Goal: Information Seeking & Learning: Learn about a topic

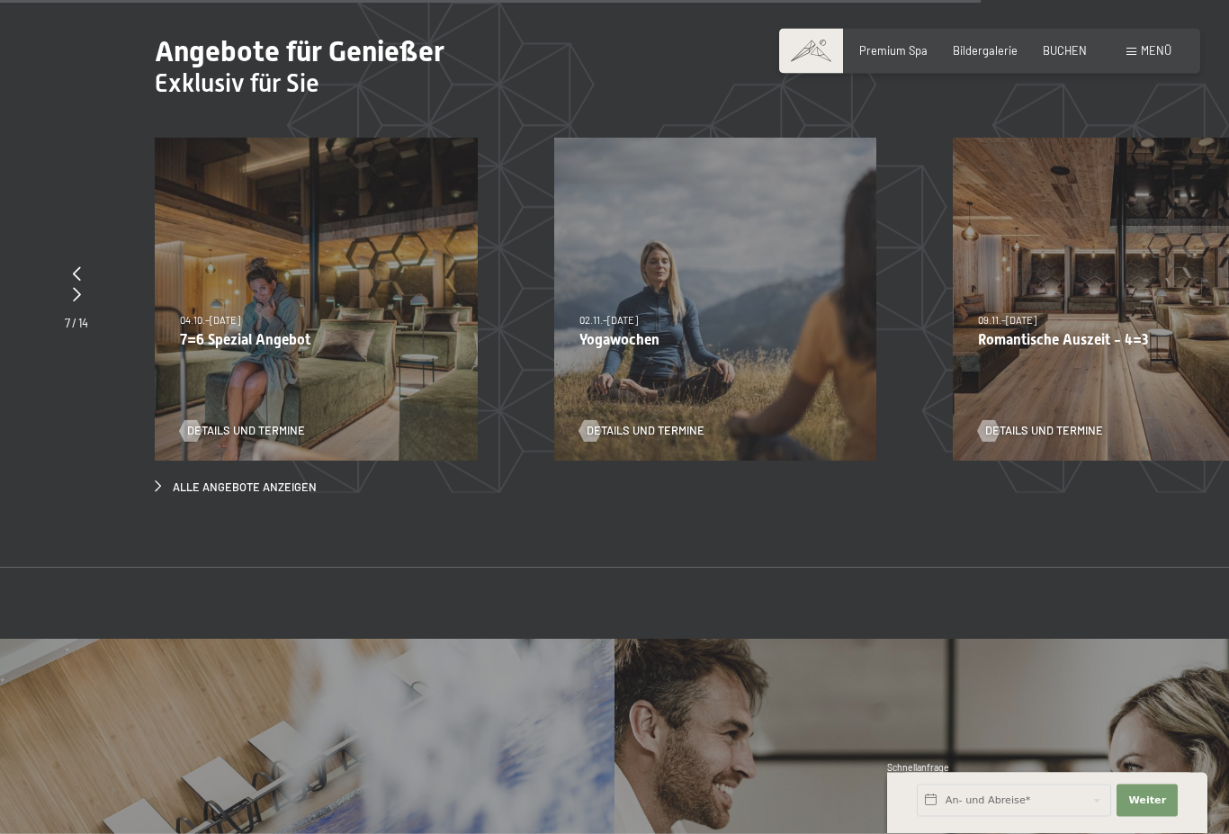
scroll to position [5495, 0]
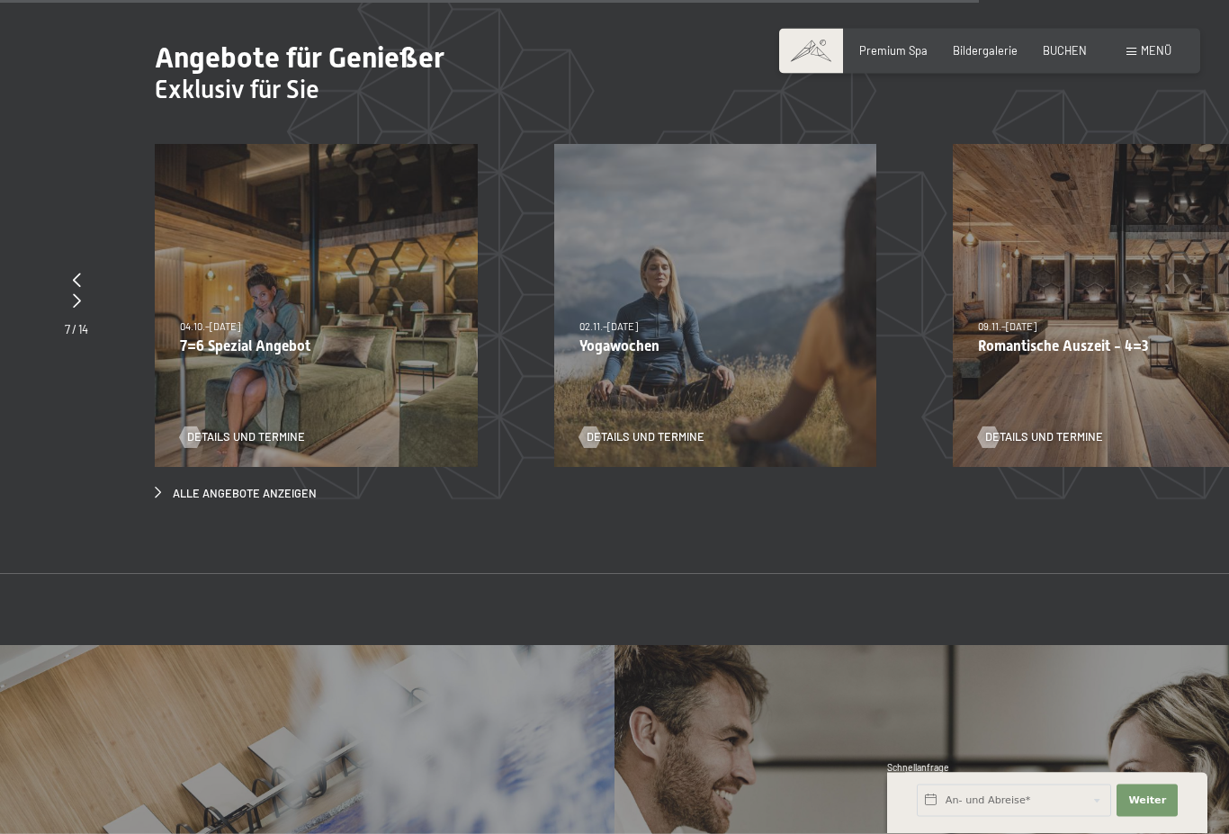
click at [1045, 338] on p "Romantische Auszeit - 4=3" at bounding box center [1114, 346] width 273 height 17
click at [1050, 348] on div "09.11.–05.12.2025 08.12.–19.12.2025 11.01.–23.01.2026 08.03.–27.03.2026 29.03.–…" at bounding box center [1114, 306] width 323 height 323
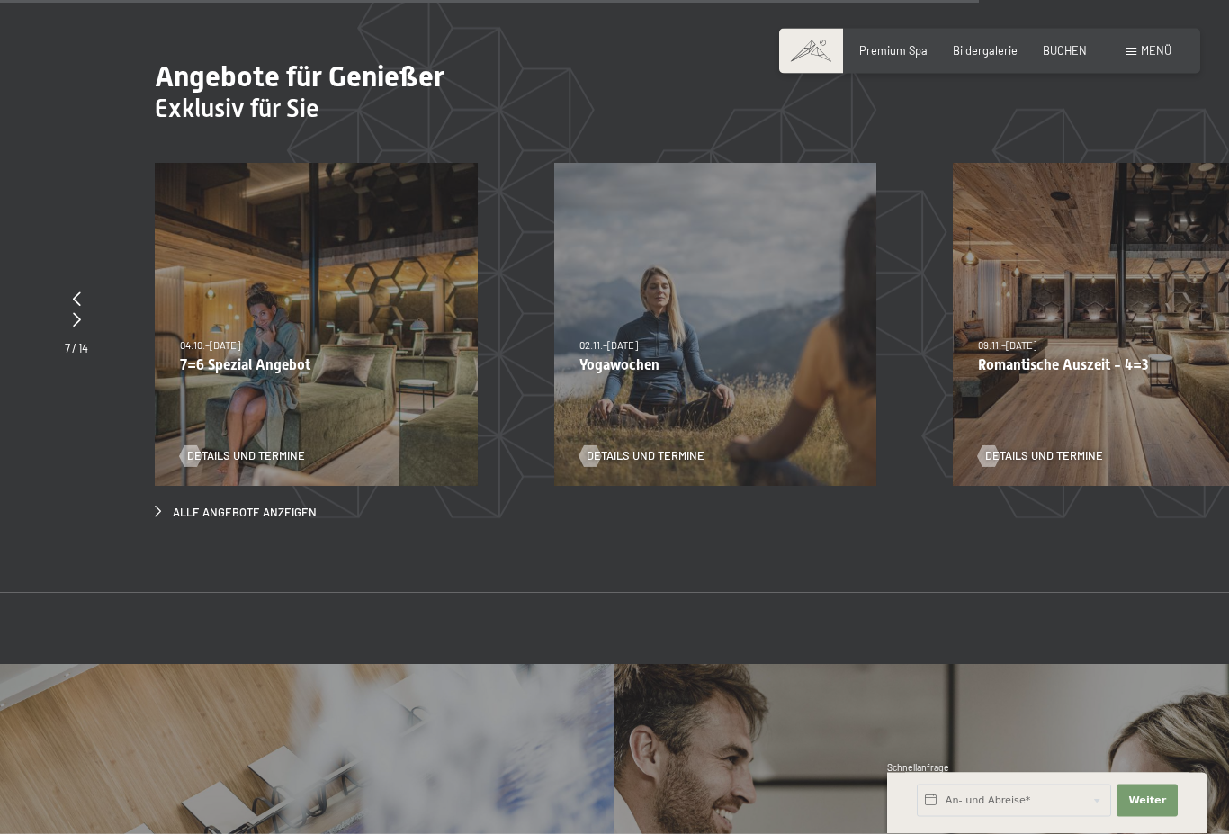
scroll to position [5474, 0]
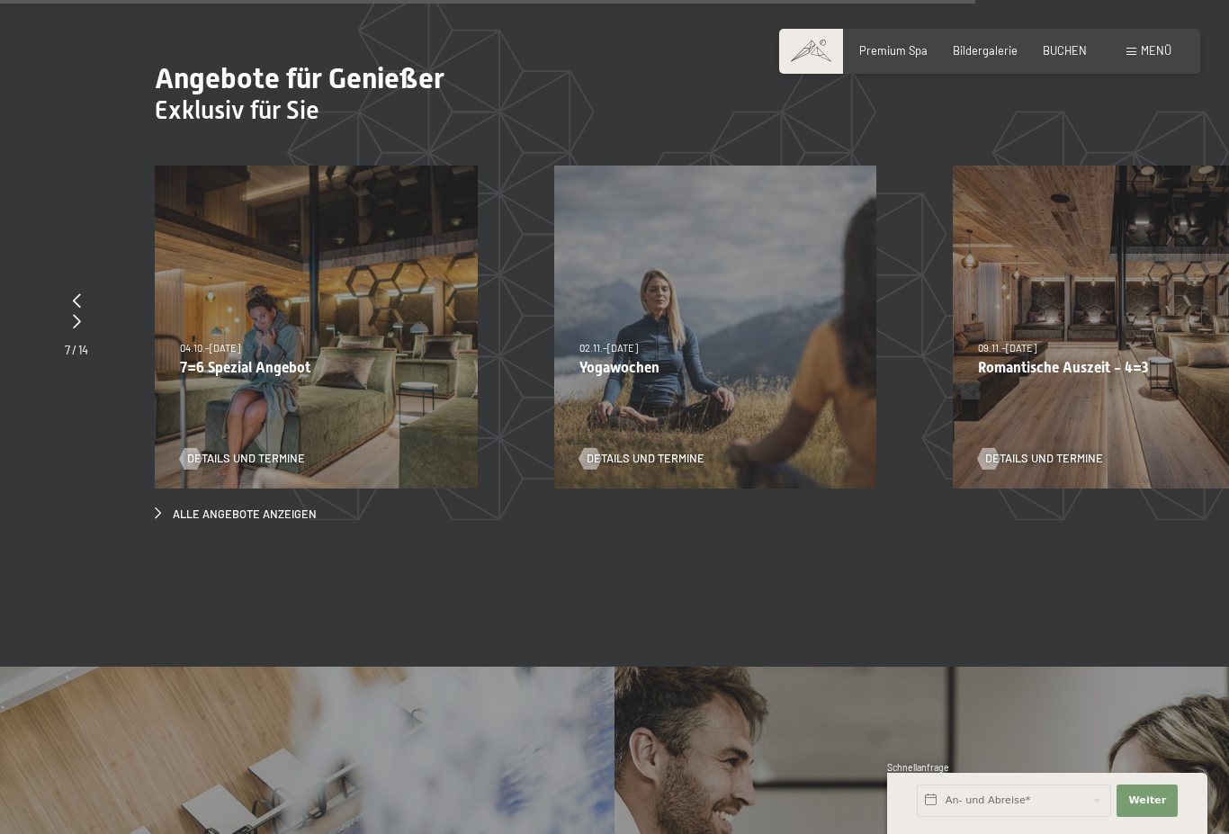
click at [1077, 451] on span "Details und Termine" at bounding box center [1044, 459] width 118 height 16
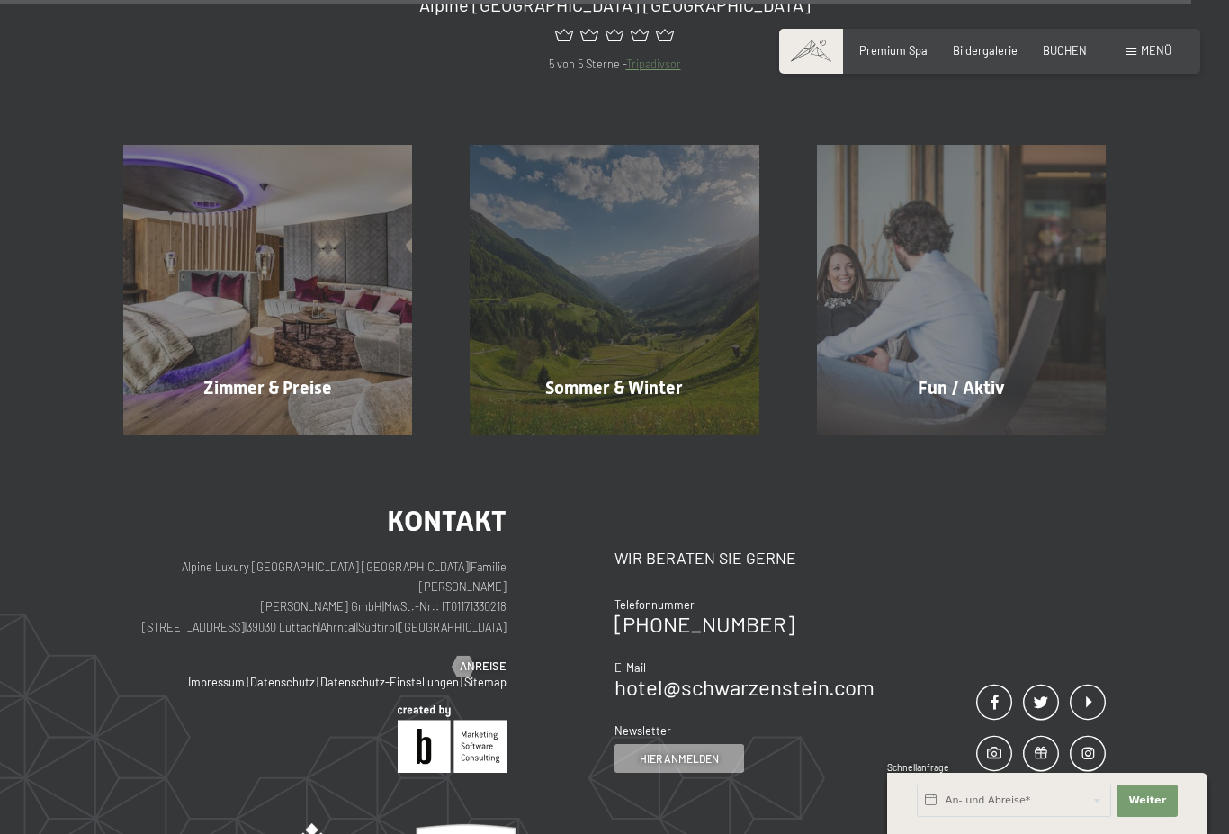
scroll to position [6718, 0]
click at [1022, 367] on div "Fun / Aktiv Mehr erfahren" at bounding box center [961, 290] width 346 height 289
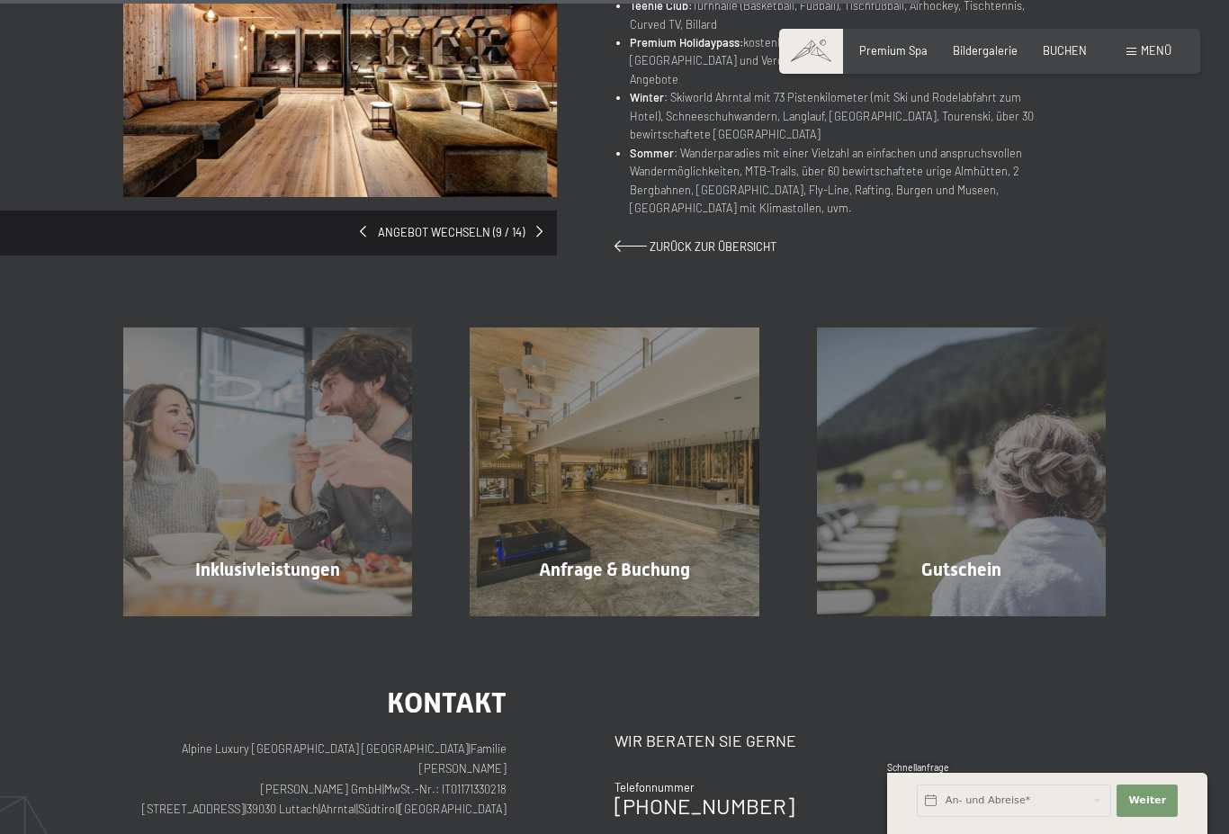
scroll to position [1120, 0]
click at [177, 411] on div "Inklusivleistungen Mehr erfahren" at bounding box center [267, 472] width 346 height 289
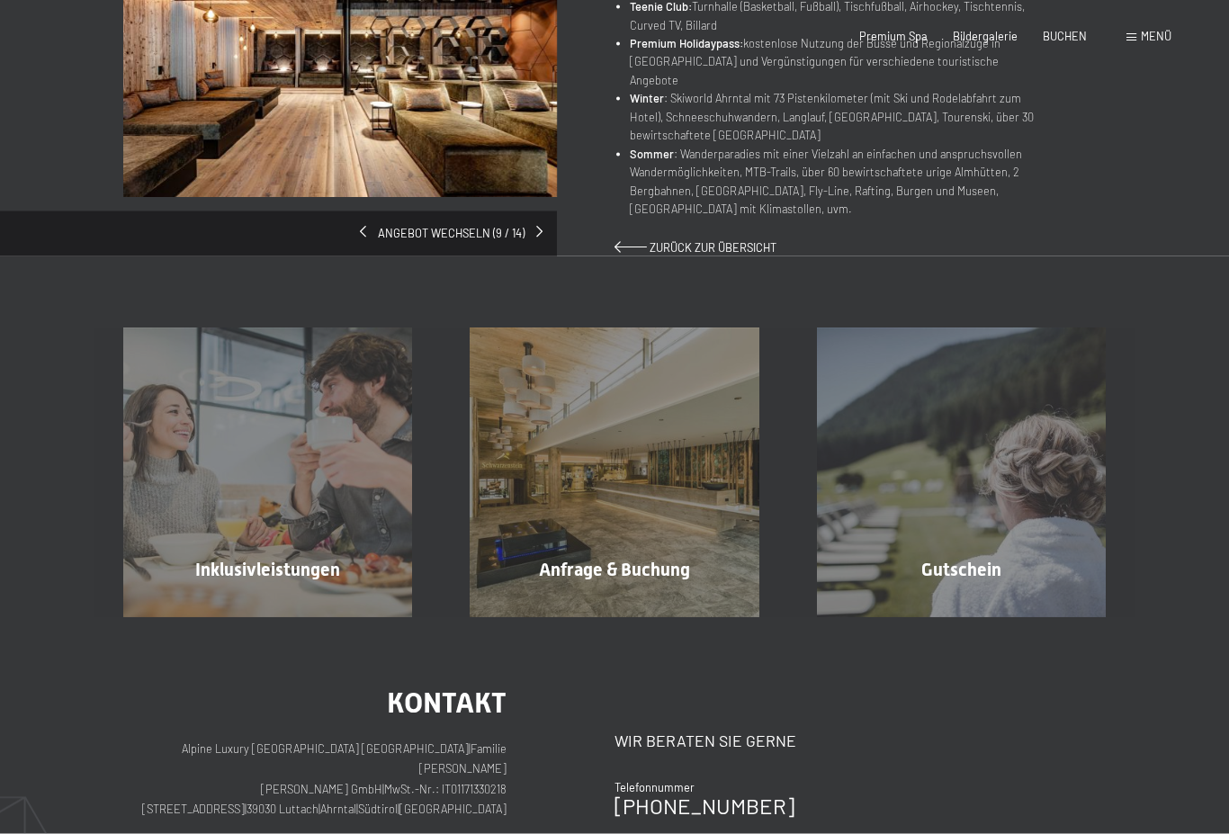
scroll to position [0, 0]
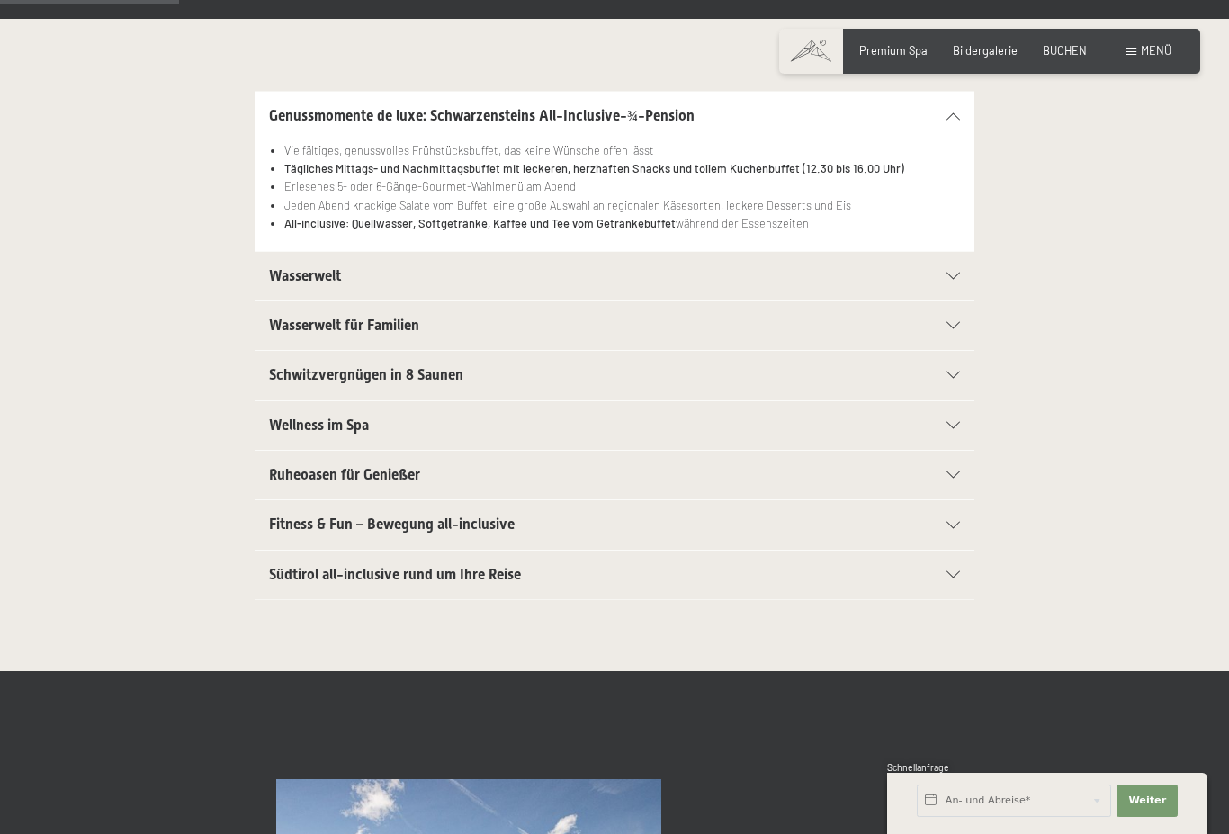
scroll to position [361, 0]
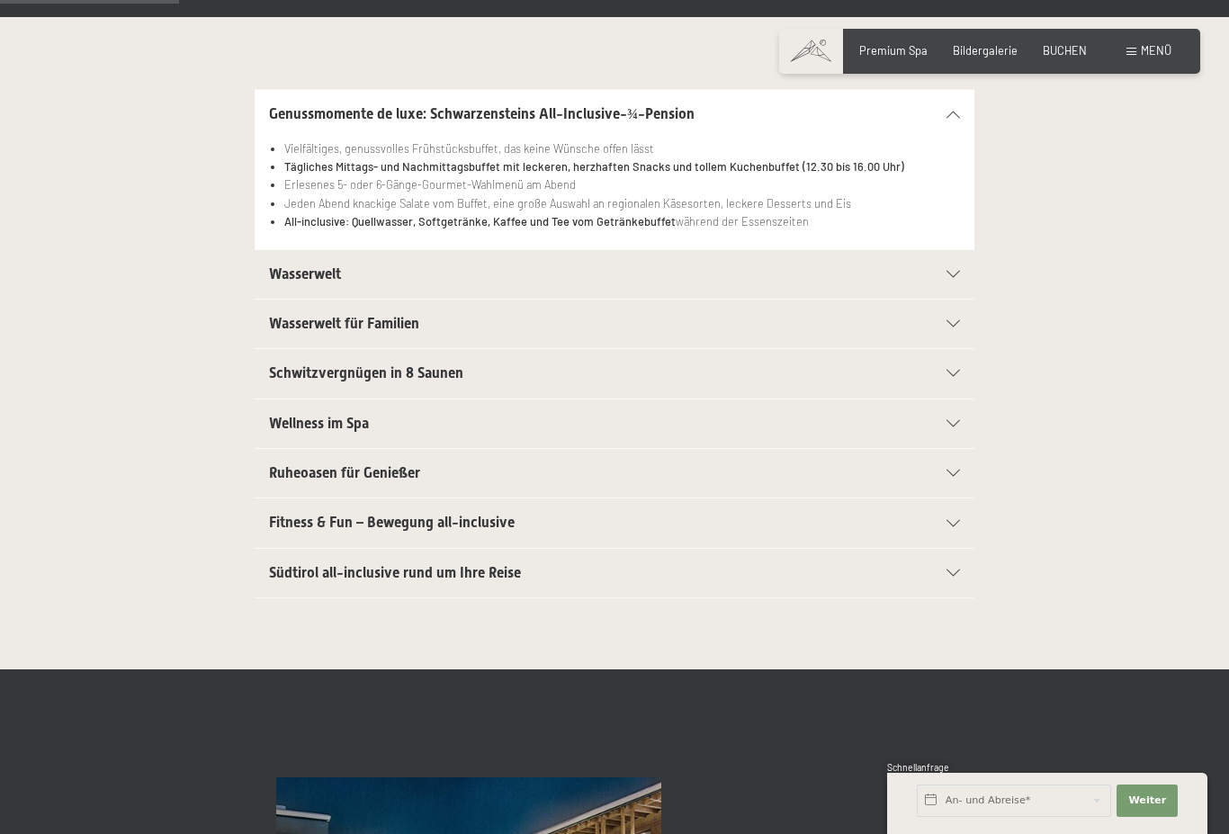
click at [954, 426] on div "Wellness im Spa" at bounding box center [614, 423] width 691 height 49
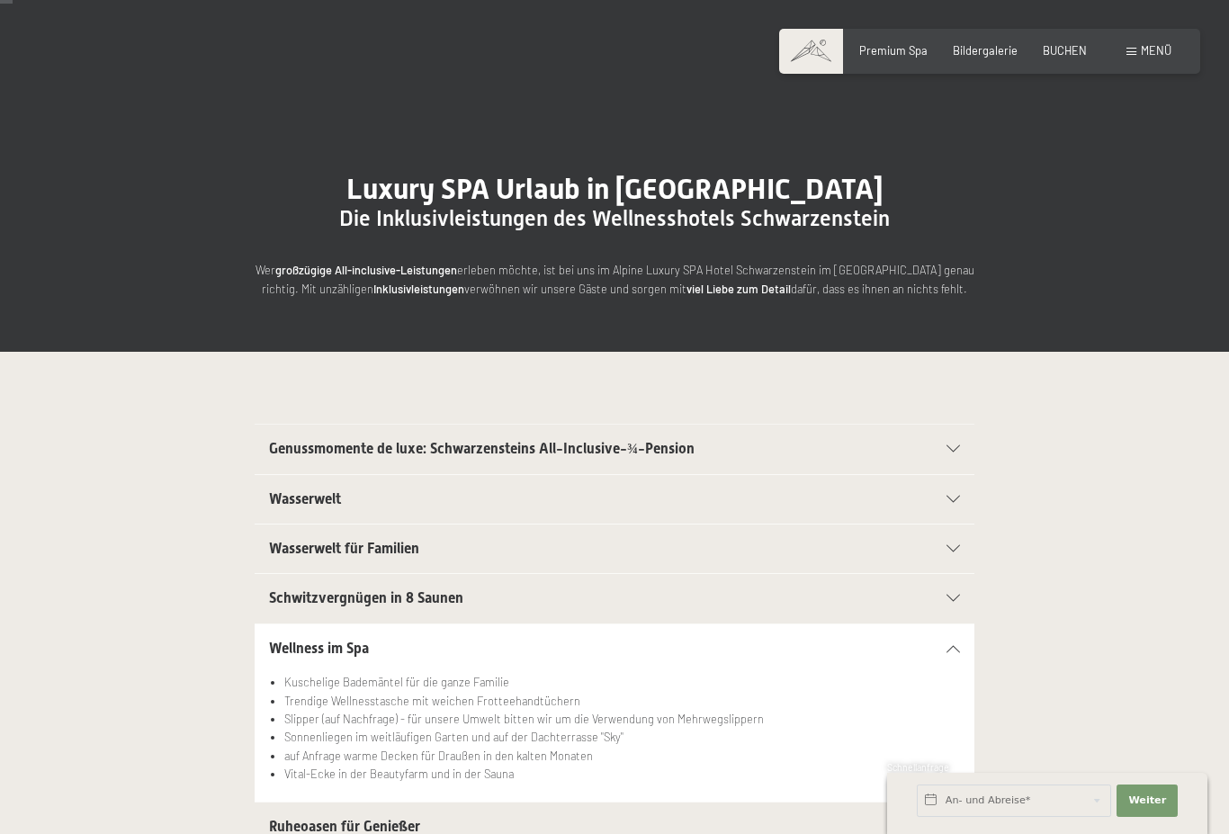
scroll to position [24, 0]
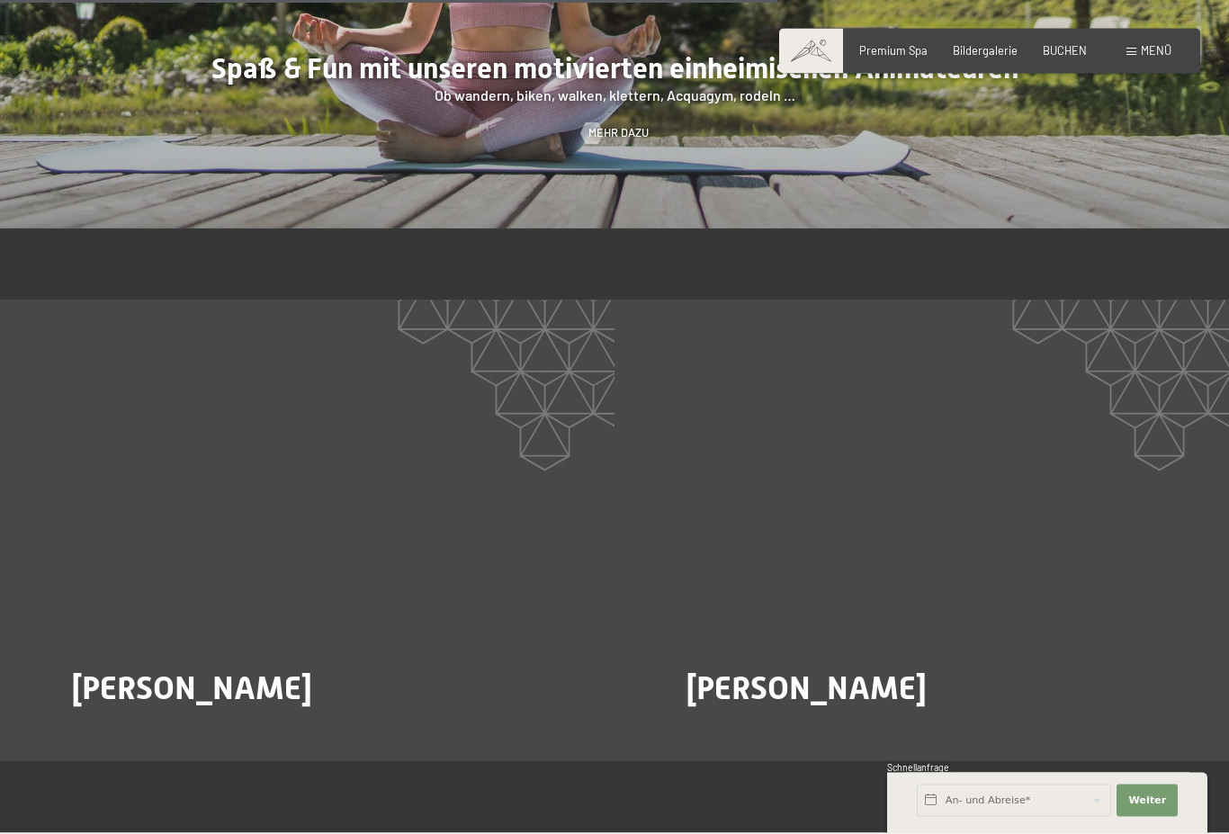
scroll to position [2544, 0]
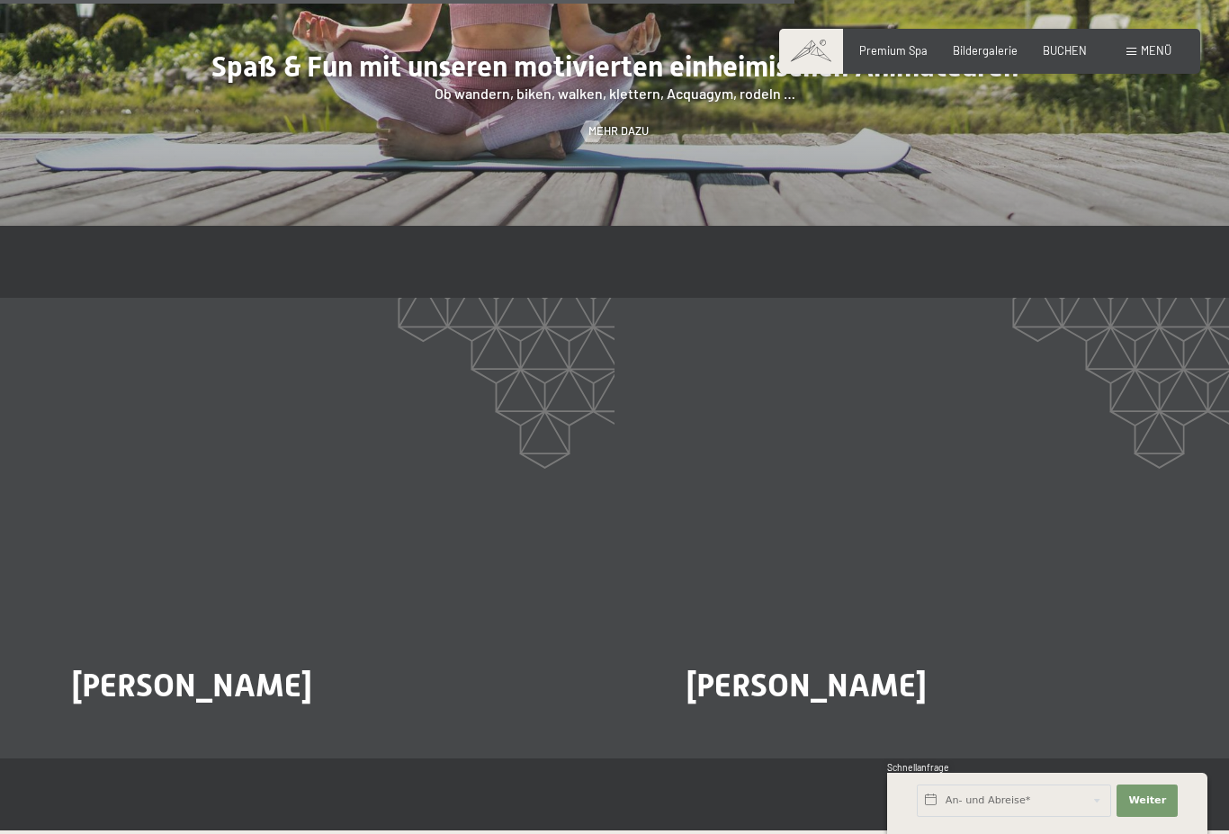
click at [820, 666] on span "Paul Oberhuber" at bounding box center [806, 685] width 240 height 38
click at [800, 666] on span "Paul Oberhuber" at bounding box center [806, 685] width 240 height 38
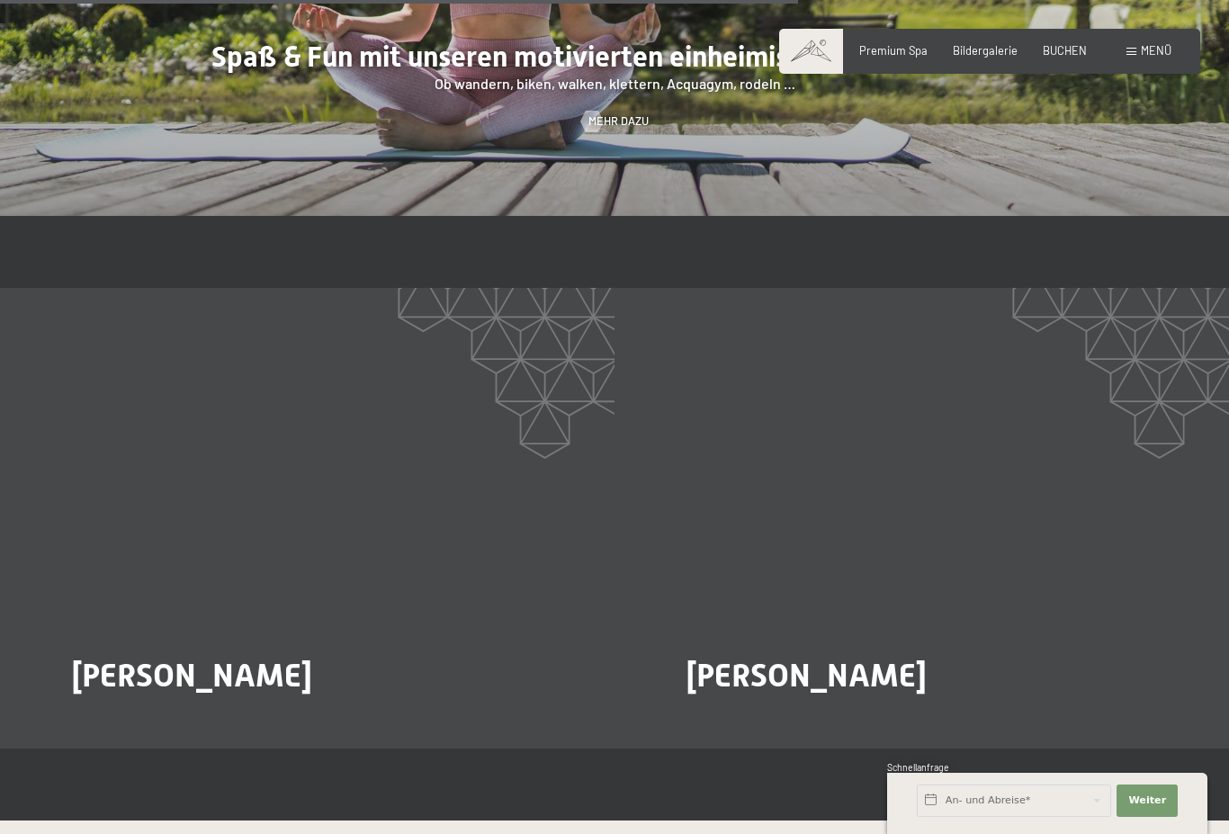
click at [750, 717] on span "Mehr dazu" at bounding box center [723, 725] width 60 height 16
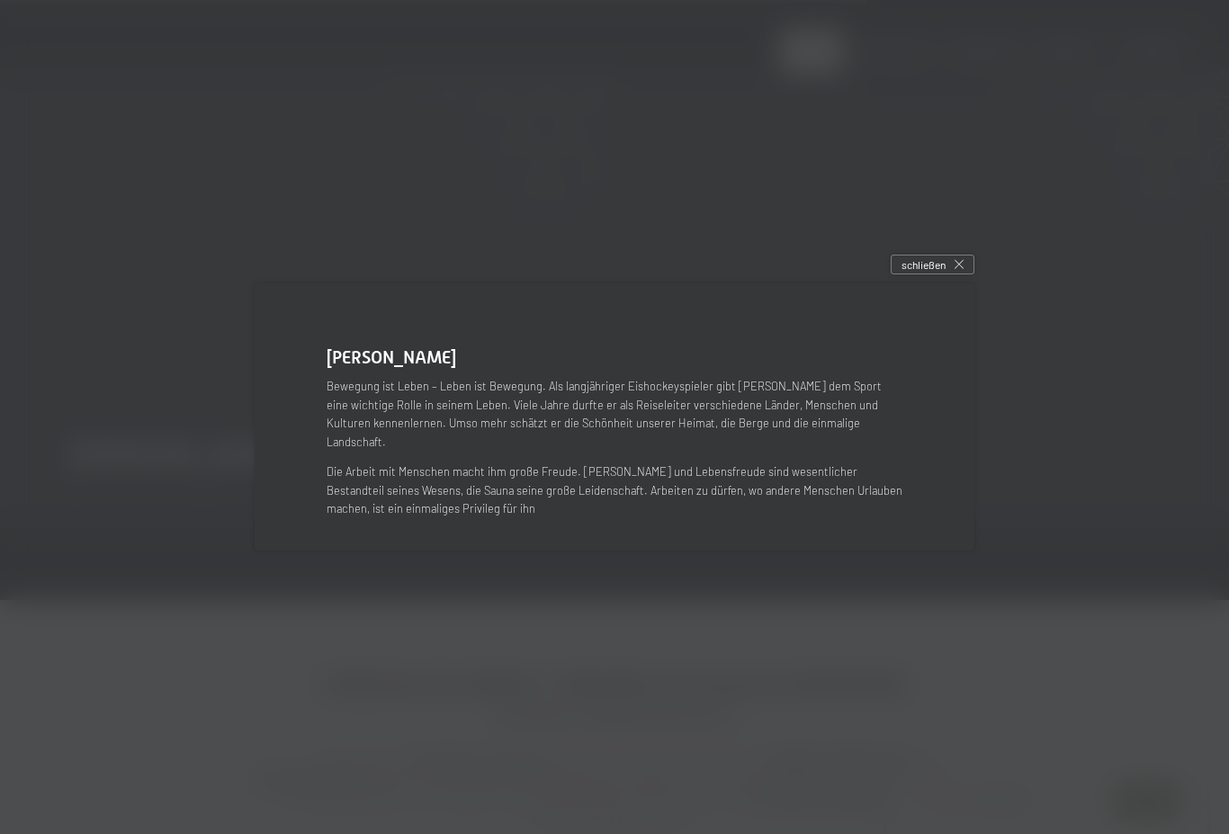
scroll to position [2775, 0]
click at [944, 274] on div "schließen" at bounding box center [932, 265] width 84 height 20
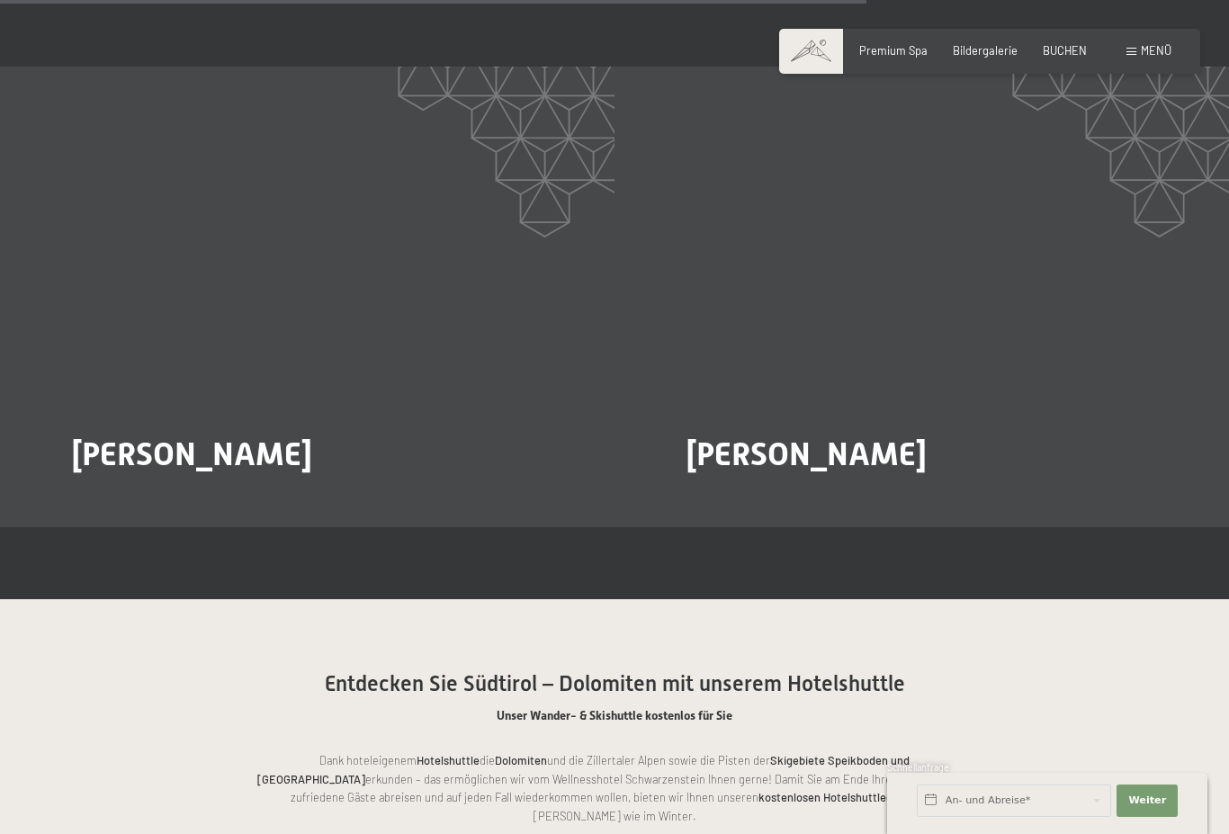
click at [87, 493] on div at bounding box center [82, 504] width 13 height 22
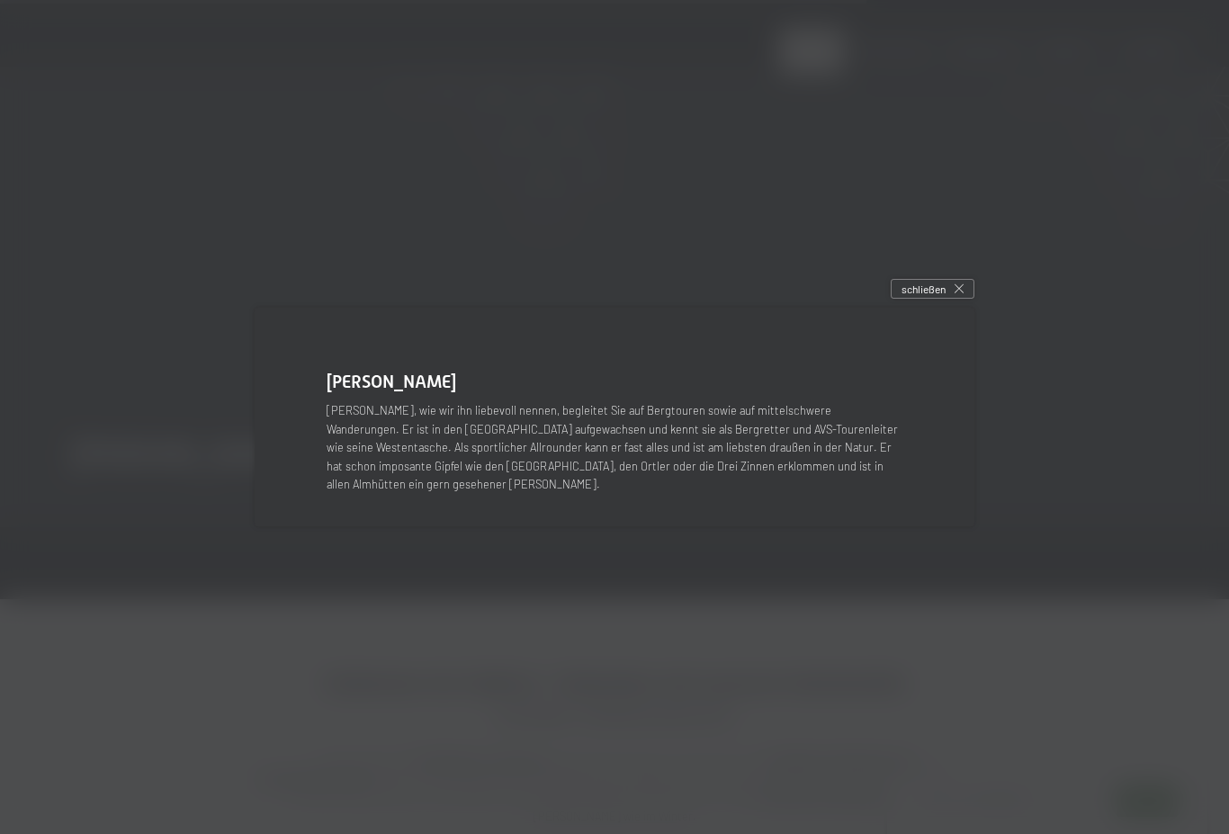
click at [962, 299] on div "schließen" at bounding box center [932, 289] width 84 height 20
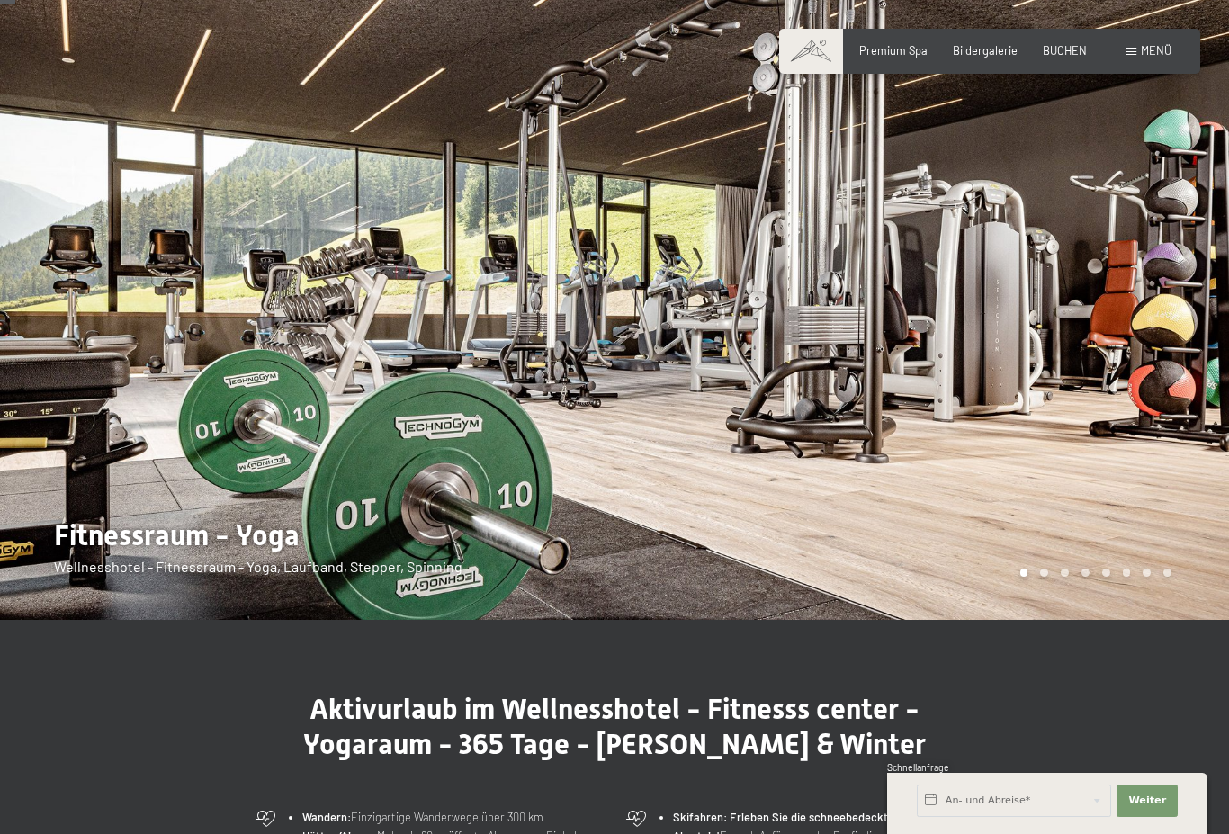
scroll to position [0, 0]
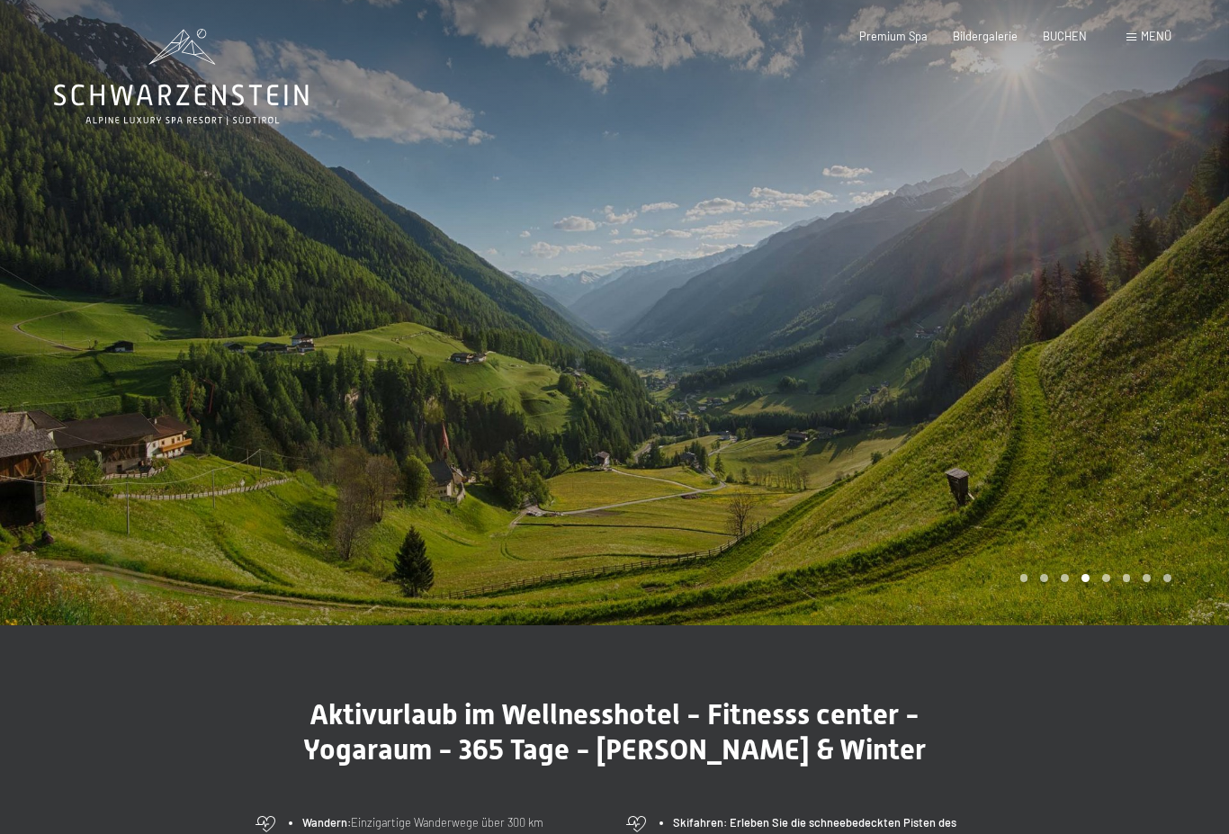
click at [1132, 45] on div "Buchen Anfragen Premium Spa Bildergalerie BUCHEN Menü DE IT EN Gutschein Bilder…" at bounding box center [989, 37] width 363 height 16
click at [1137, 41] on div "Menü" at bounding box center [1148, 37] width 45 height 16
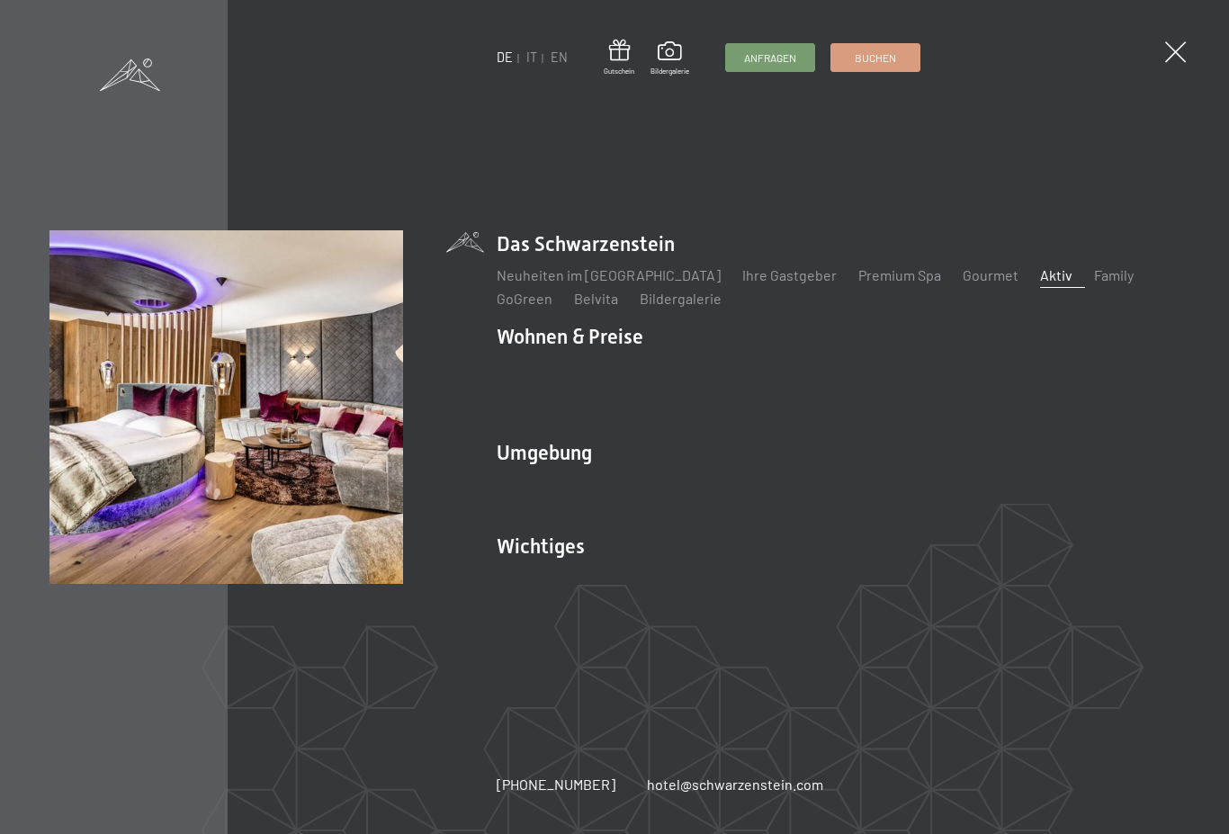
click at [1038, 377] on link "Spa Anwendungen" at bounding box center [1020, 368] width 119 height 17
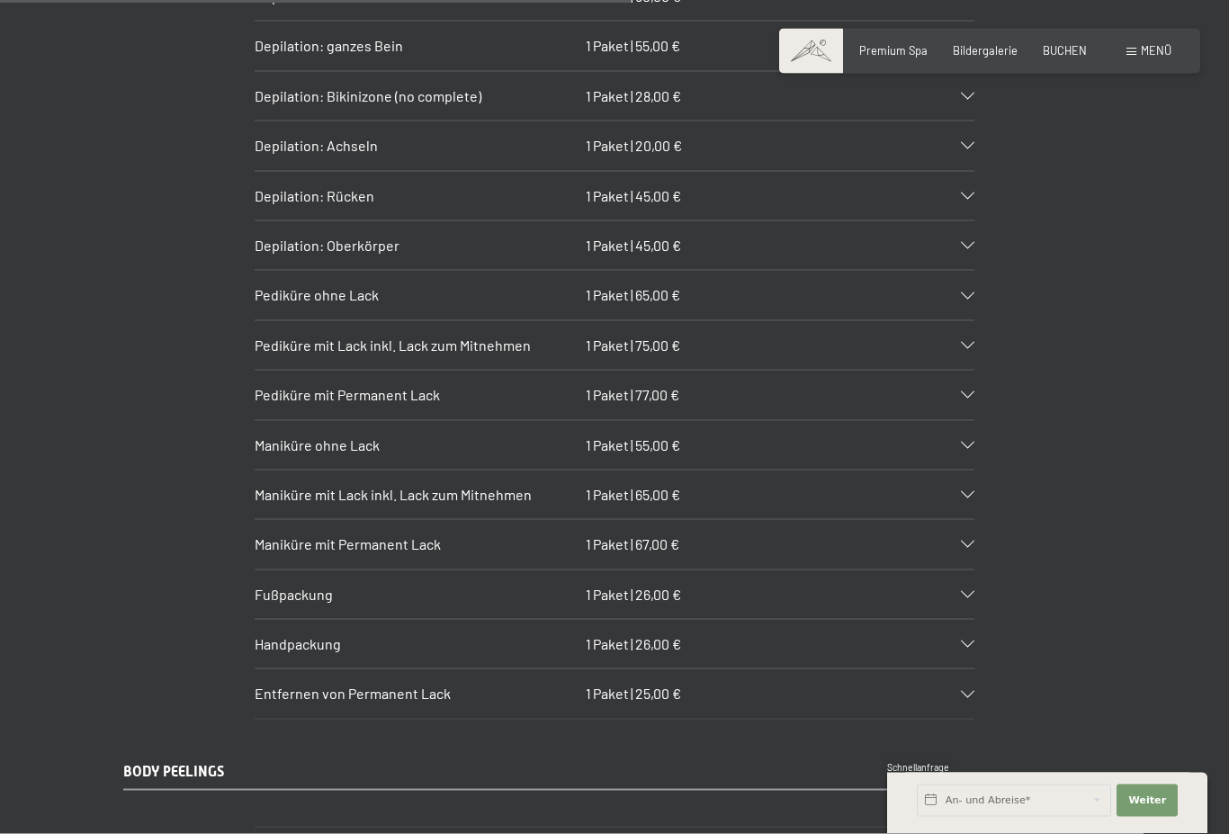
scroll to position [5801, 0]
click at [972, 435] on div "Maniküre ohne Lack 1 Paket | 55,00 €" at bounding box center [615, 443] width 720 height 49
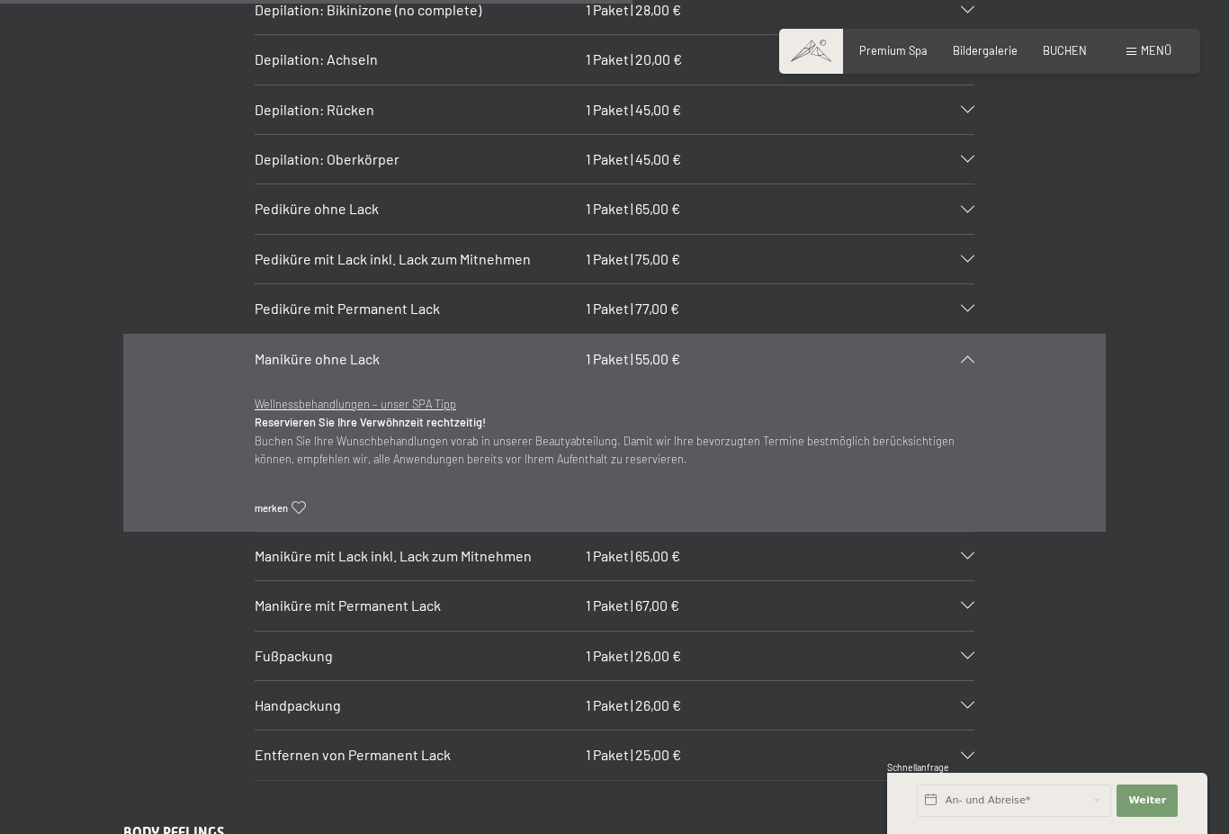
scroll to position [5872, 0]
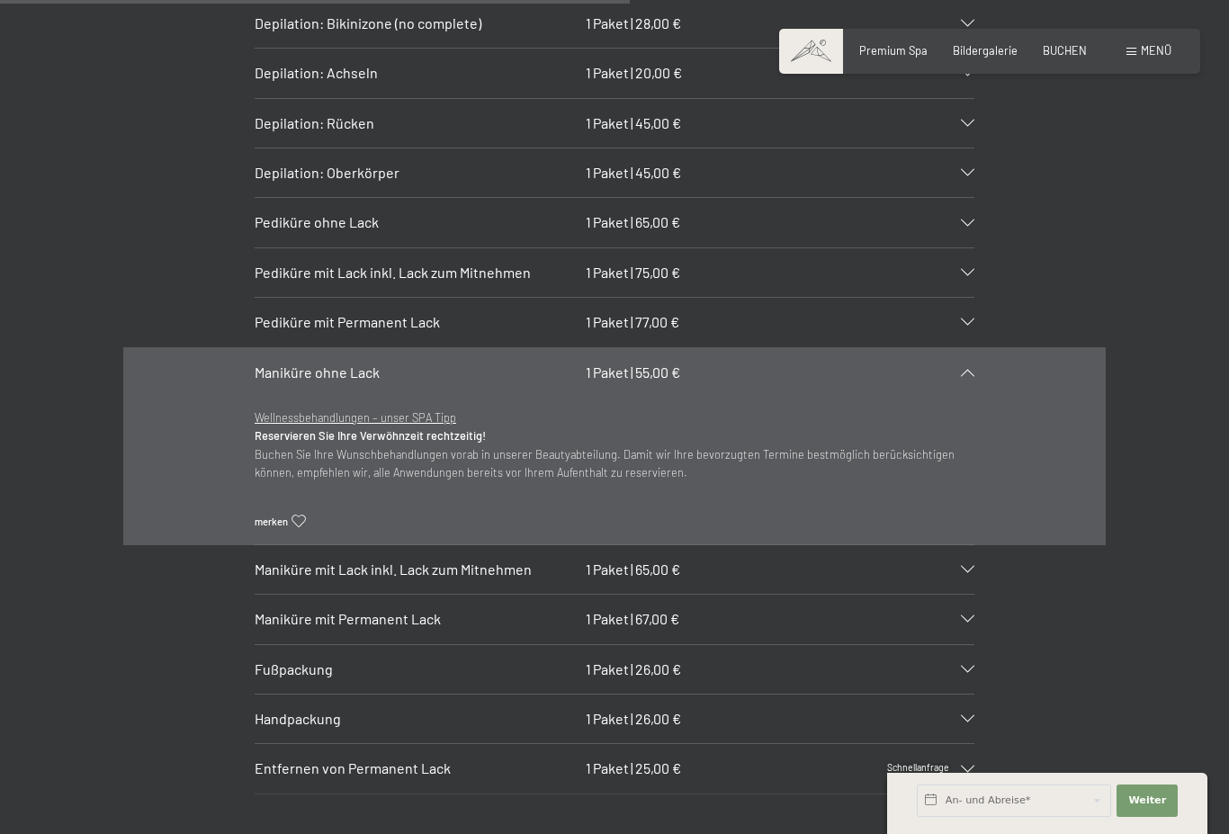
click at [363, 409] on p "Wellnessbehandlungen – unser SPA Tipp Reservieren Sie Ihre Verwöhnzeit rechtzei…" at bounding box center [615, 445] width 720 height 74
click at [333, 397] on div "Wellnessbehandlungen – unser SPA Tipp Reservieren Sie Ihre Verwöhnzeit rechtzei…" at bounding box center [615, 471] width 720 height 148
click at [974, 369] on icon at bounding box center [967, 372] width 13 height 7
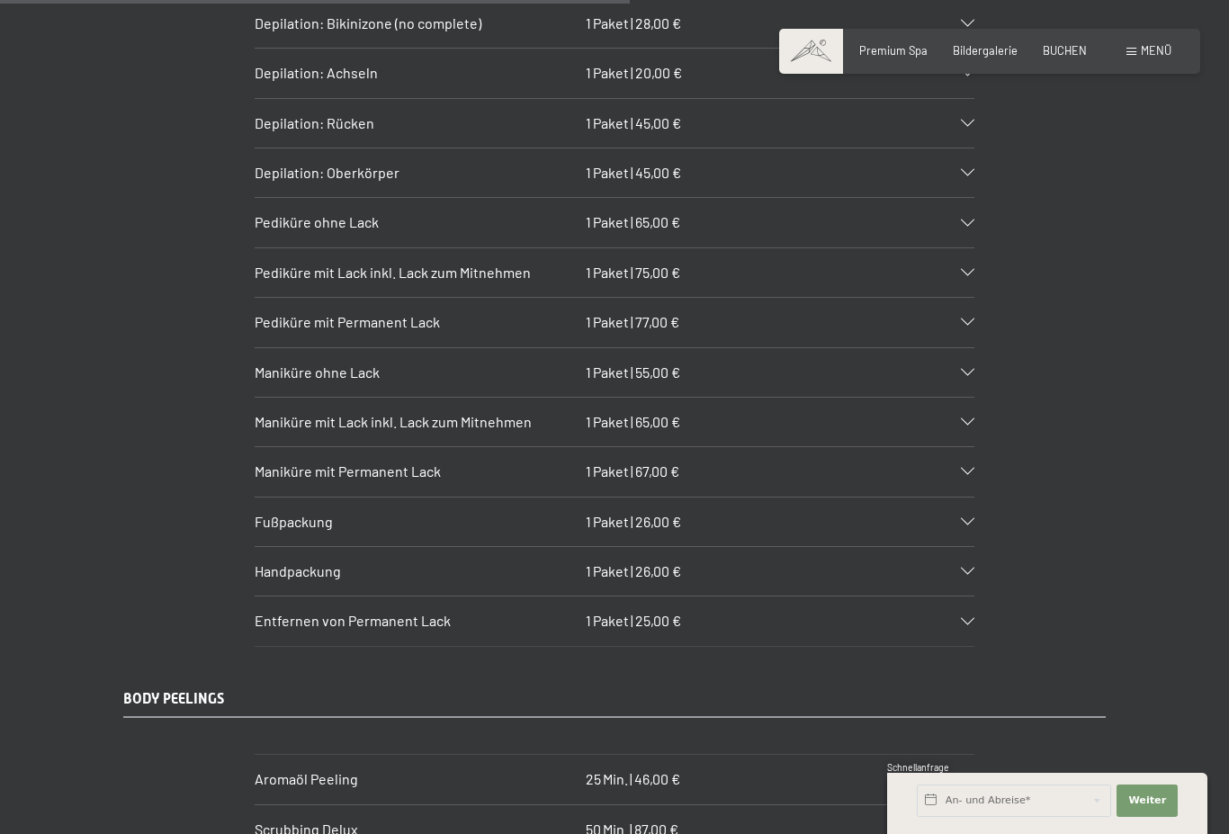
click at [973, 369] on icon at bounding box center [967, 372] width 13 height 7
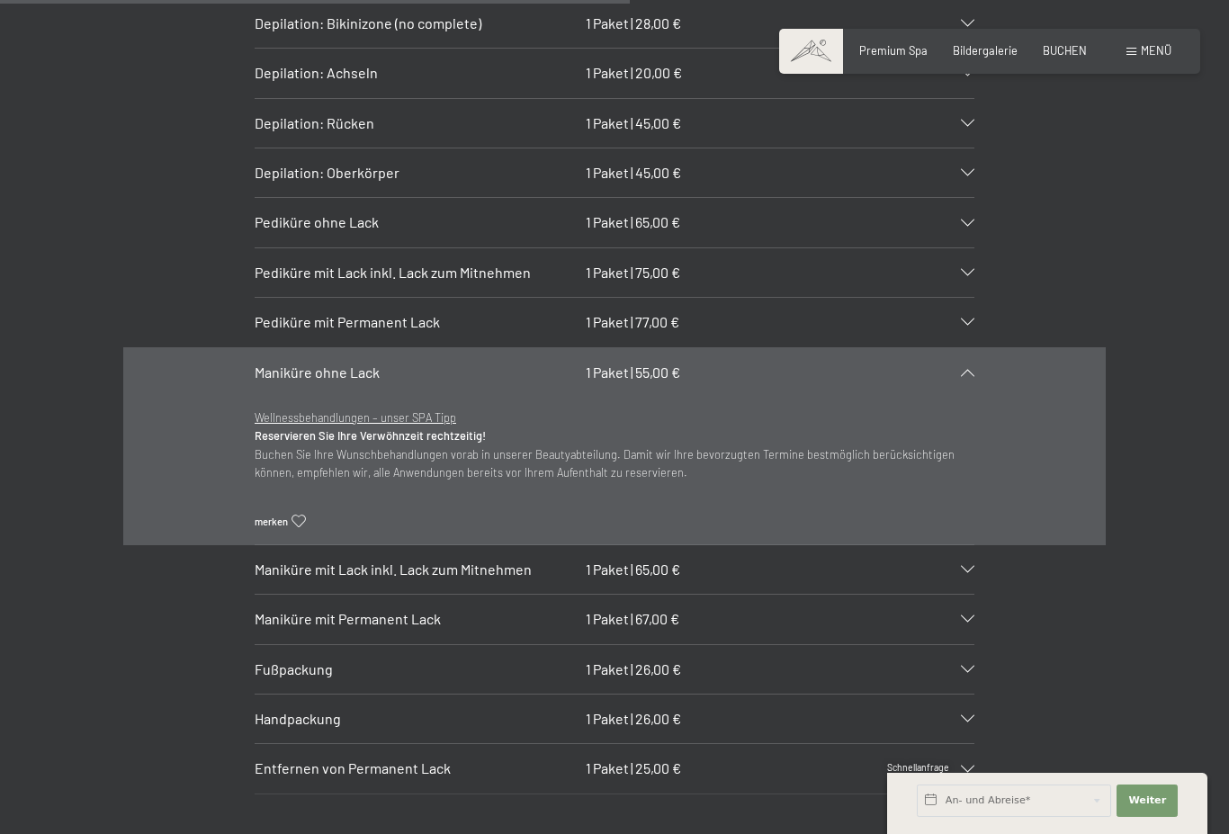
click at [971, 362] on div "Maniküre ohne Lack 1 Paket | 55,00 €" at bounding box center [615, 372] width 720 height 49
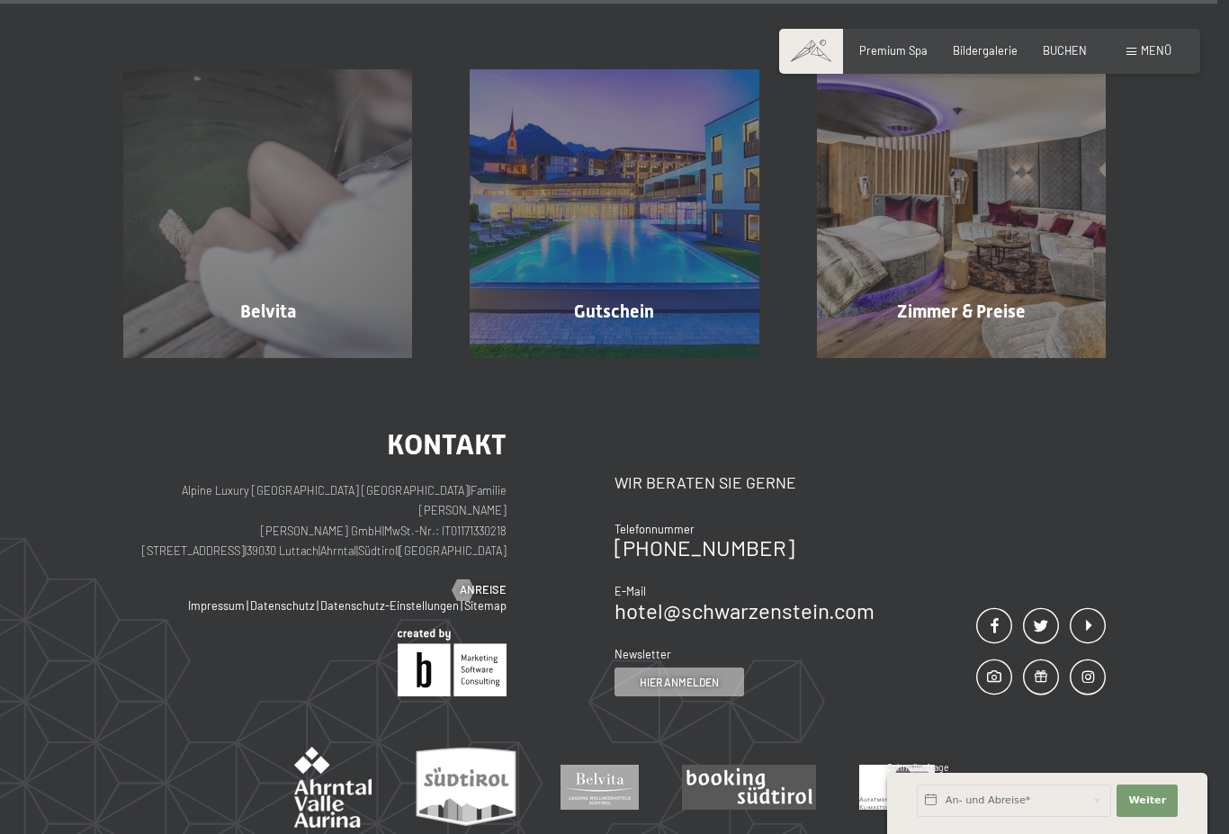
scroll to position [11278, 0]
click at [166, 262] on div "Belvita Mehr erfahren" at bounding box center [267, 212] width 346 height 289
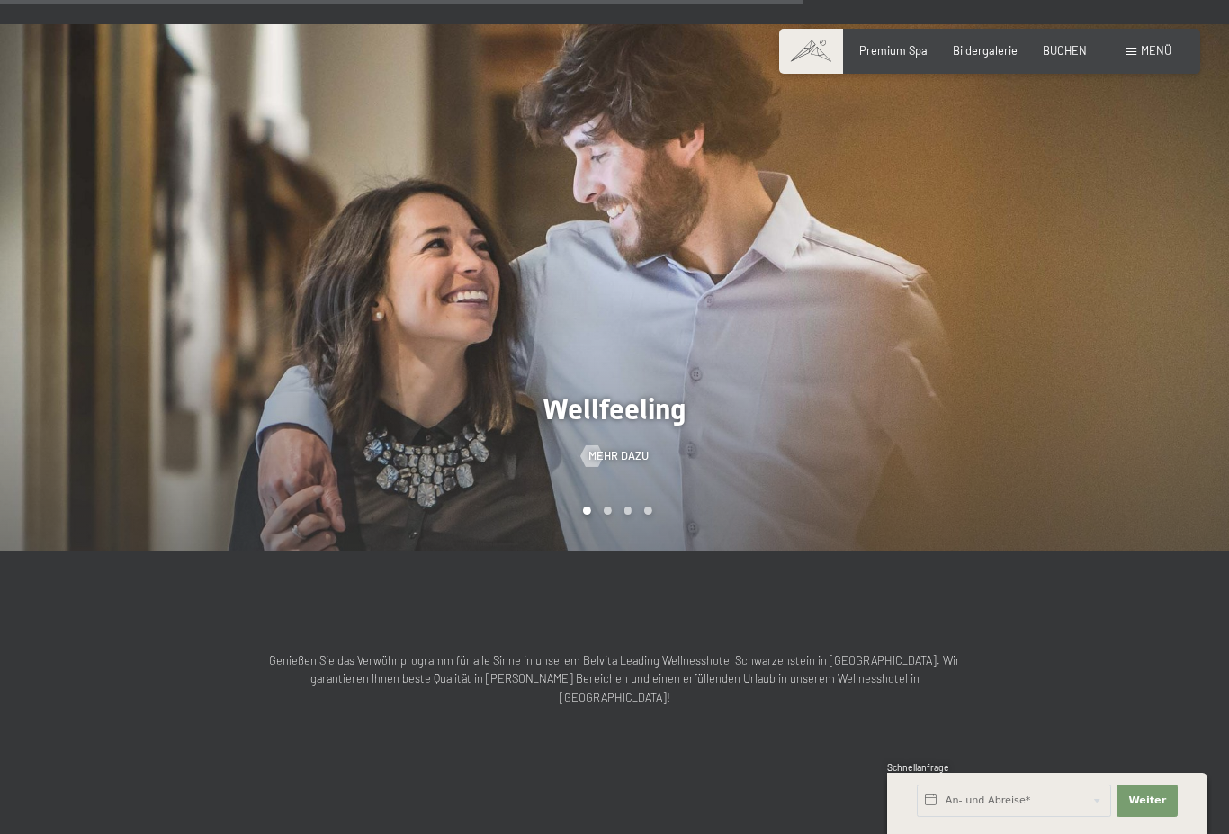
scroll to position [1513, 0]
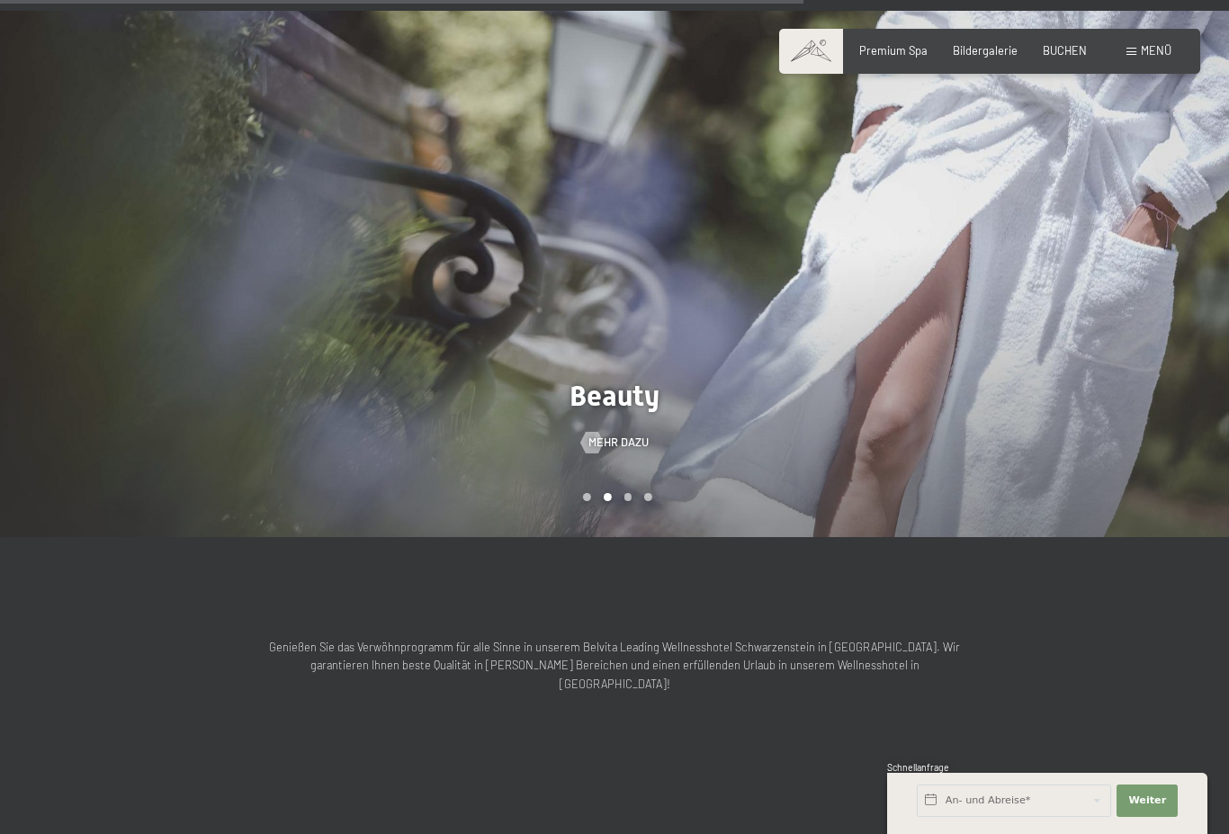
click at [154, 357] on div at bounding box center [307, 274] width 614 height 526
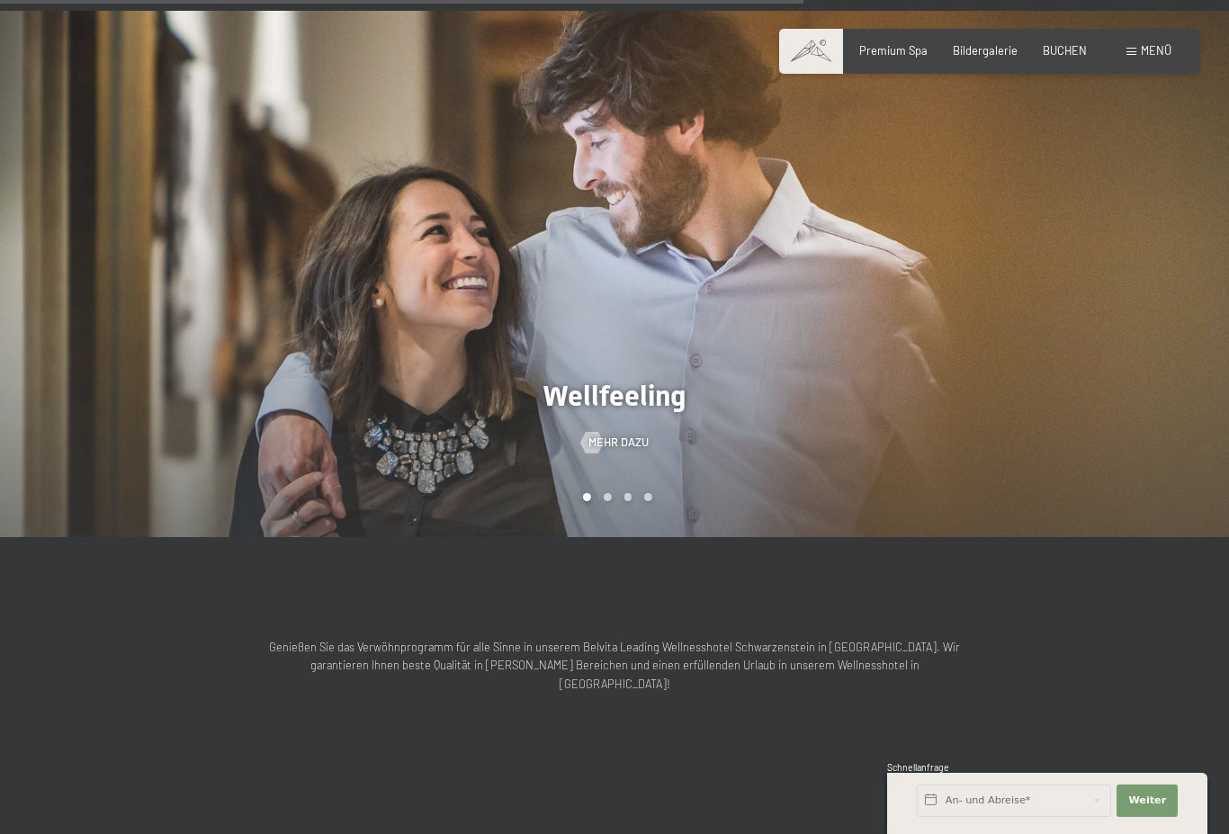
click at [102, 353] on div at bounding box center [307, 274] width 614 height 526
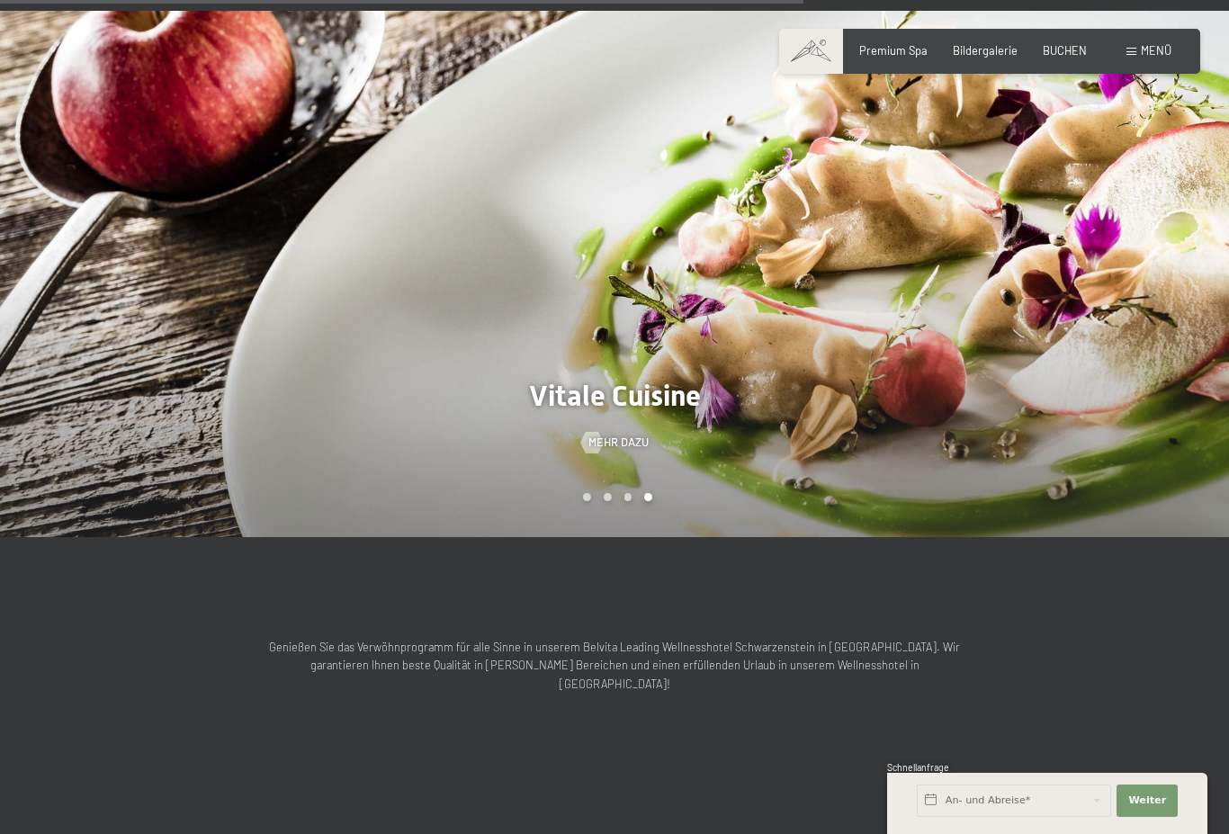
click at [160, 356] on div at bounding box center [307, 274] width 614 height 526
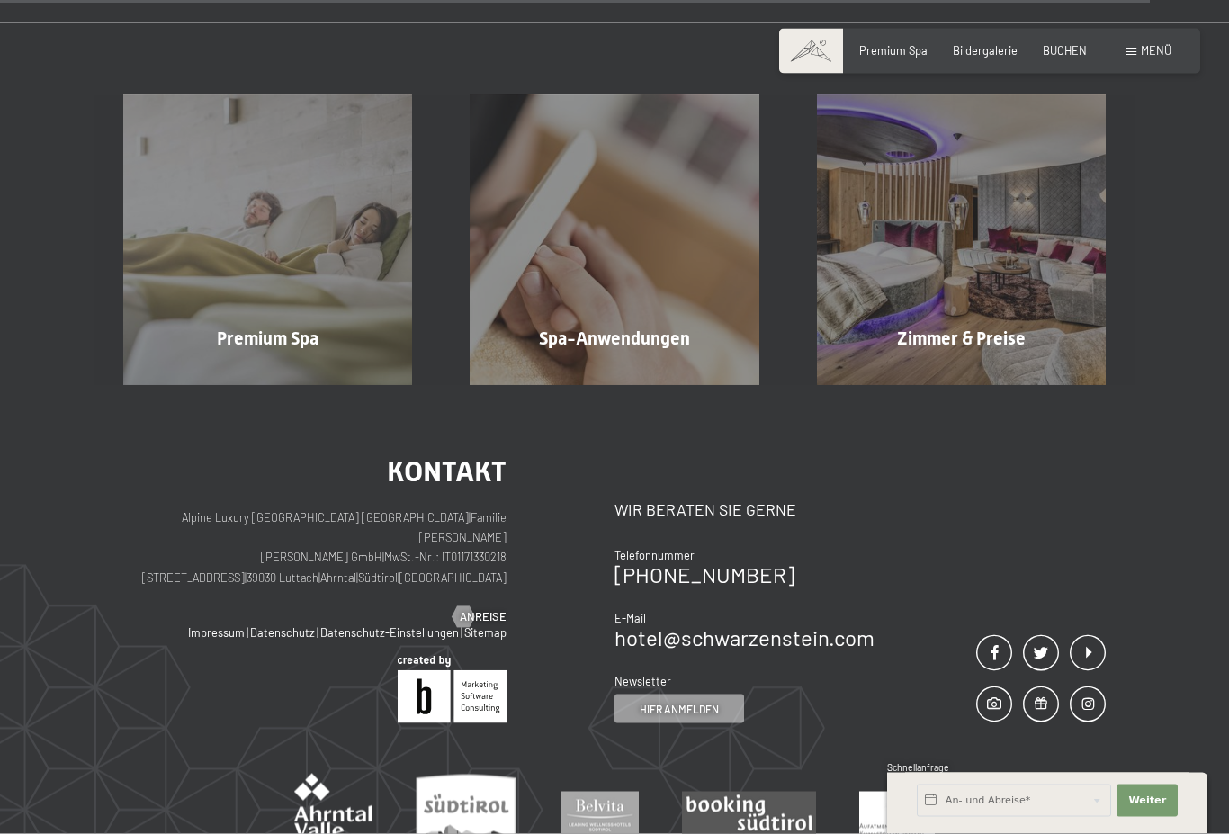
scroll to position [2277, 0]
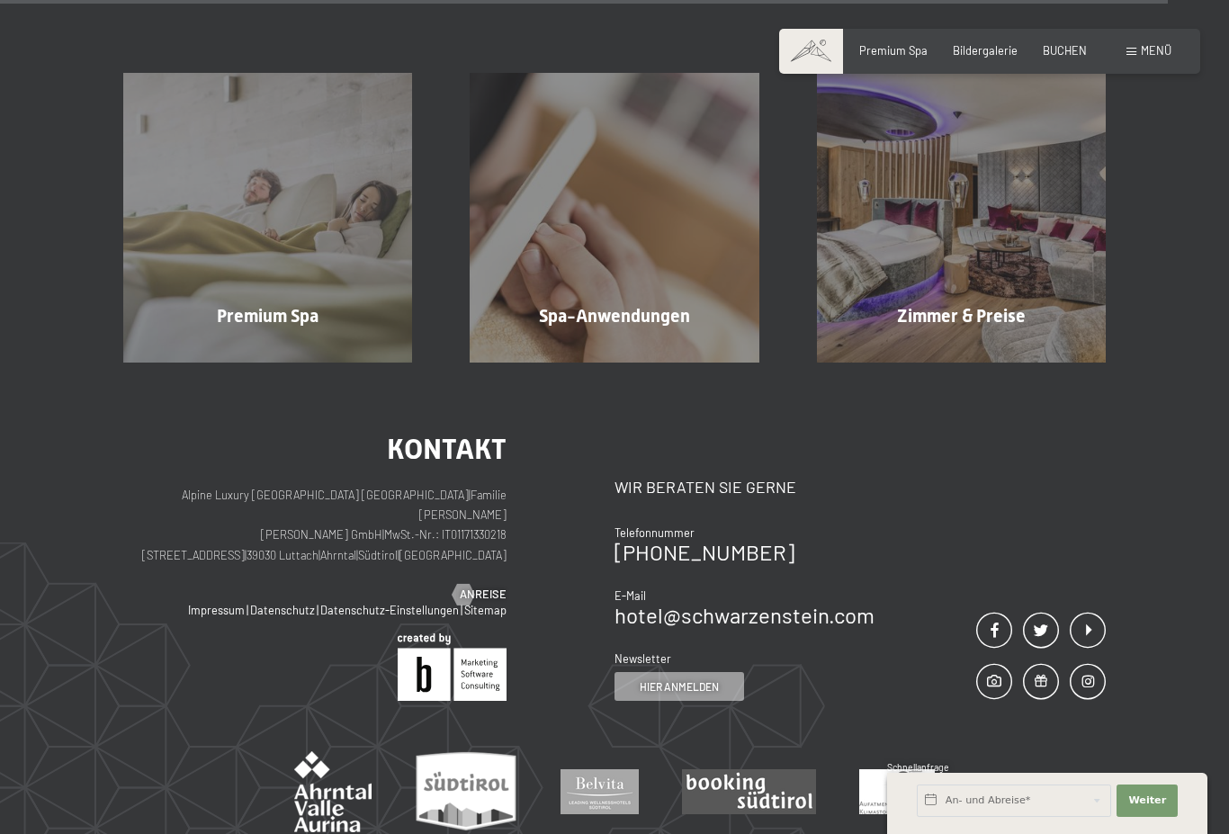
click at [645, 289] on div "Spa-Anwendungen Mehr erfahren" at bounding box center [614, 217] width 346 height 289
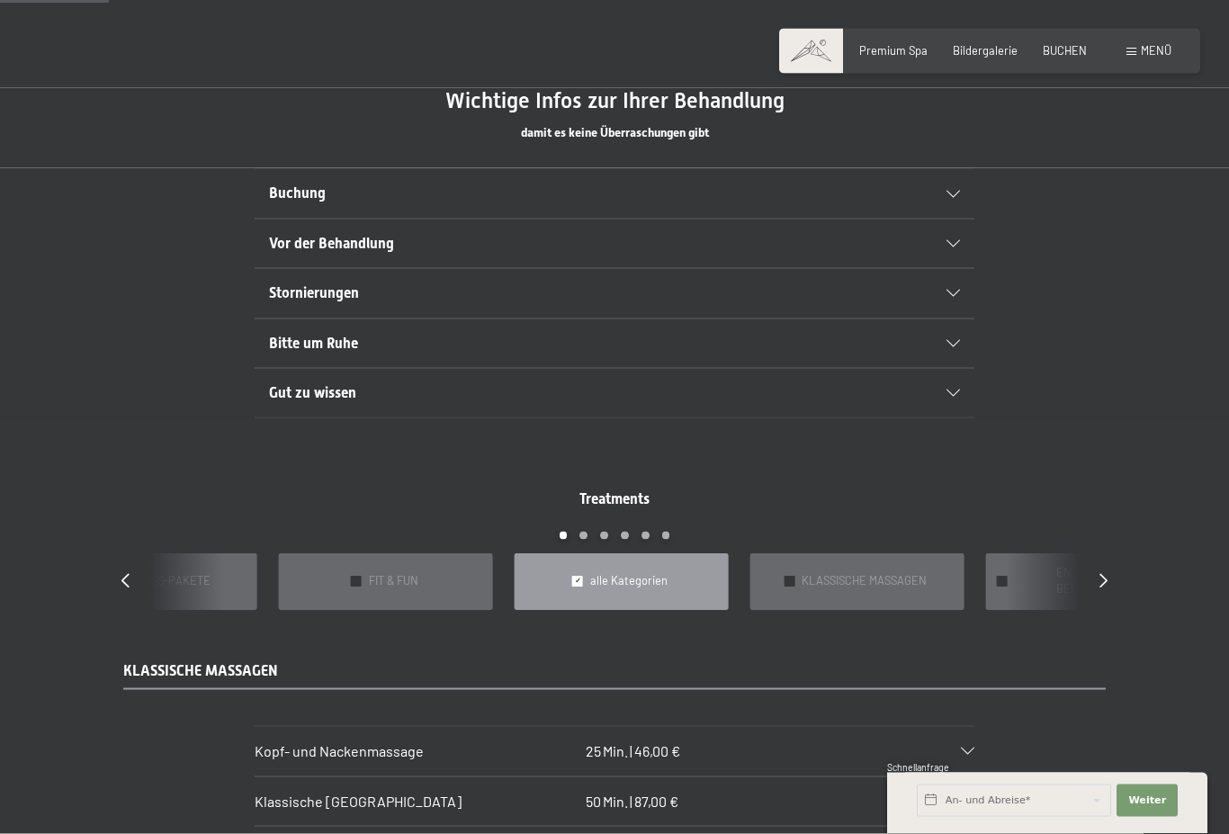
scroll to position [956, 0]
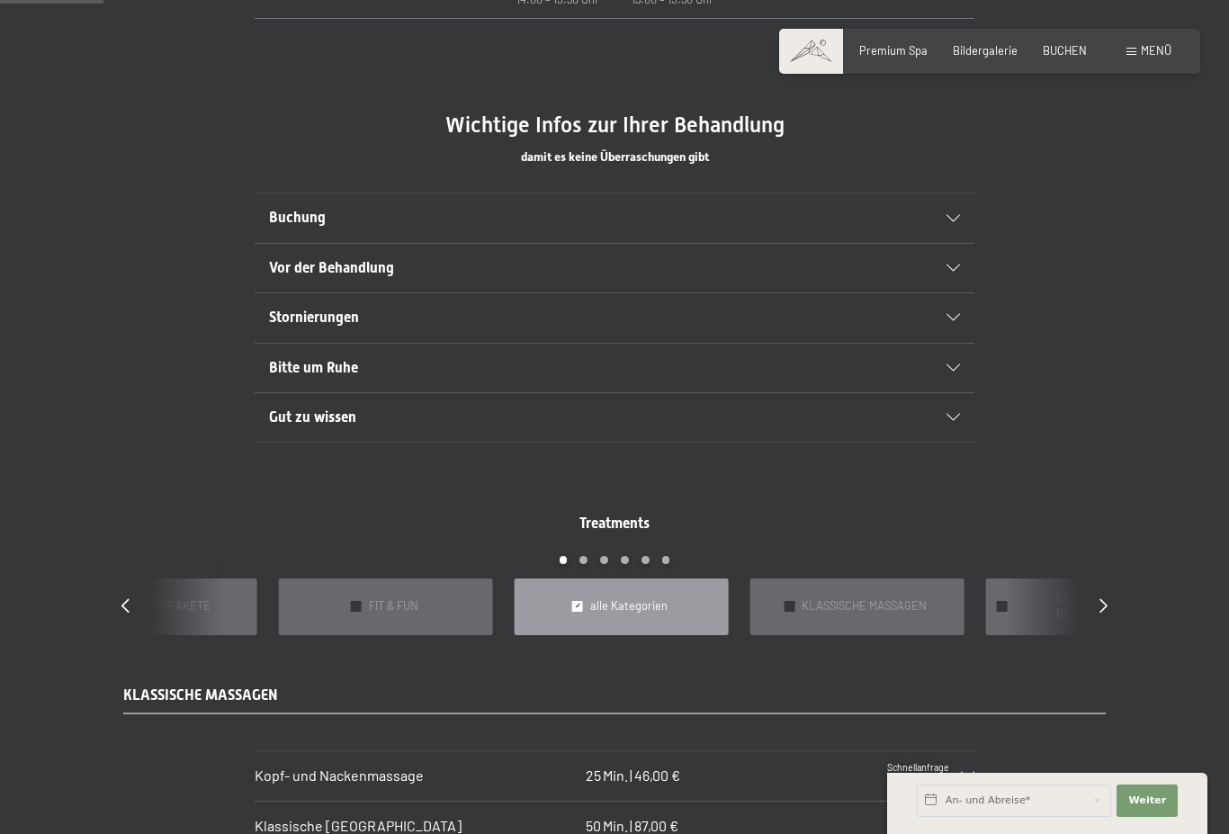
click at [944, 292] on div "Vor der Behandlung" at bounding box center [614, 268] width 691 height 49
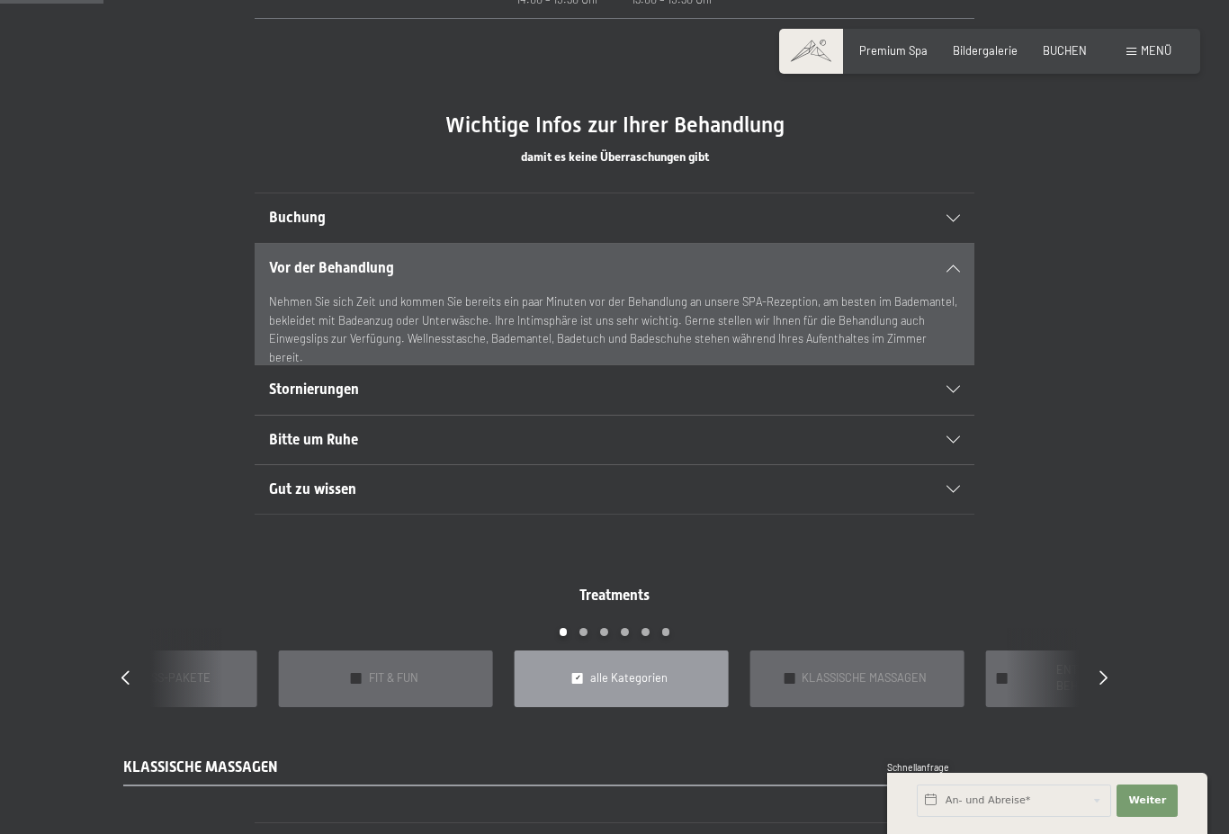
click at [950, 414] on div "Stornierungen" at bounding box center [614, 389] width 691 height 49
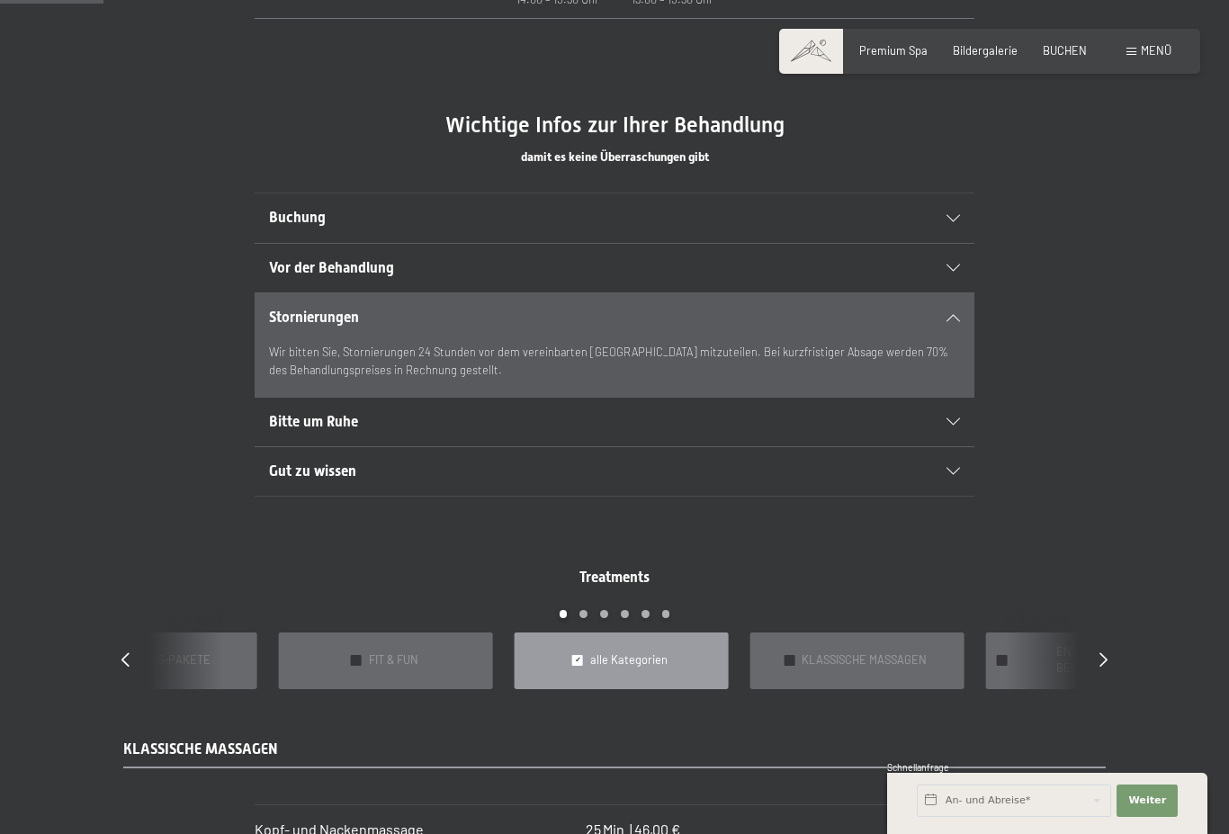
click at [958, 446] on div "Bitte um Ruhe" at bounding box center [614, 422] width 691 height 49
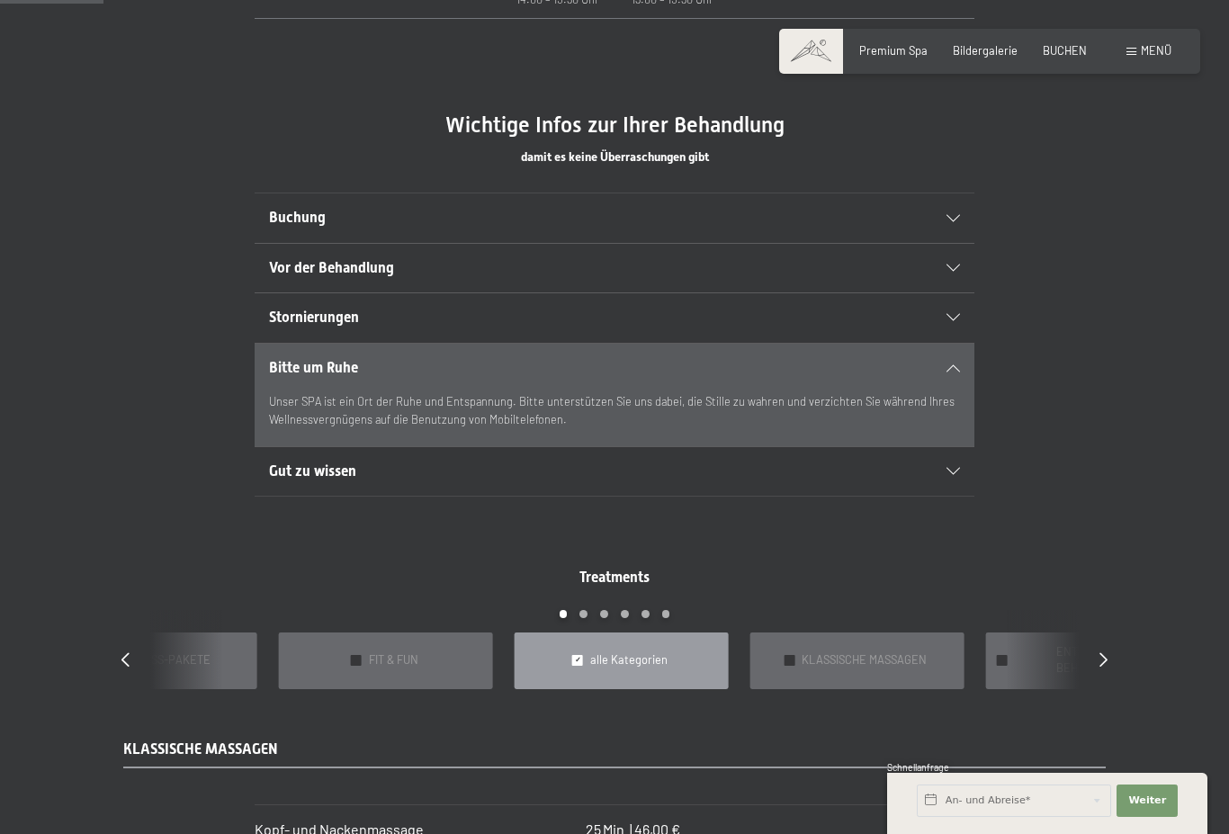
click at [956, 475] on icon at bounding box center [952, 471] width 13 height 7
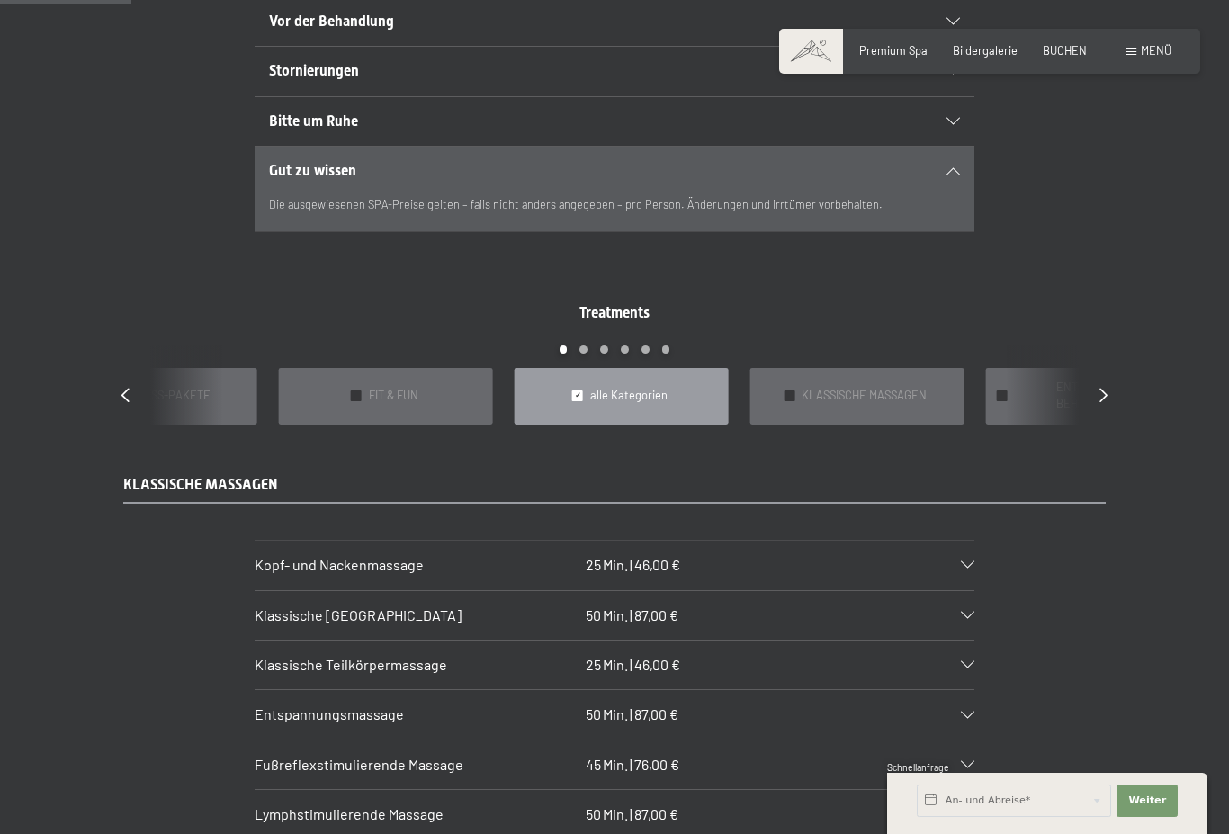
scroll to position [1221, 0]
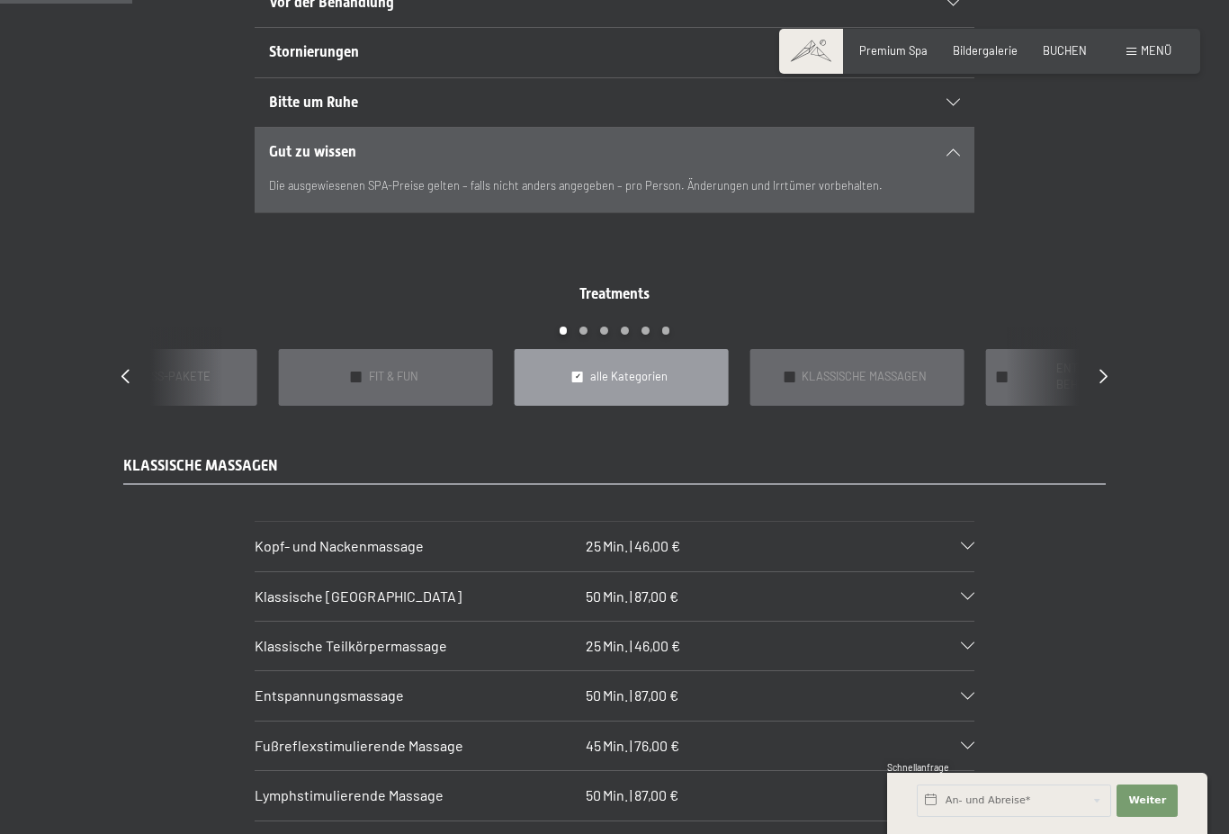
click at [1104, 406] on div "Treatments slide 3 to 7 of 22 ✓ BÄDER & PACKUNGEN ✓ VORFREUDE FÜR WERDENDE MÜTT…" at bounding box center [614, 344] width 1036 height 121
click at [1106, 383] on icon at bounding box center [1103, 376] width 8 height 14
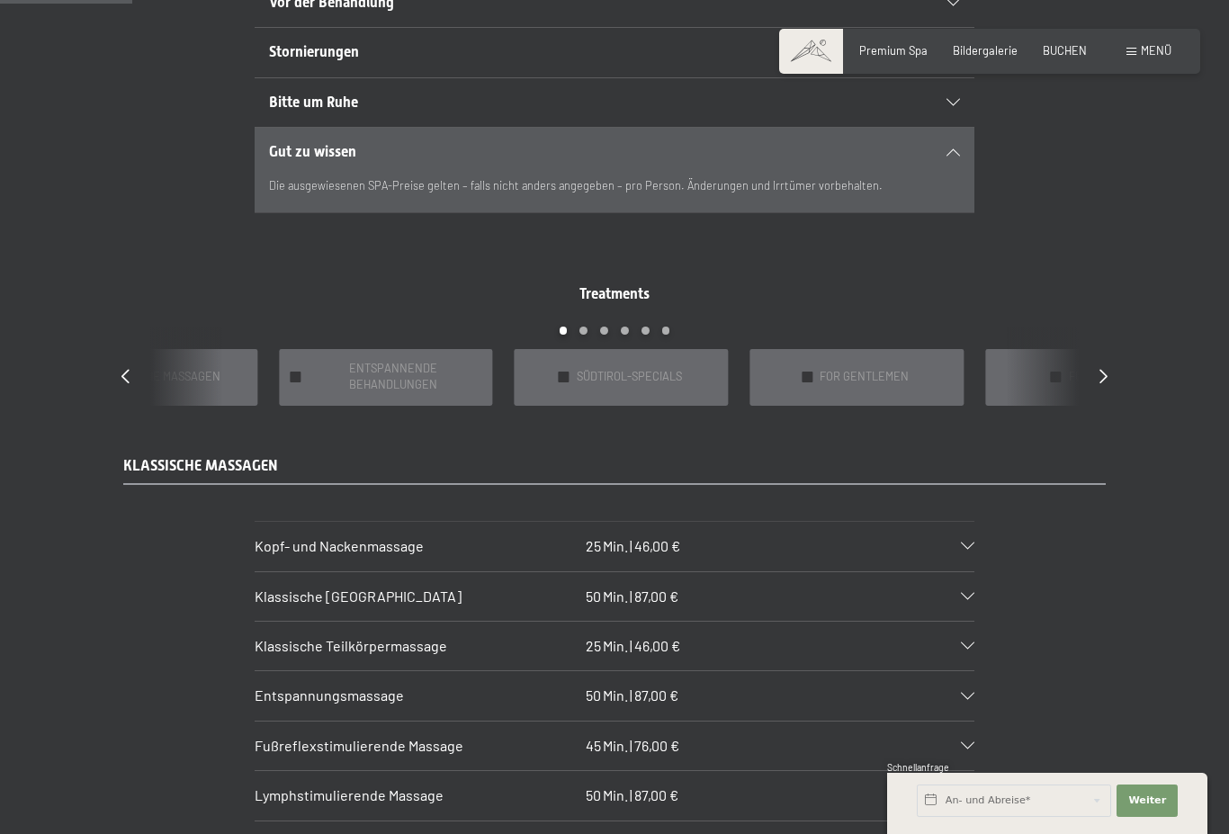
click at [1096, 406] on div "Treatments slide 6 to 10 of 22 ✓ BÄDER & PACKUNGEN ✓ VORFREUDE FÜR WERDENDE MÜT…" at bounding box center [614, 344] width 1036 height 121
click at [1102, 387] on div at bounding box center [1103, 377] width 8 height 20
click at [1106, 383] on icon at bounding box center [1103, 376] width 8 height 14
click at [1105, 383] on icon at bounding box center [1103, 376] width 8 height 14
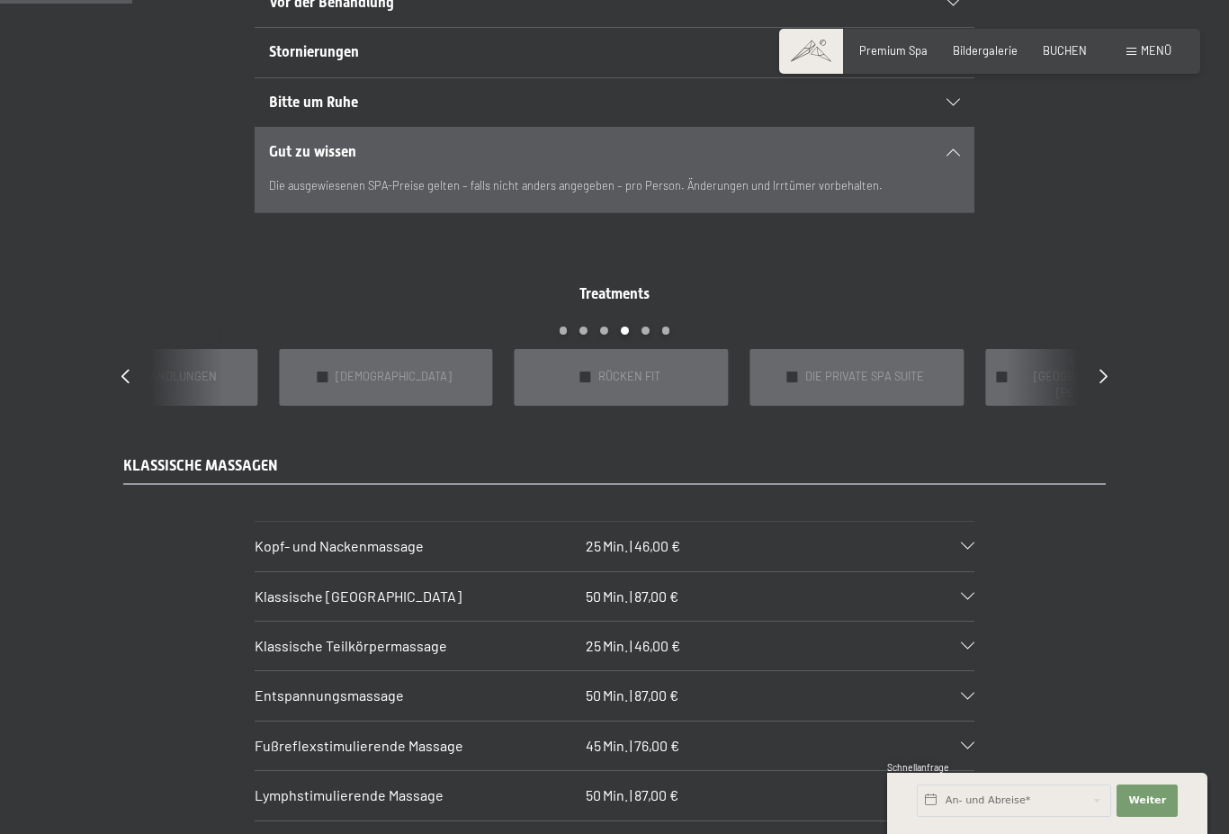
click at [114, 401] on div "Treatments slide 18 to 22 of 22 ✓ BÄDER & PACKUNGEN ✓ VORFREUDE FÜR WERDENDE MÜ…" at bounding box center [614, 344] width 1036 height 121
click at [122, 387] on div at bounding box center [125, 377] width 8 height 20
click at [1103, 387] on div at bounding box center [1103, 377] width 8 height 20
click at [1105, 383] on icon at bounding box center [1103, 376] width 8 height 14
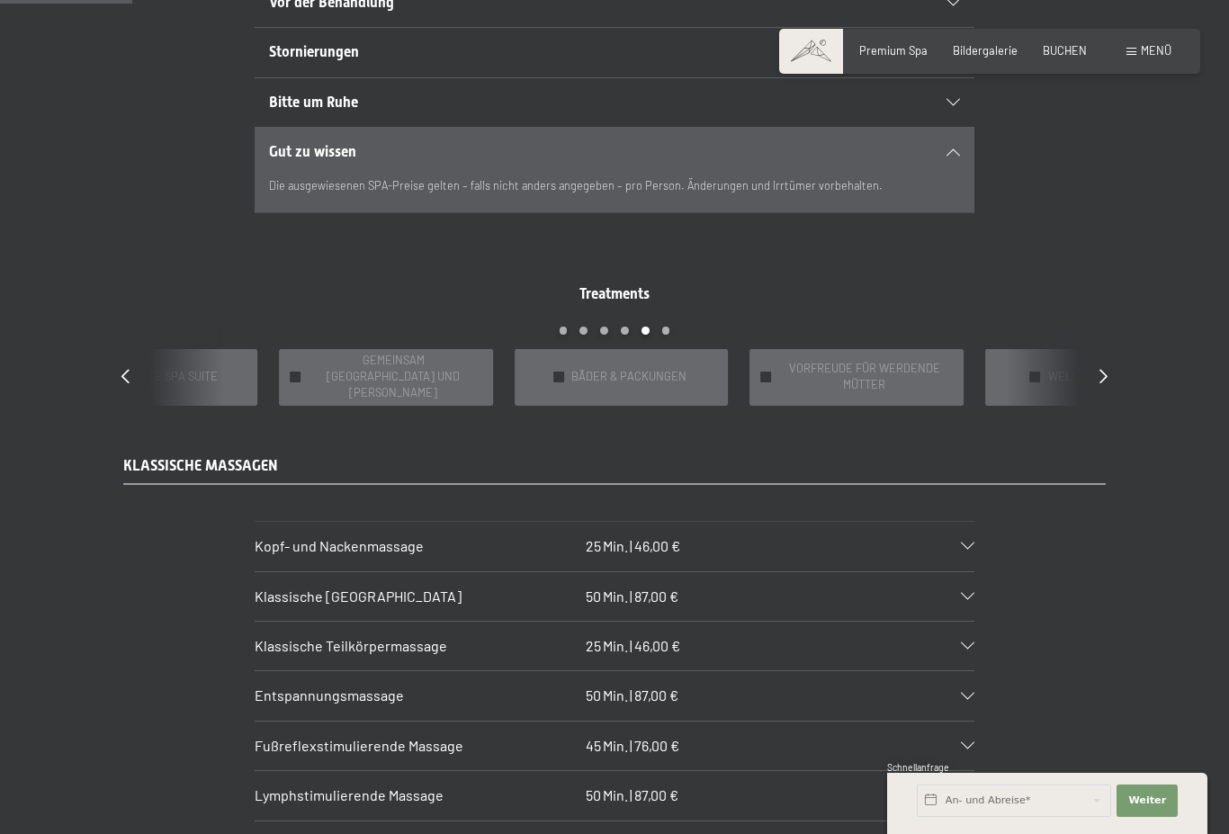
click at [1096, 395] on div "Treatments slide 21 to 25 of 22 ✓ BÄDER & PACKUNGEN ✓ VORFREUDE FÜR WERDENDE MÜ…" at bounding box center [614, 344] width 1036 height 121
click at [1101, 383] on icon at bounding box center [1103, 376] width 8 height 14
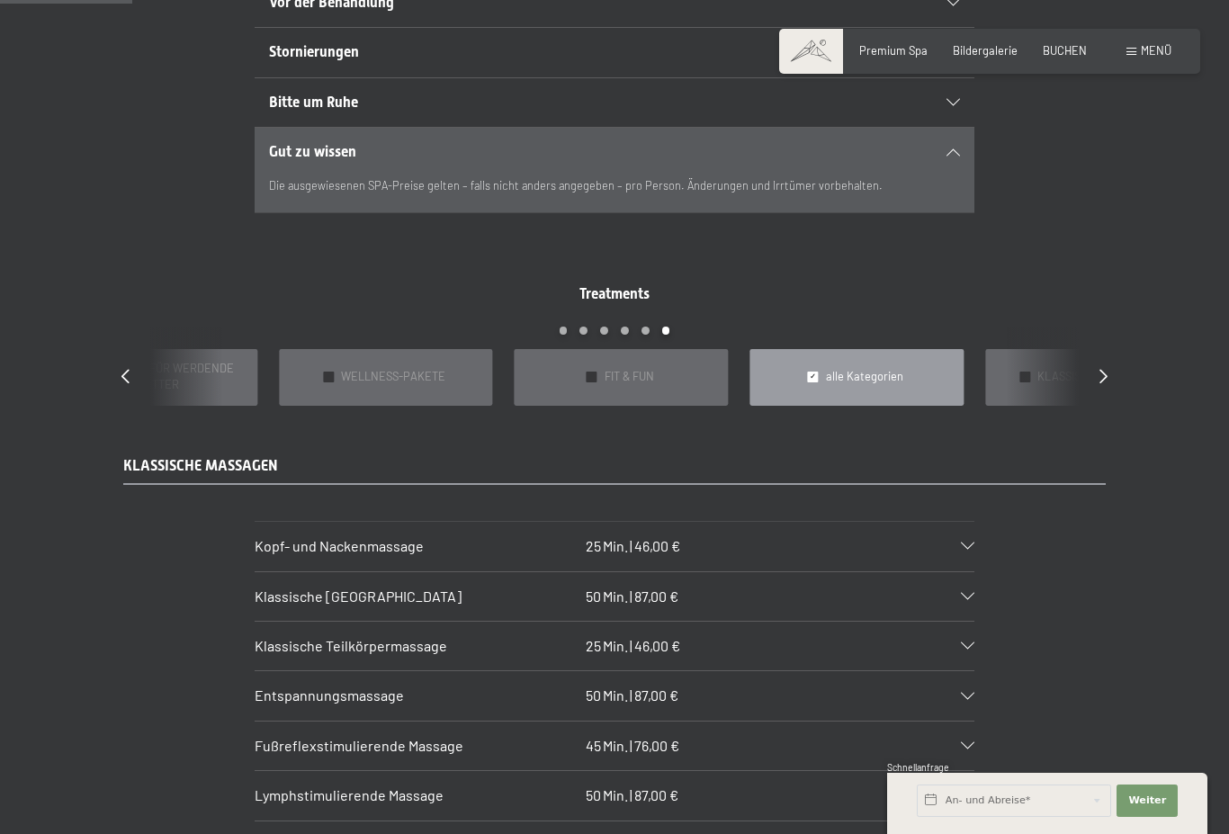
click at [1119, 396] on div "Treatments slide 2 to 6 of 22 ✓ BÄDER & PACKUNGEN ✓ VORFREUDE FÜR WERDENDE MÜTT…" at bounding box center [614, 344] width 1036 height 121
click at [1107, 387] on div at bounding box center [1103, 377] width 8 height 20
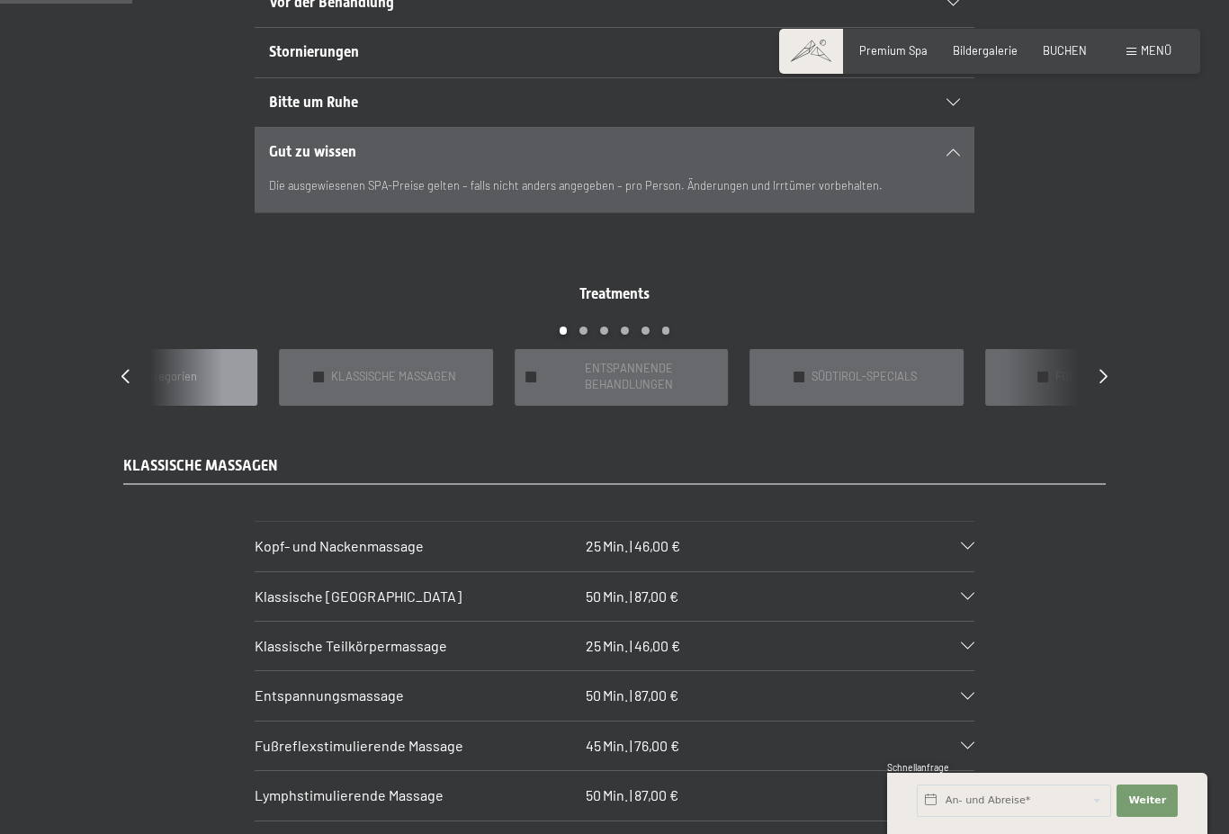
click at [1103, 387] on div at bounding box center [1103, 377] width 8 height 20
click at [1097, 383] on div "Treatments slide 8 to 12 of 22 ✓ BÄDER & PACKUNGEN ✓ VORFREUDE FÜR WERDENDE MÜT…" at bounding box center [614, 344] width 1036 height 121
click at [1103, 383] on icon at bounding box center [1103, 376] width 8 height 14
click at [1106, 383] on icon at bounding box center [1103, 376] width 8 height 14
click at [1110, 388] on div "Treatments slide 14 to 18 of 22 ✓ BÄDER & PACKUNGEN ✓ VORFREUDE FÜR WERDENDE MÜ…" at bounding box center [614, 344] width 1036 height 121
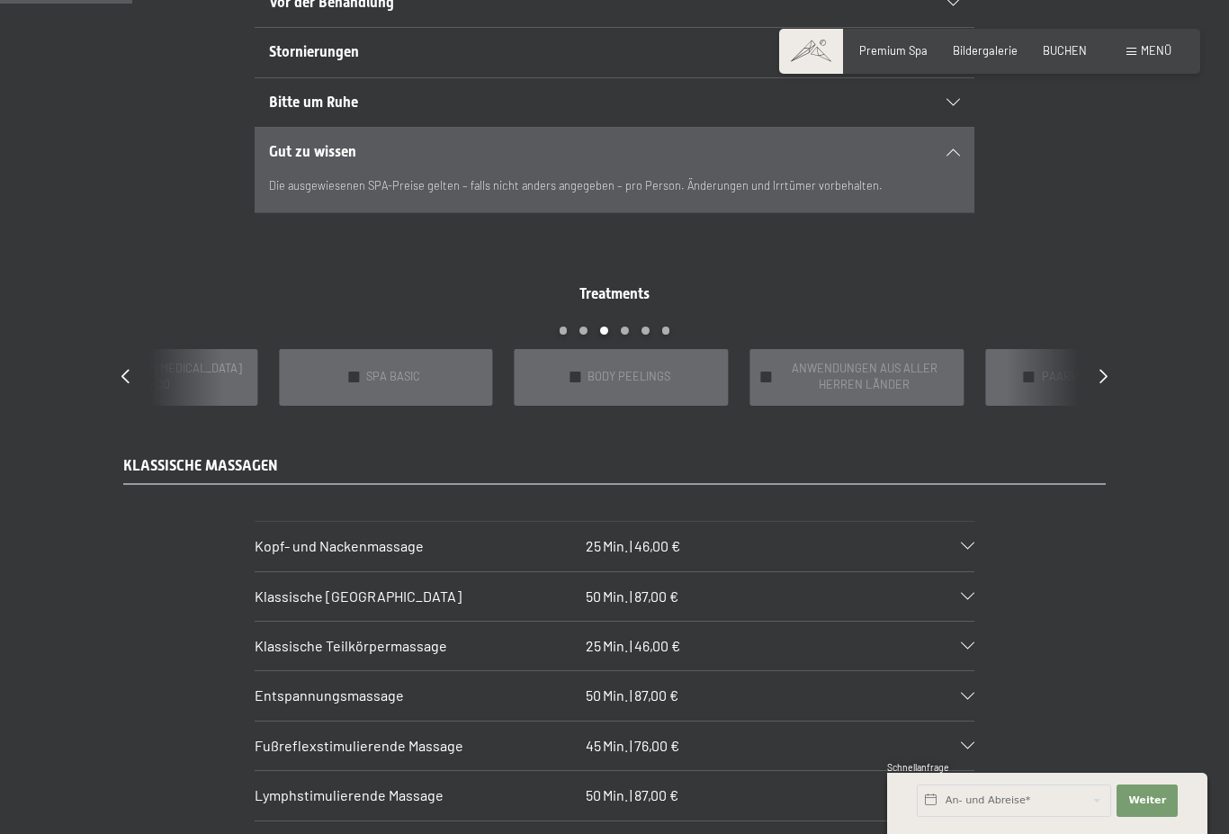
click at [1105, 383] on icon at bounding box center [1103, 376] width 8 height 14
click at [1096, 389] on div "Treatments slide 17 to 21 of 22 ✓ BÄDER & PACKUNGEN ✓ VORFREUDE FÜR WERDENDE MÜ…" at bounding box center [614, 344] width 1036 height 121
click at [1094, 403] on div "Treatments slide 17 to 21 of 22 ✓ BÄDER & PACKUNGEN ✓ VORFREUDE FÜR WERDENDE MÜ…" at bounding box center [614, 344] width 1036 height 121
click at [1100, 383] on icon at bounding box center [1103, 376] width 8 height 14
click at [1100, 387] on div at bounding box center [1103, 377] width 8 height 20
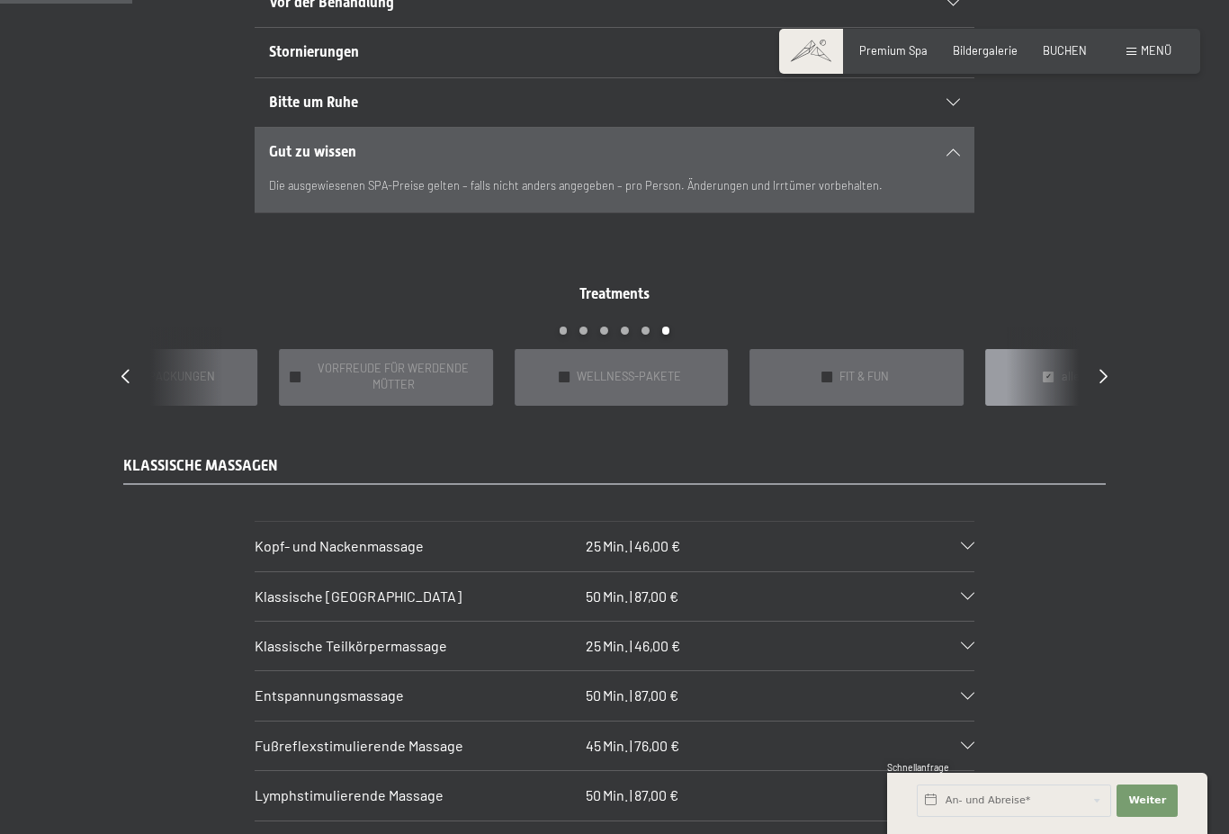
click at [1104, 383] on icon at bounding box center [1103, 376] width 8 height 14
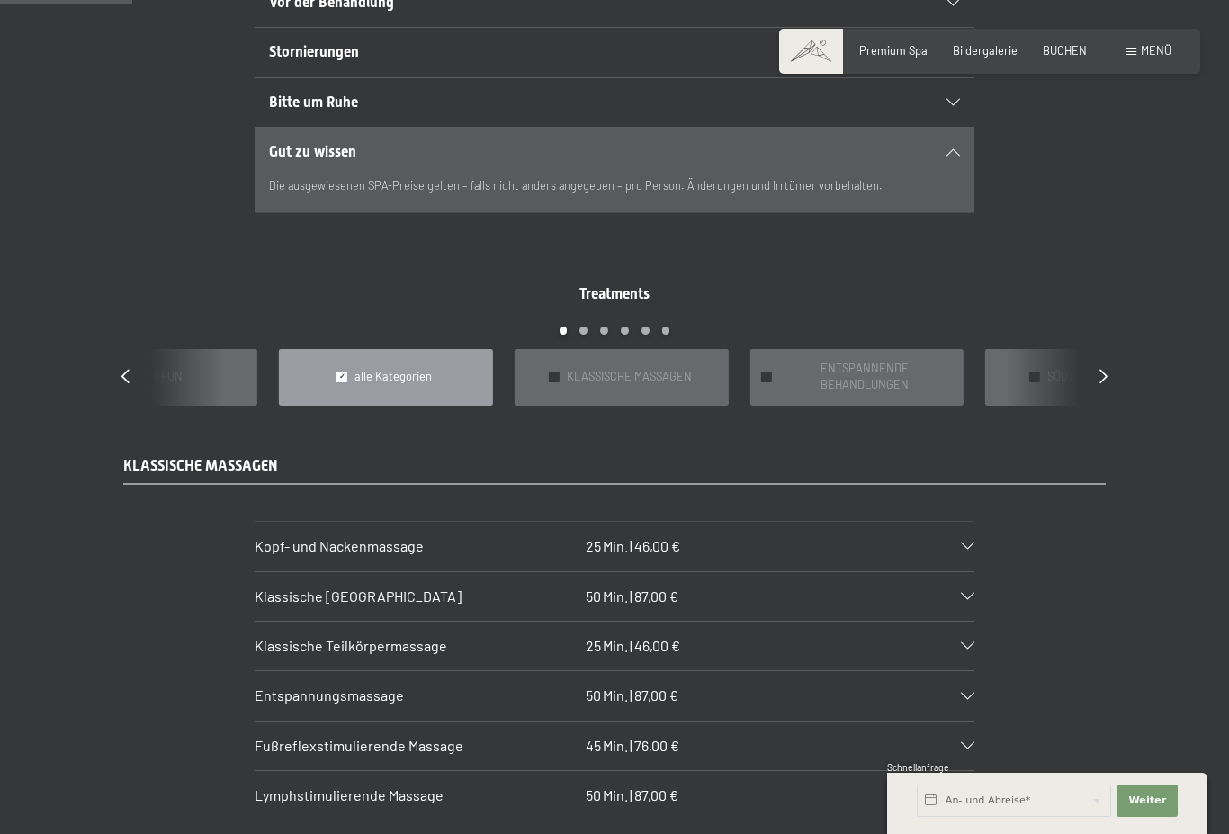
click at [1093, 392] on div "Treatments slide 4 to 8 of 22 ✓ BÄDER & PACKUNGEN ✓ VORFREUDE FÜR WERDENDE MÜTT…" at bounding box center [614, 344] width 1036 height 121
click at [1105, 383] on icon at bounding box center [1103, 376] width 8 height 14
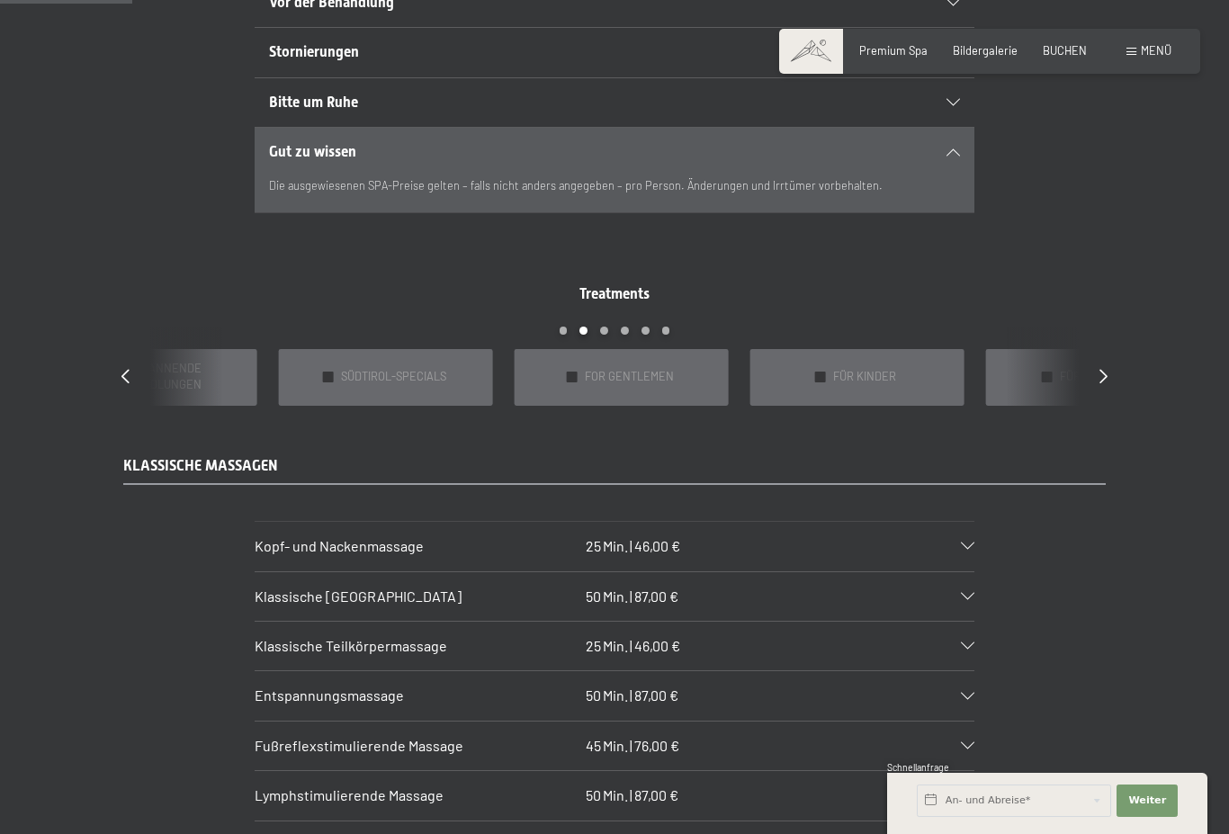
click at [1105, 383] on icon at bounding box center [1103, 376] width 8 height 14
click at [1094, 398] on div "Treatments slide 10 to 14 of 22 ✓ BÄDER & PACKUNGEN ✓ VORFREUDE FÜR WERDENDE MÜ…" at bounding box center [614, 344] width 1036 height 121
click at [1105, 383] on icon at bounding box center [1103, 376] width 8 height 14
click at [1104, 383] on icon at bounding box center [1103, 376] width 8 height 14
click at [1107, 383] on icon at bounding box center [1103, 376] width 8 height 14
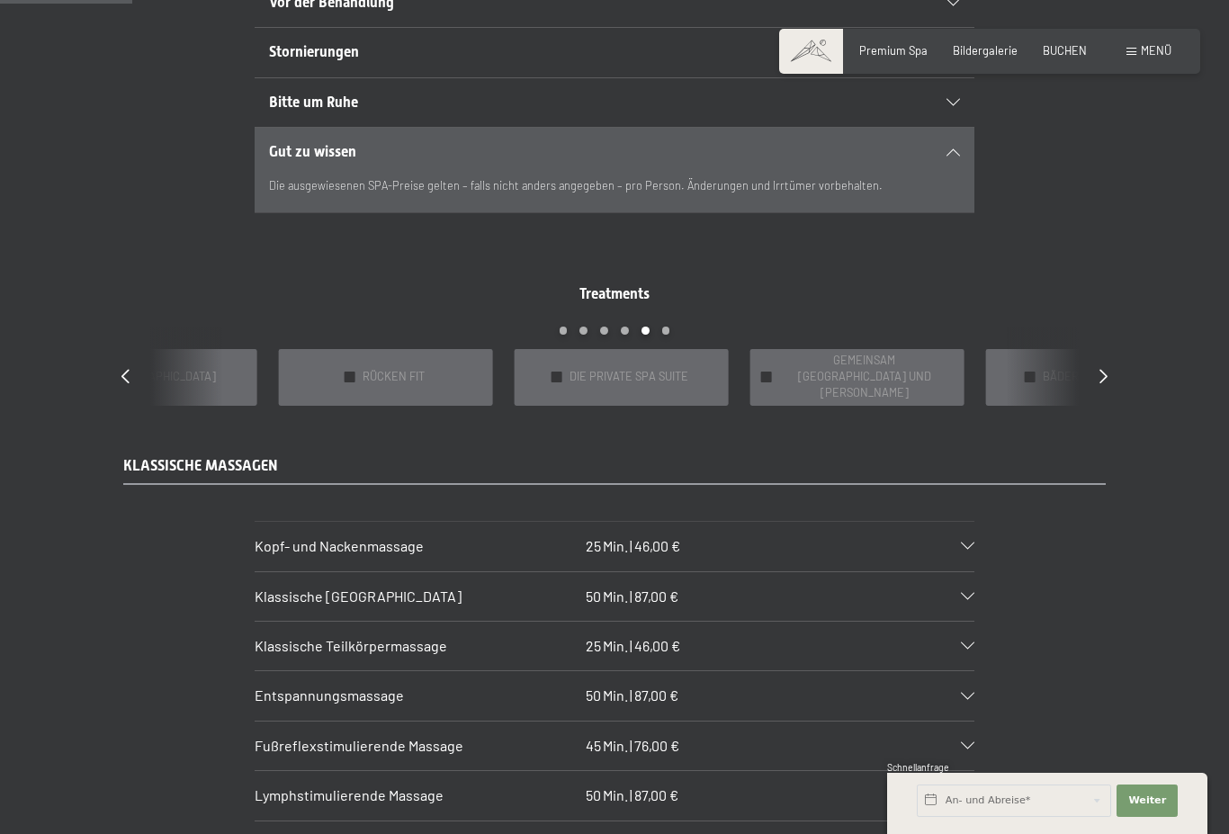
click at [139, 403] on div "Treatments slide 19 to 23 of 22 ✓ BÄDER & PACKUNGEN ✓ VORFREUDE FÜR WERDENDE MÜ…" at bounding box center [614, 344] width 1036 height 121
click at [117, 394] on div "Treatments slide 19 to 23 of 22 ✓ BÄDER & PACKUNGEN ✓ VORFREUDE FÜR WERDENDE MÜ…" at bounding box center [614, 344] width 1036 height 121
click at [127, 383] on icon at bounding box center [125, 376] width 8 height 14
click at [911, 406] on div "✓ AYURVEDA" at bounding box center [856, 377] width 214 height 57
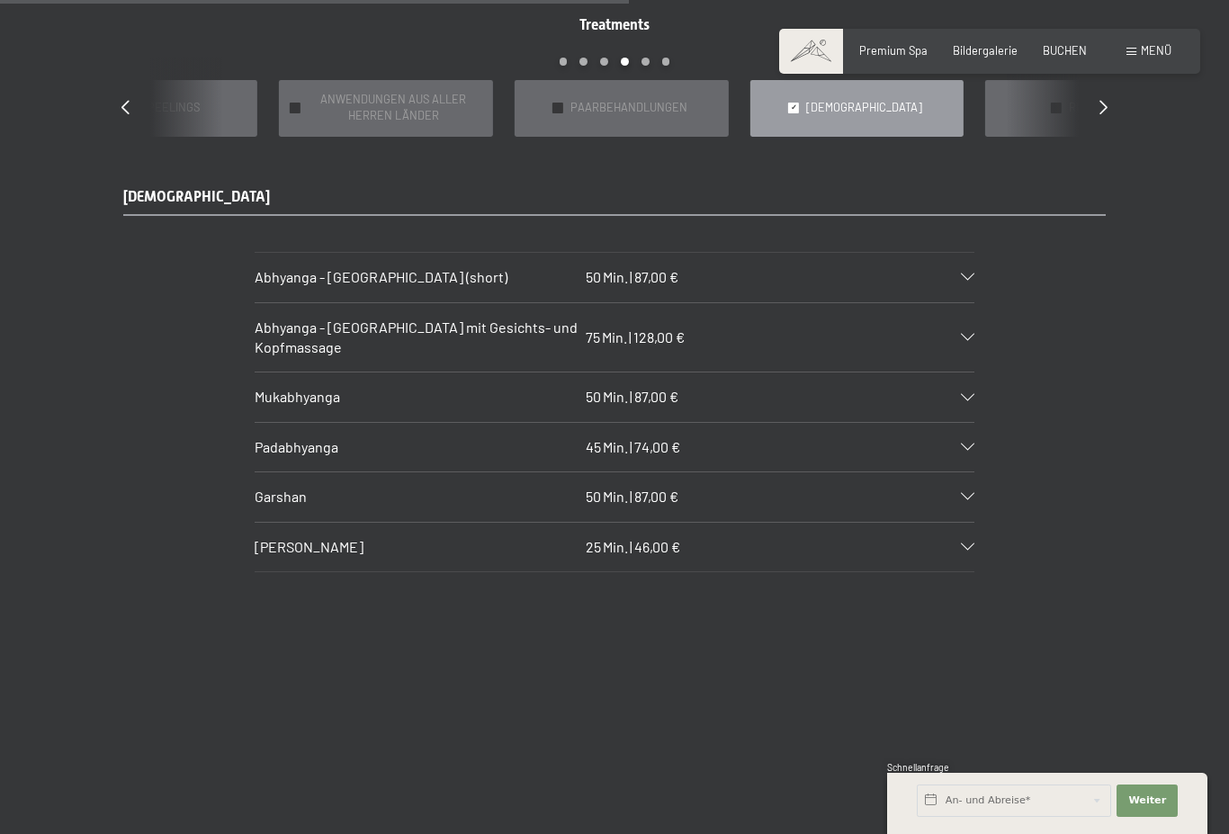
scroll to position [1491, 0]
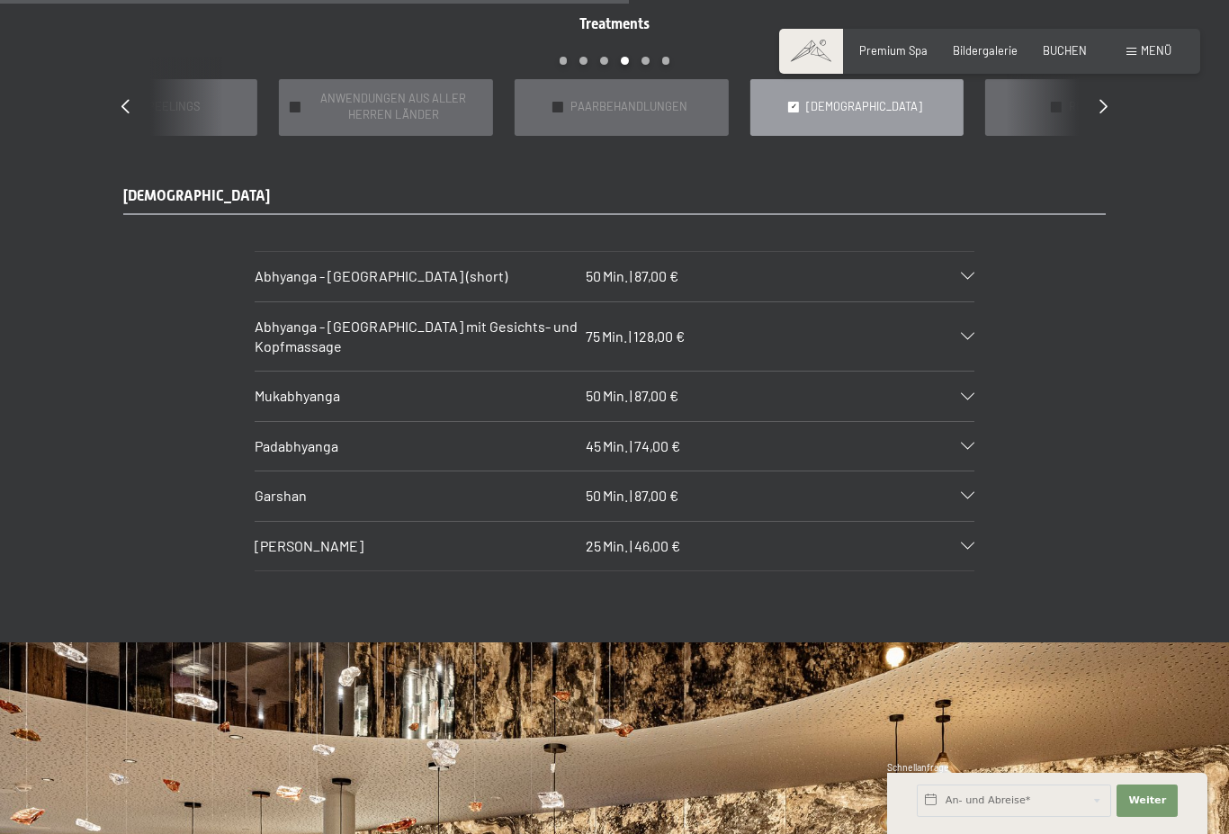
click at [973, 400] on icon at bounding box center [967, 396] width 13 height 7
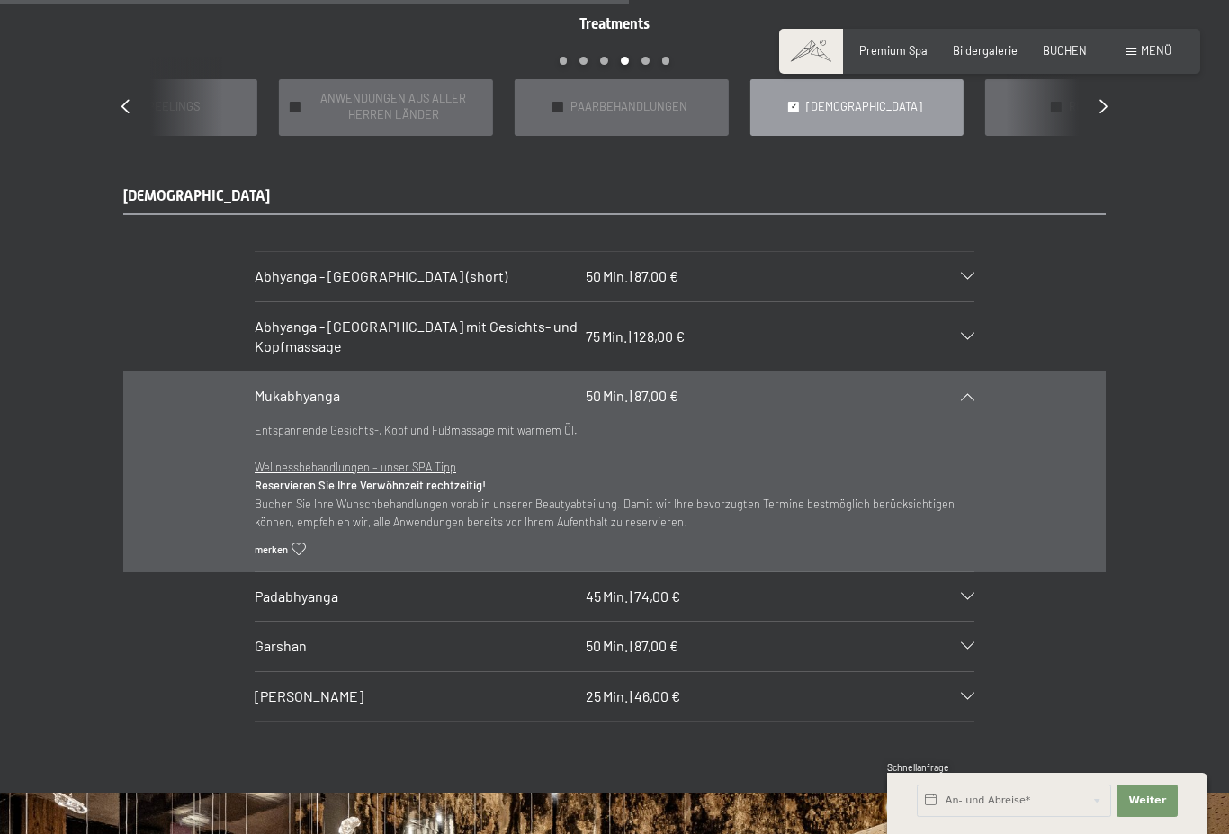
click at [973, 400] on icon at bounding box center [967, 396] width 13 height 7
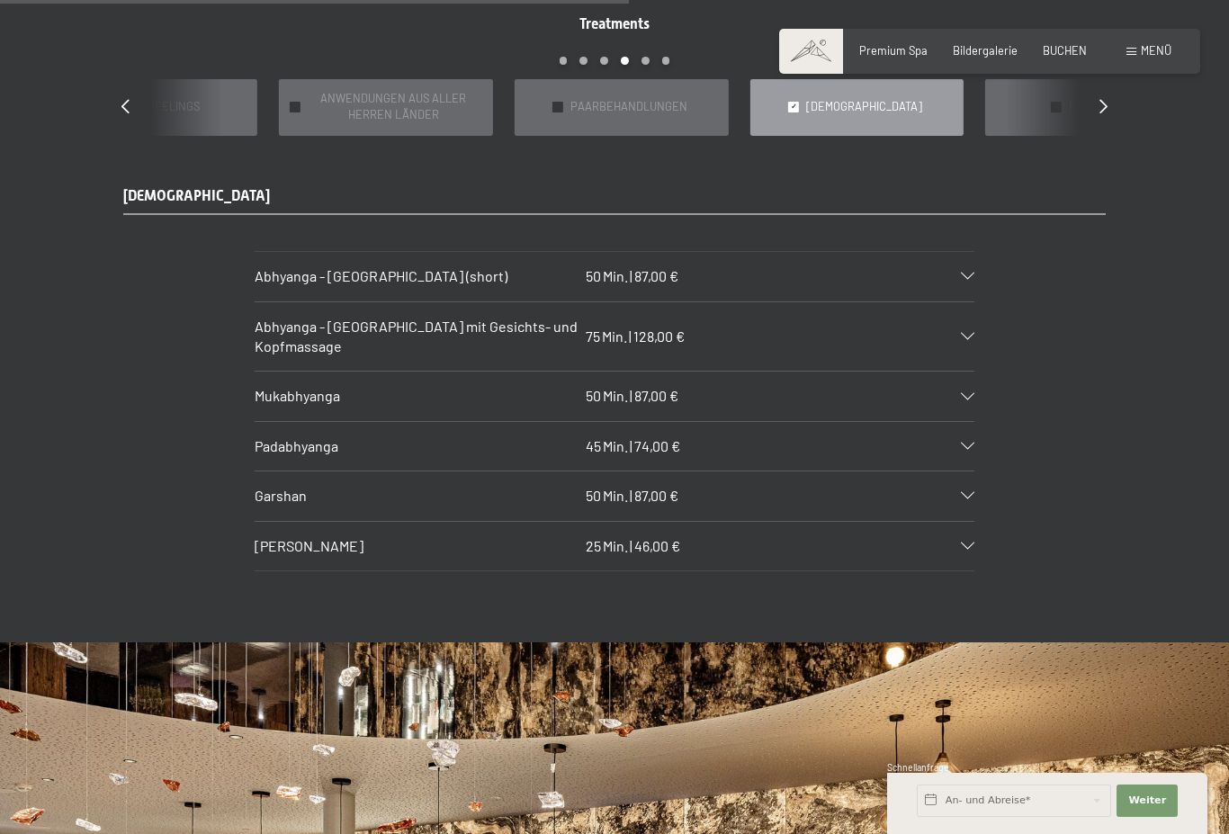
click at [834, 127] on div "✓ AYURVEDA" at bounding box center [856, 107] width 214 height 57
click at [816, 135] on div "✓ AYURVEDA" at bounding box center [856, 107] width 214 height 57
click at [797, 112] on span "✓" at bounding box center [794, 108] width 6 height 10
click at [835, 126] on div "✓ AYURVEDA" at bounding box center [856, 107] width 214 height 57
click at [797, 112] on span "✓" at bounding box center [794, 108] width 6 height 10
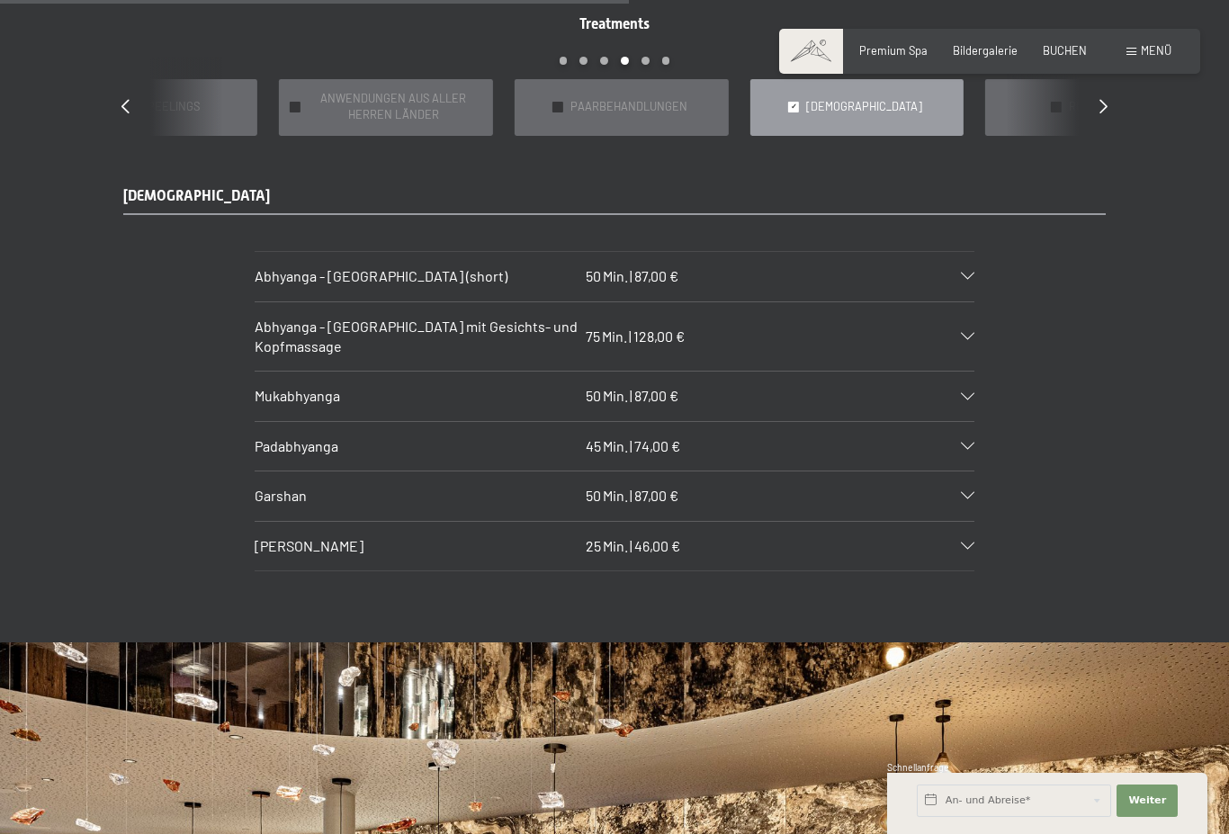
click at [1106, 113] on icon at bounding box center [1103, 106] width 8 height 14
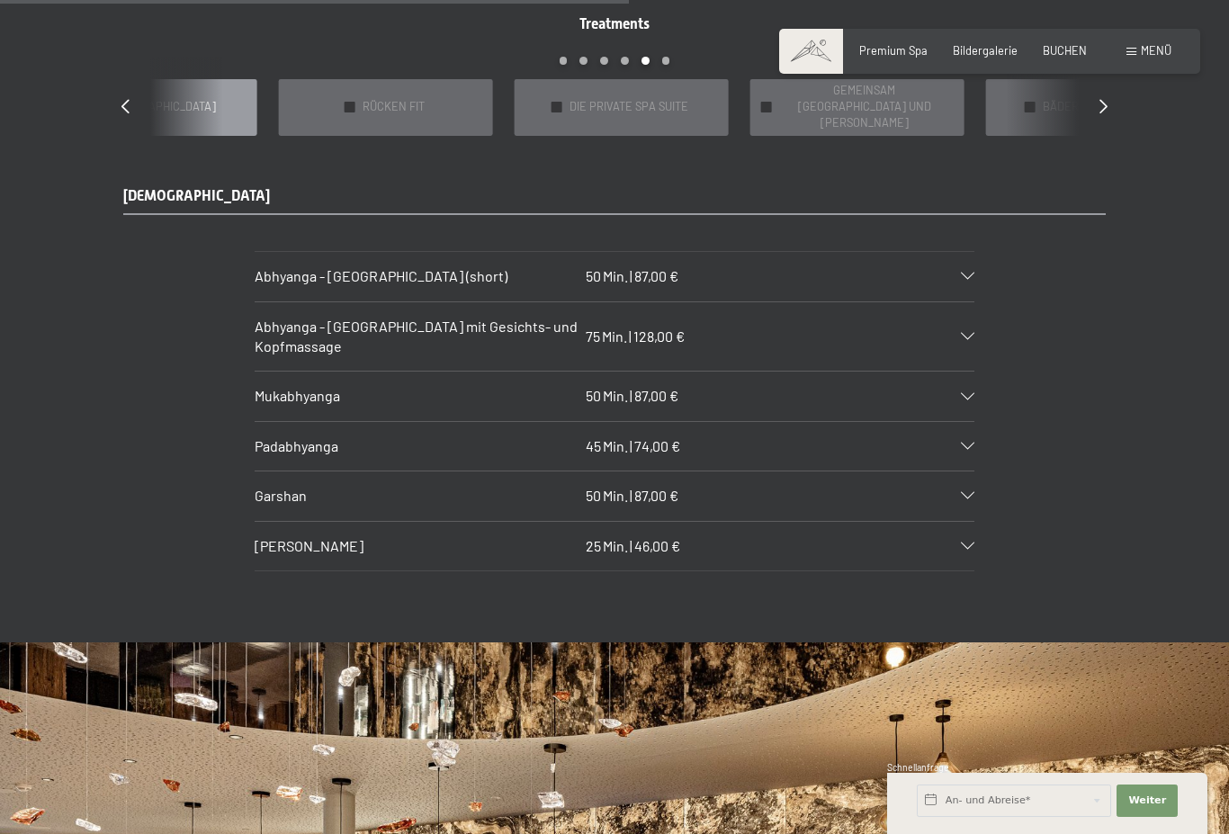
click at [1122, 119] on div "Treatments slide 19 to 23 of 22 ✓ BÄDER & PACKUNGEN ✓ VORFREUDE FÜR WERDENDE MÜ…" at bounding box center [614, 74] width 1036 height 121
click at [1105, 113] on icon at bounding box center [1103, 106] width 8 height 14
click at [1119, 126] on div "Treatments slide 22 to 26 of 22 ✓ BÄDER & PACKUNGEN ✓ VORFREUDE FÜR WERDENDE MÜ…" at bounding box center [614, 74] width 1036 height 121
click at [1105, 113] on icon at bounding box center [1103, 106] width 8 height 14
click at [604, 136] on div "✓ alle Kategorien" at bounding box center [621, 107] width 214 height 57
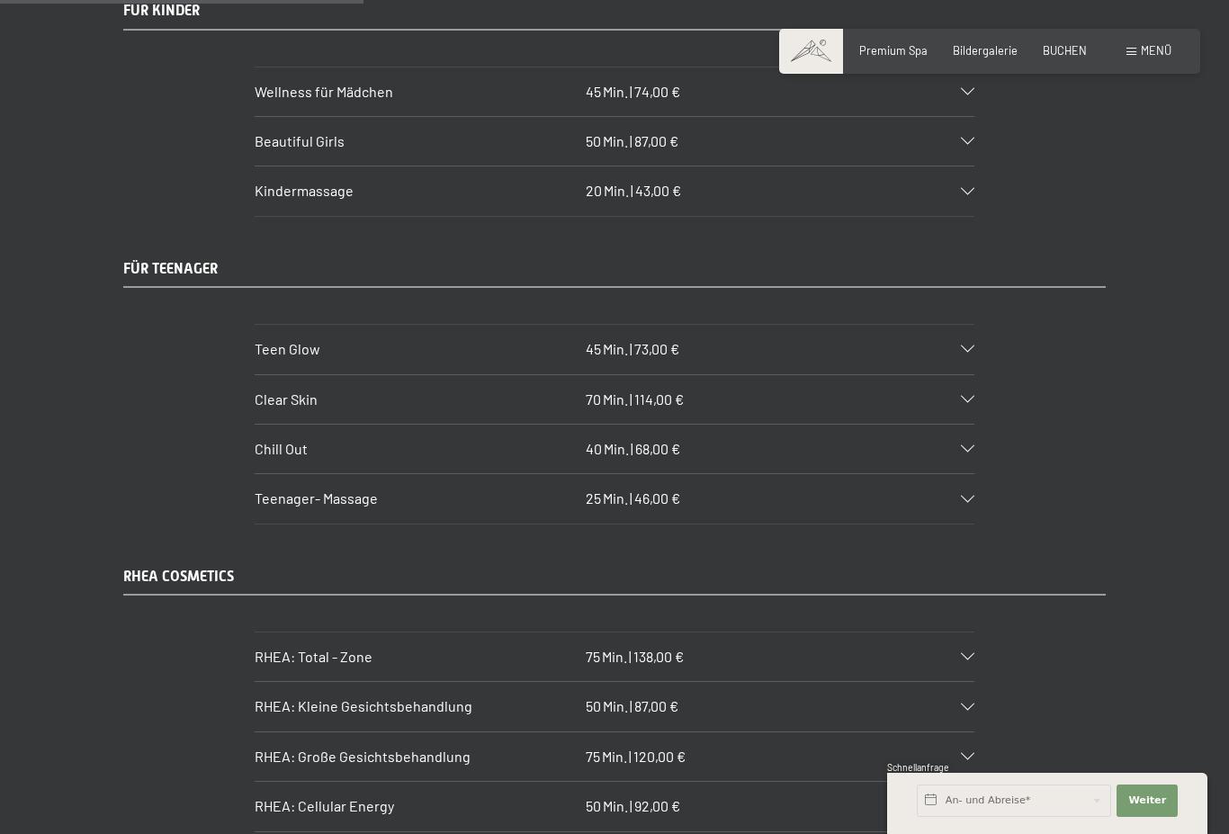
scroll to position [3362, 0]
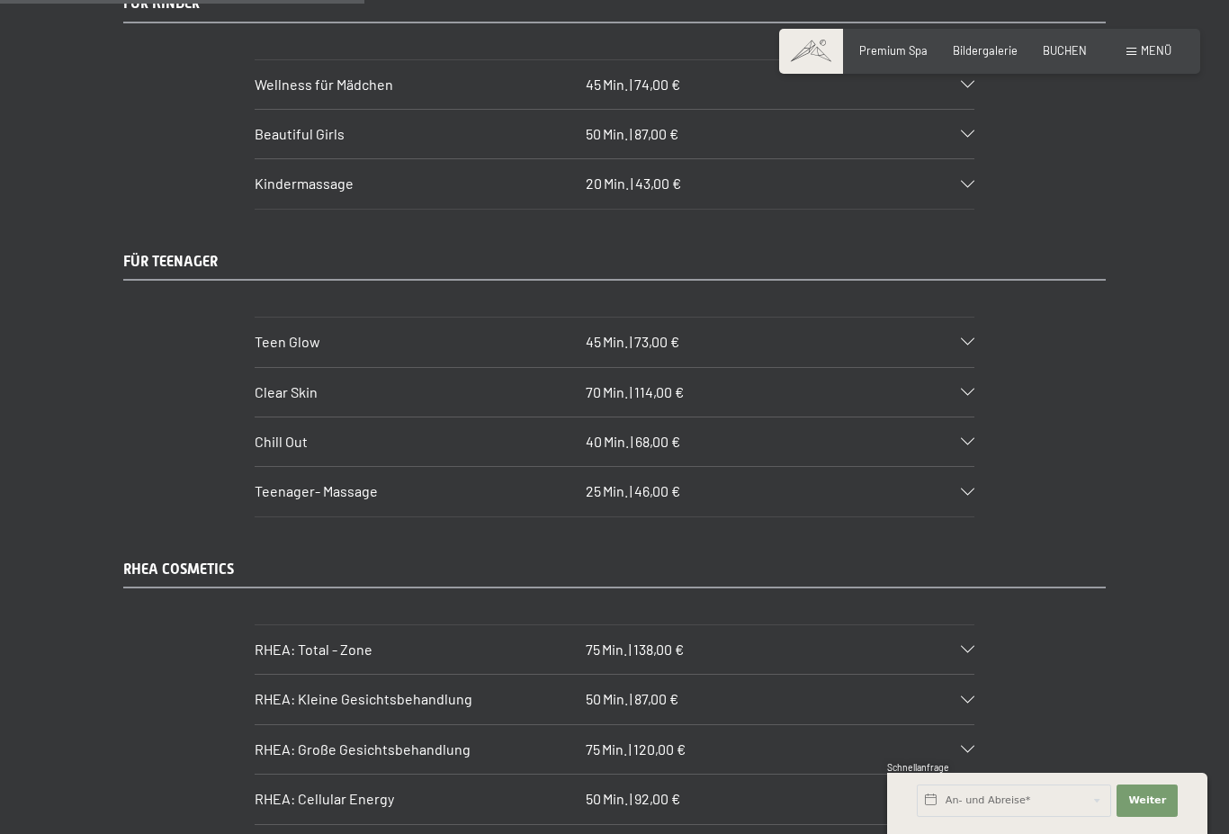
click at [971, 335] on div "Teen Glow 45 Min. | 73,00 €" at bounding box center [615, 342] width 720 height 49
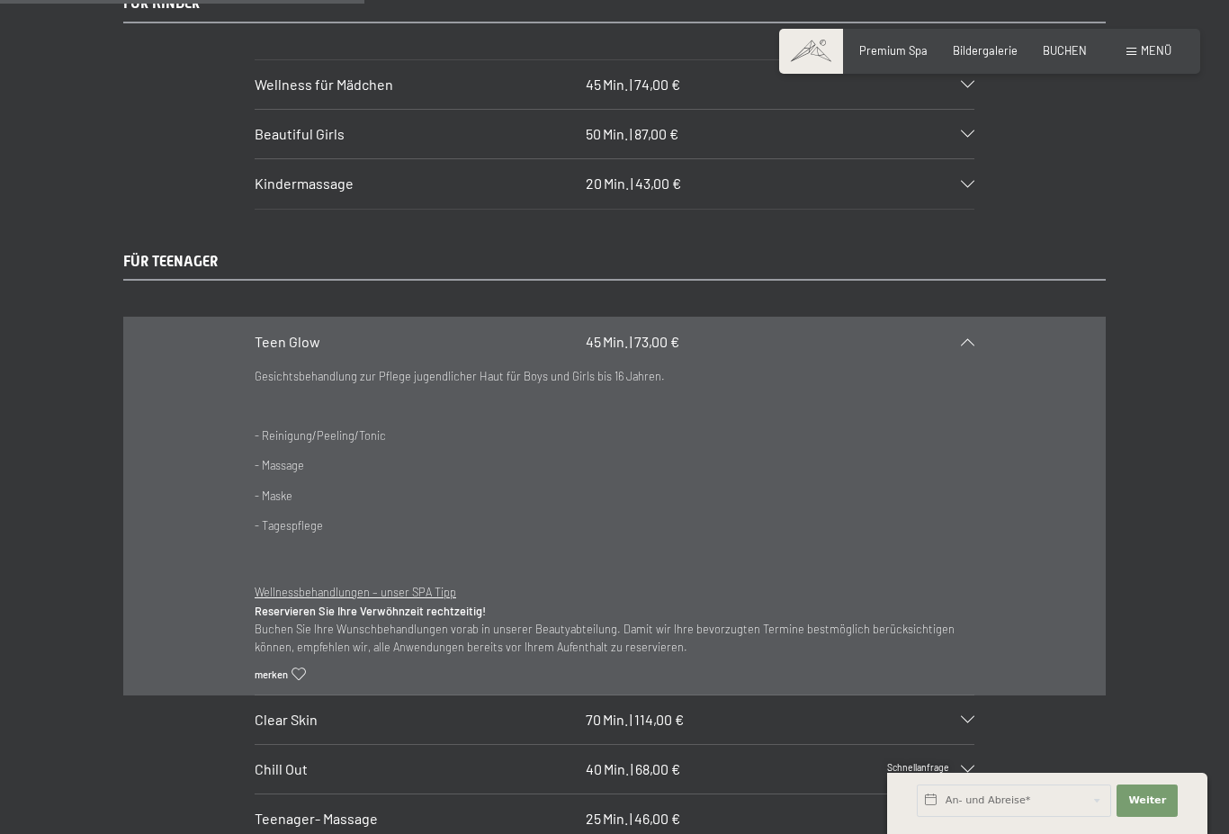
click at [974, 344] on section "Teen Glow 45 Min. | 73,00 € Gesichtsbehandlung zur Pflege jugendlicher Haut für…" at bounding box center [615, 506] width 720 height 378
click at [972, 345] on icon at bounding box center [967, 341] width 13 height 7
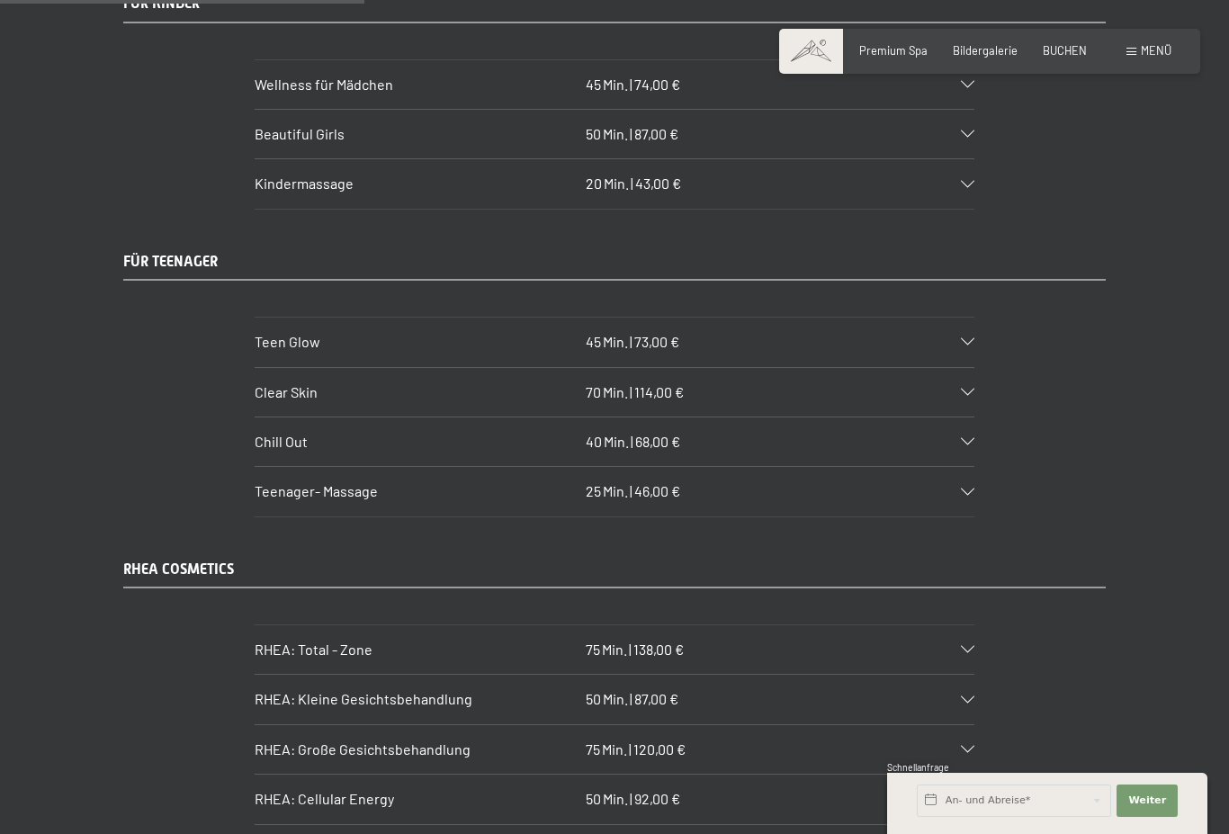
click at [973, 345] on icon at bounding box center [967, 341] width 13 height 7
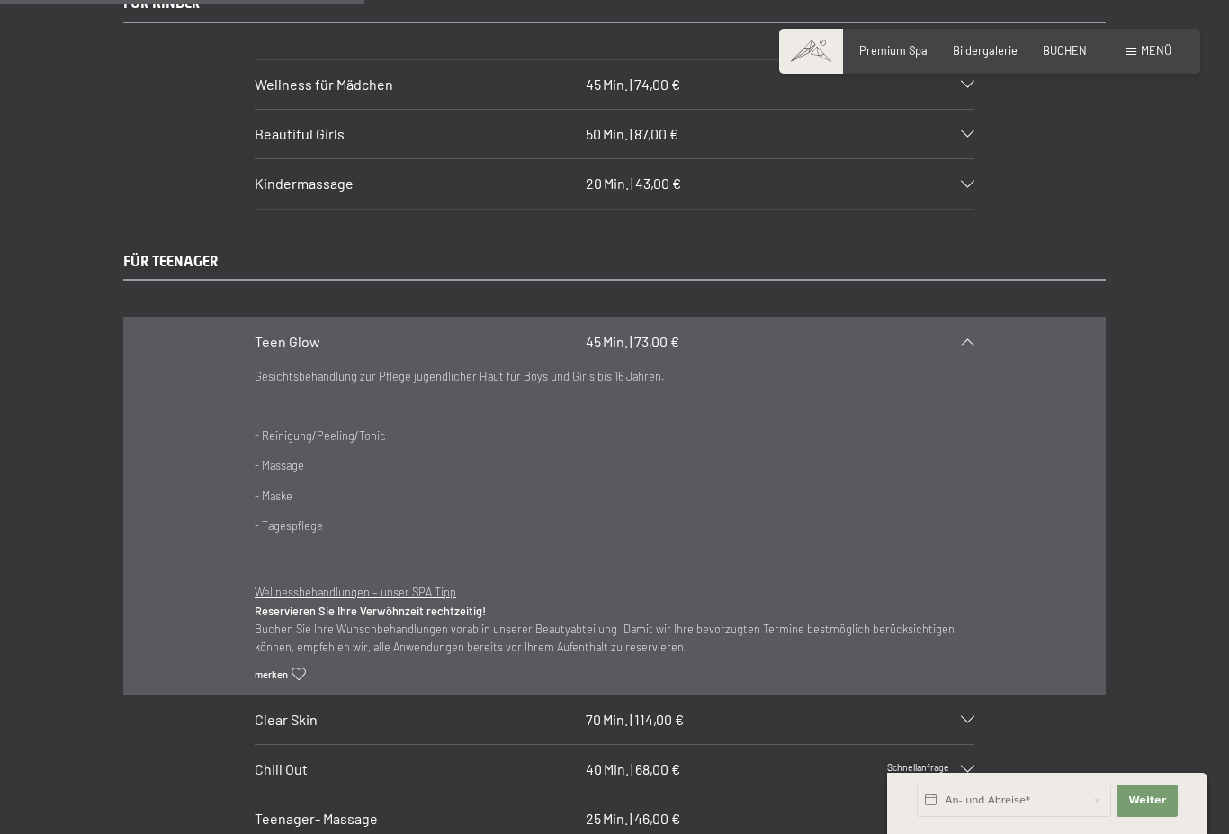
click at [972, 340] on icon at bounding box center [967, 341] width 13 height 7
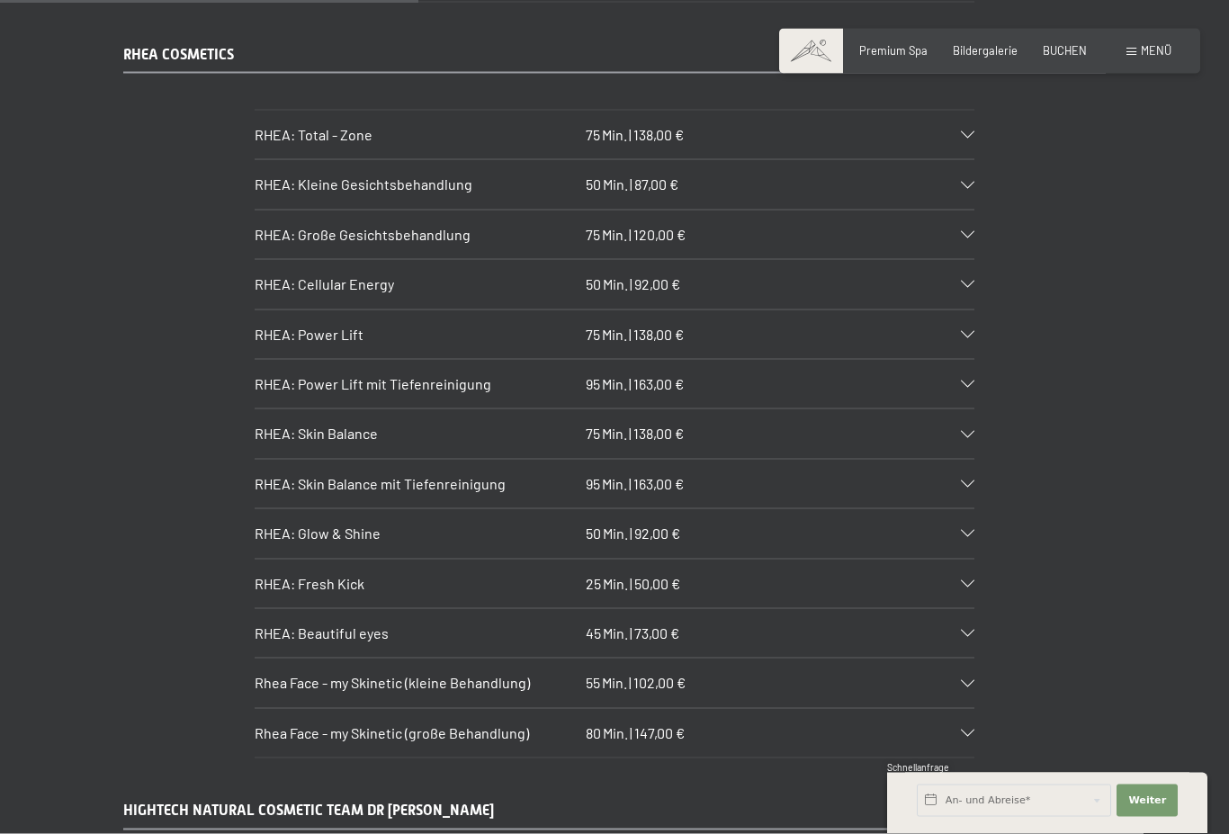
scroll to position [3878, 0]
click at [974, 233] on section "RHEA: Große Gesichtsbehandlung 75 Min. | 120,00 € Auf Ihren Hauttyp abgestimmte…" at bounding box center [615, 234] width 720 height 50
click at [966, 236] on div "RHEA: Große Gesichtsbehandlung 75 Min. | 120,00 €" at bounding box center [615, 234] width 720 height 49
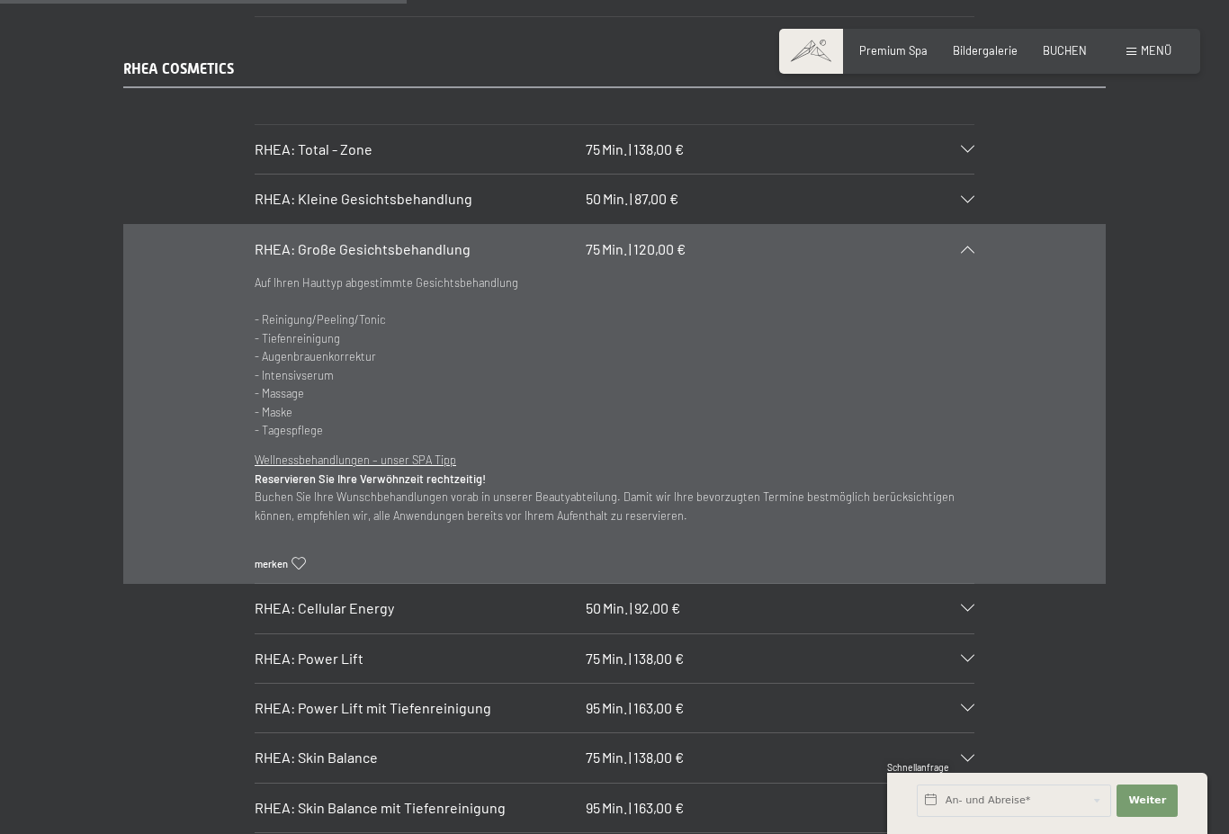
scroll to position [3854, 0]
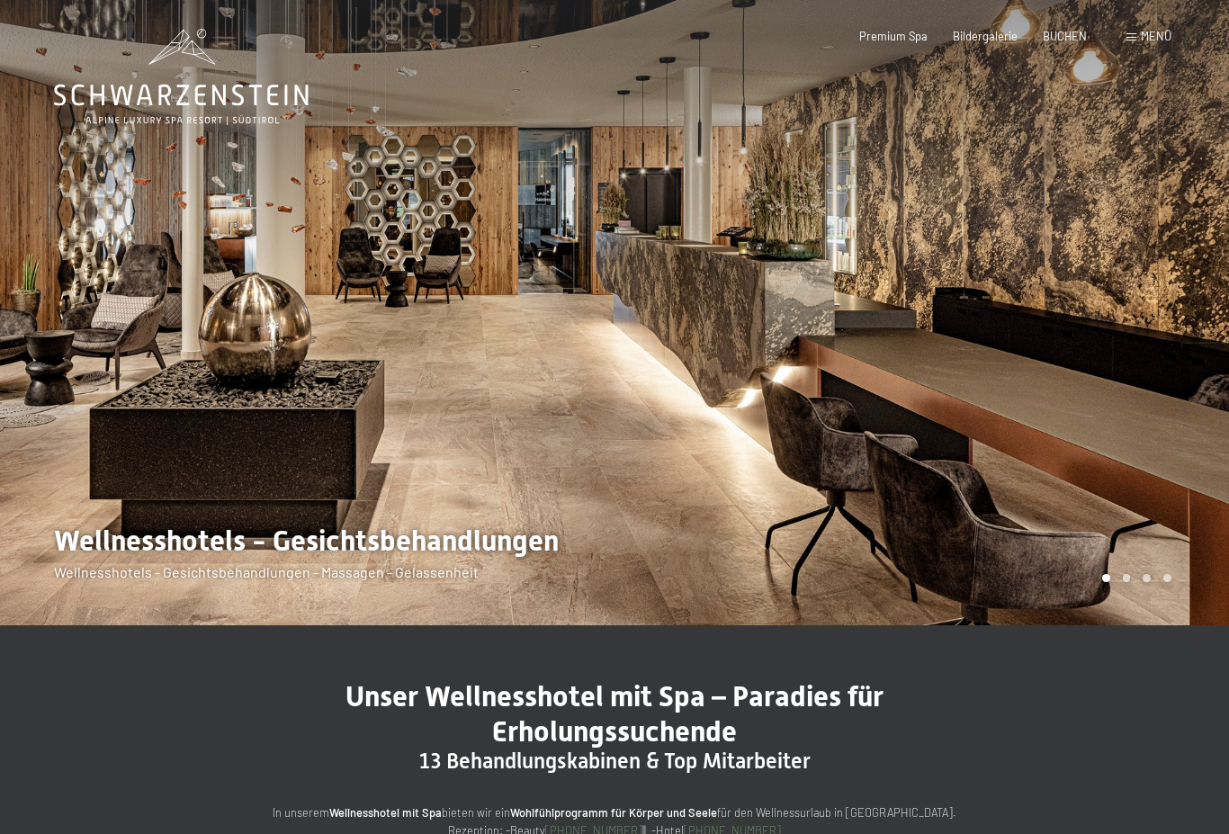
click at [890, 40] on span "Premium Spa" at bounding box center [893, 36] width 68 height 14
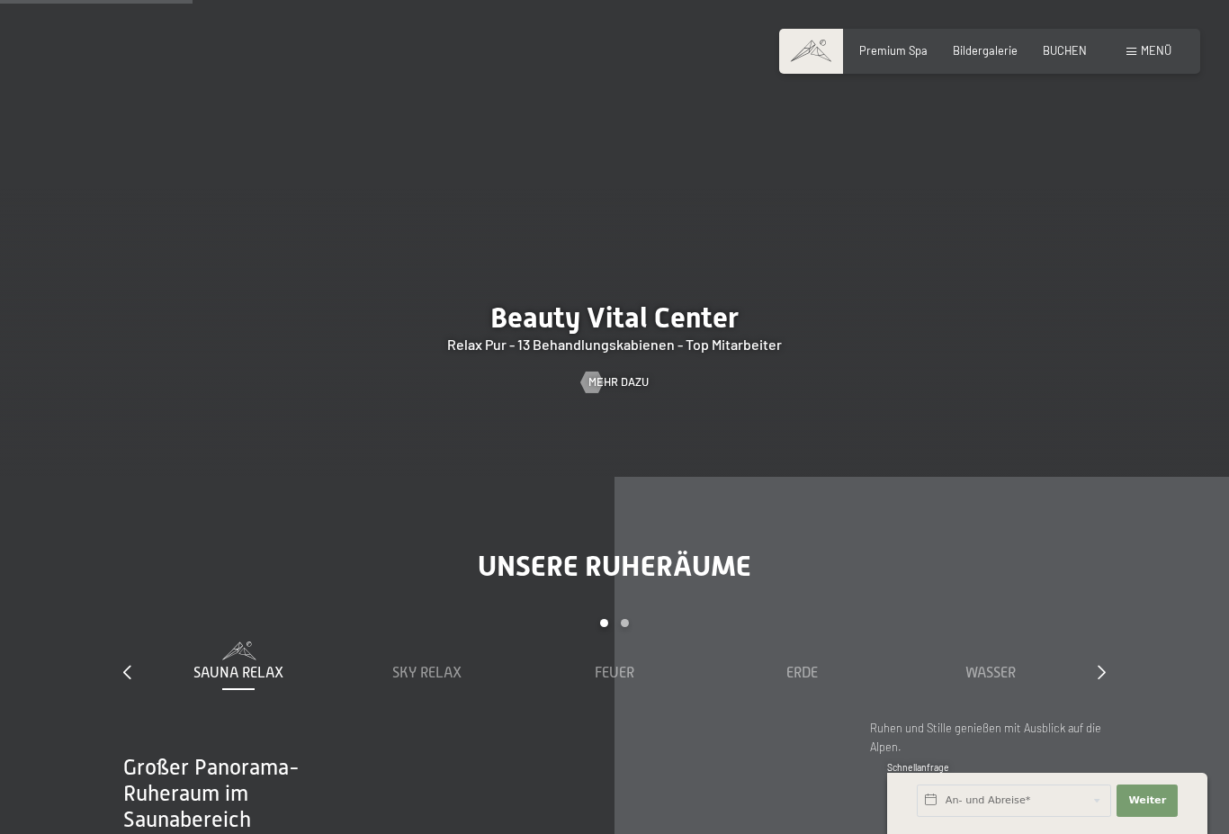
scroll to position [1682, 0]
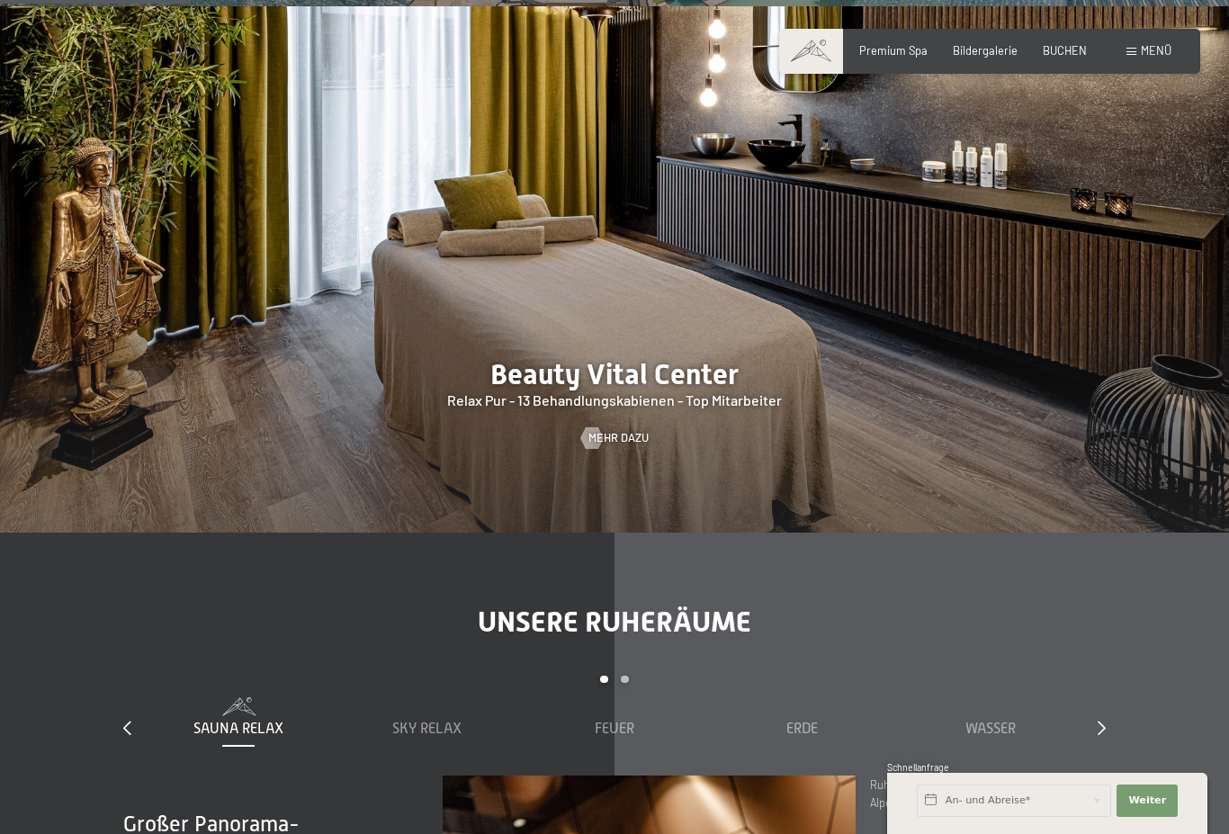
click at [625, 446] on span "Mehr dazu" at bounding box center [618, 438] width 60 height 16
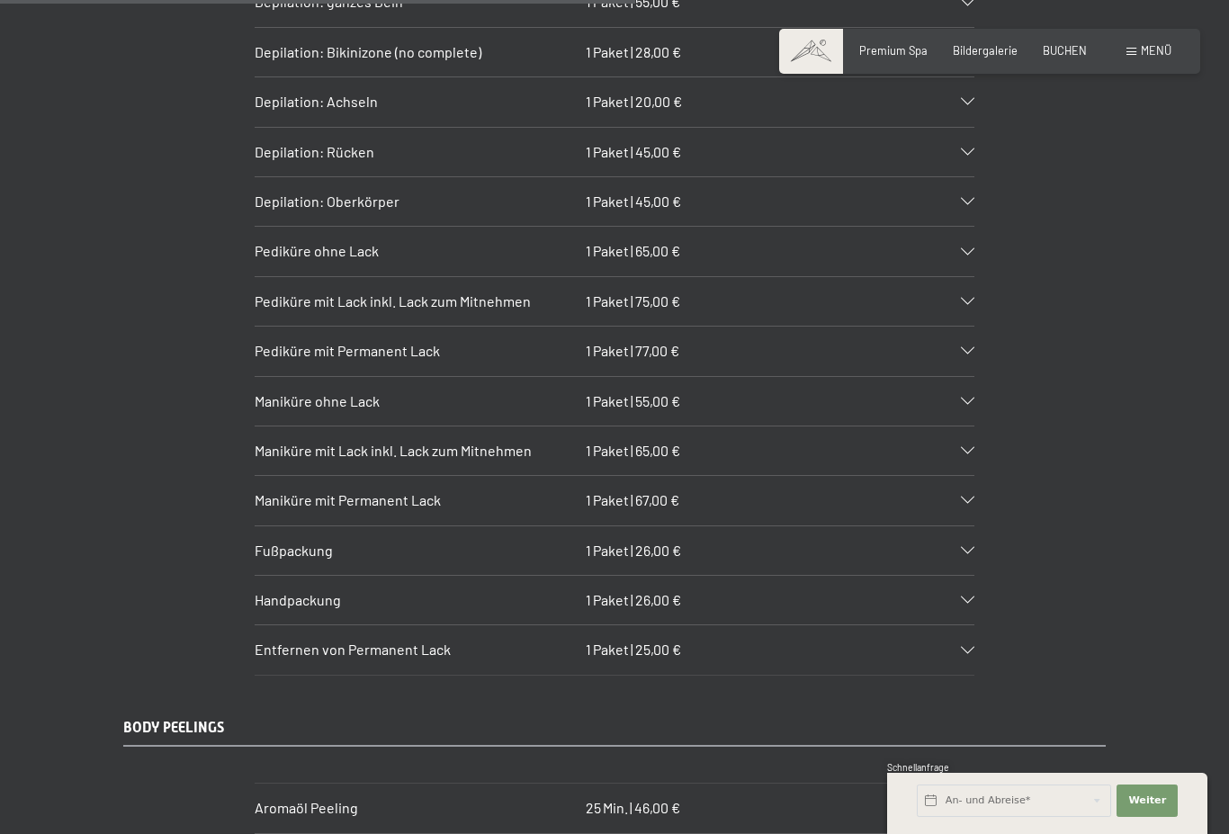
scroll to position [5845, 0]
click at [969, 396] on icon at bounding box center [967, 399] width 13 height 7
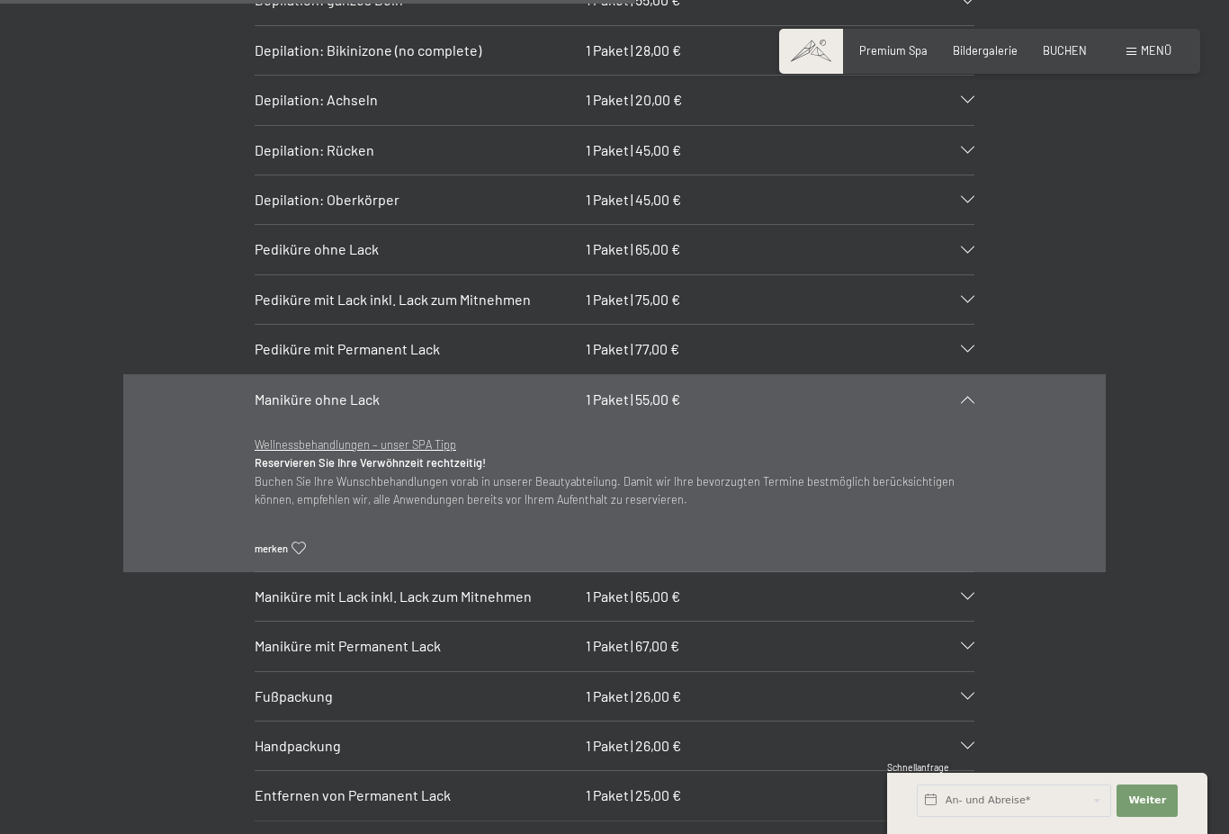
click at [954, 396] on div at bounding box center [958, 399] width 31 height 7
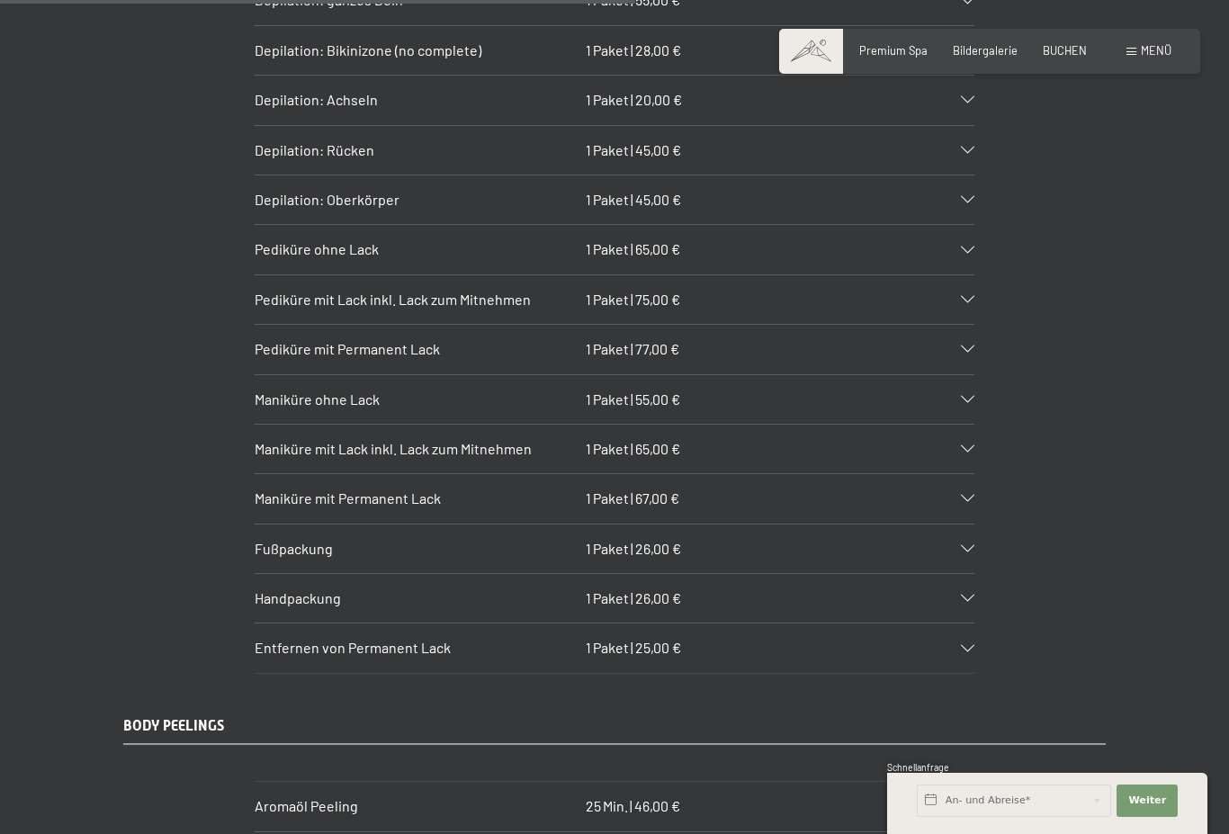
click at [972, 445] on icon at bounding box center [967, 448] width 13 height 7
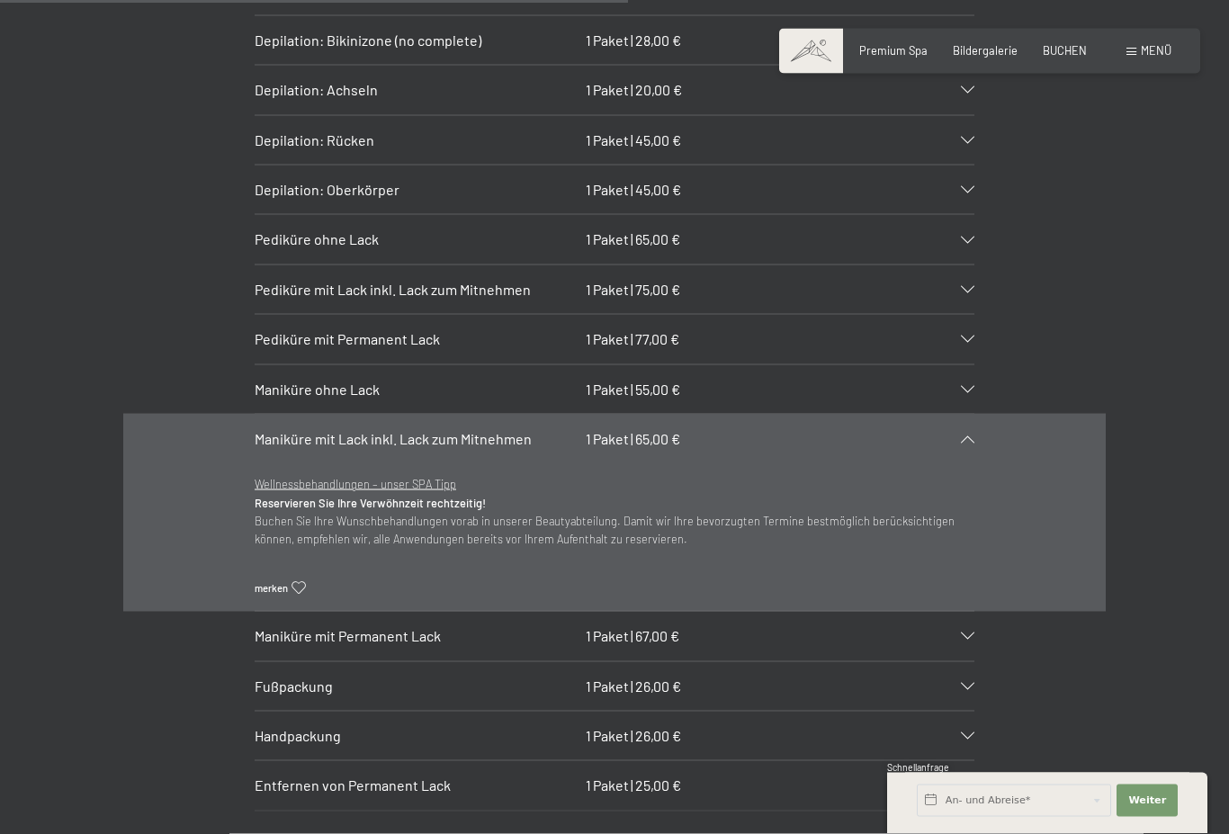
scroll to position [5855, 0]
